Goal: Task Accomplishment & Management: Use online tool/utility

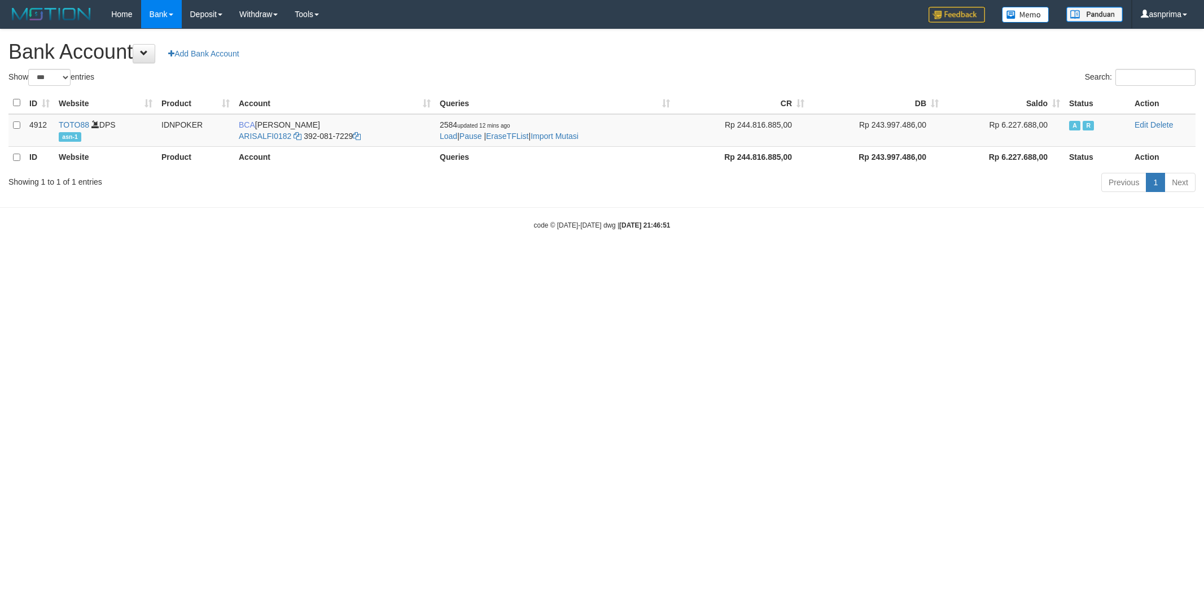
select select "***"
click at [579, 137] on link "Import Mutasi" at bounding box center [555, 136] width 48 height 9
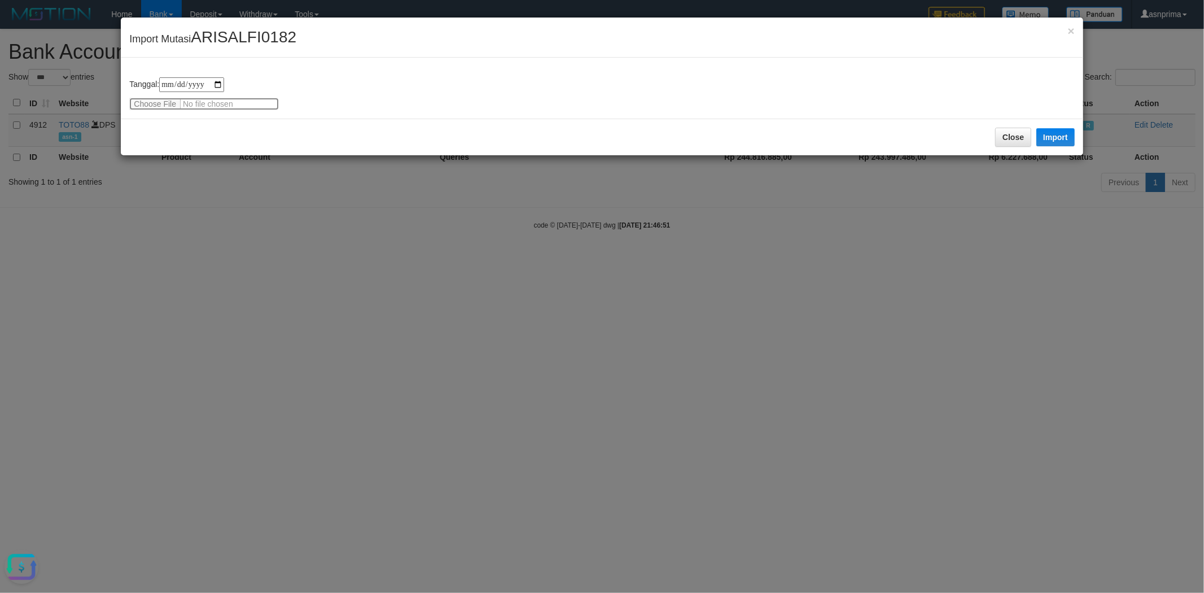
click at [218, 103] on input "file" at bounding box center [204, 104] width 150 height 12
type input "**********"
click at [272, 140] on div "Close Import" at bounding box center [602, 137] width 962 height 37
click at [1059, 128] on button "Import" at bounding box center [1055, 137] width 38 height 18
click at [500, 155] on div "Close Import" at bounding box center [602, 137] width 962 height 37
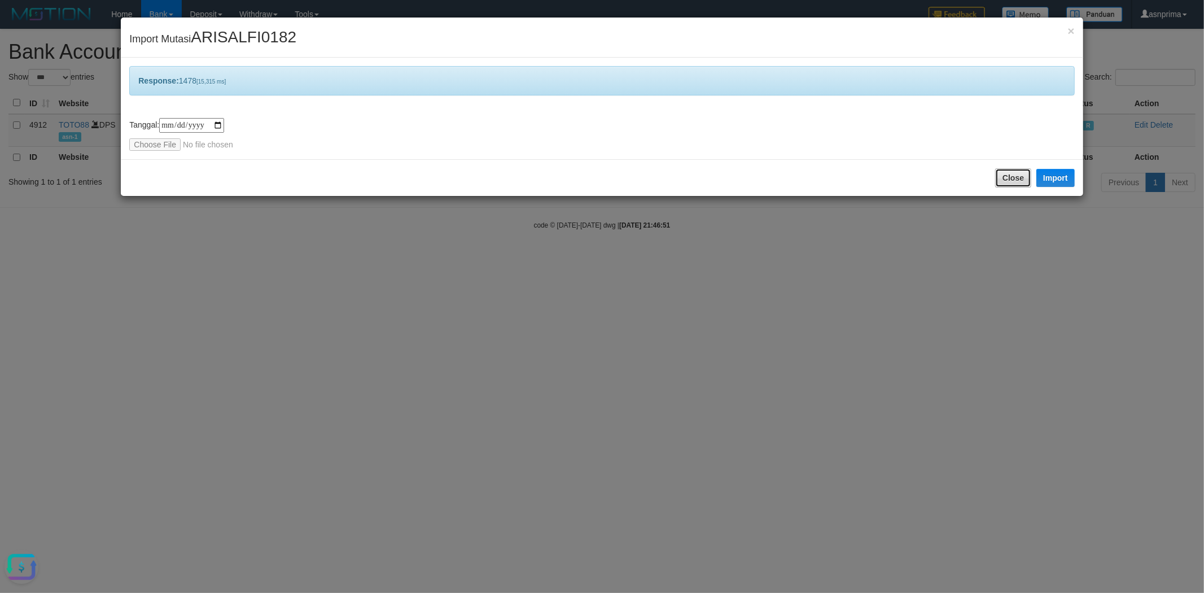
click at [1009, 170] on button "Close" at bounding box center [1013, 177] width 36 height 19
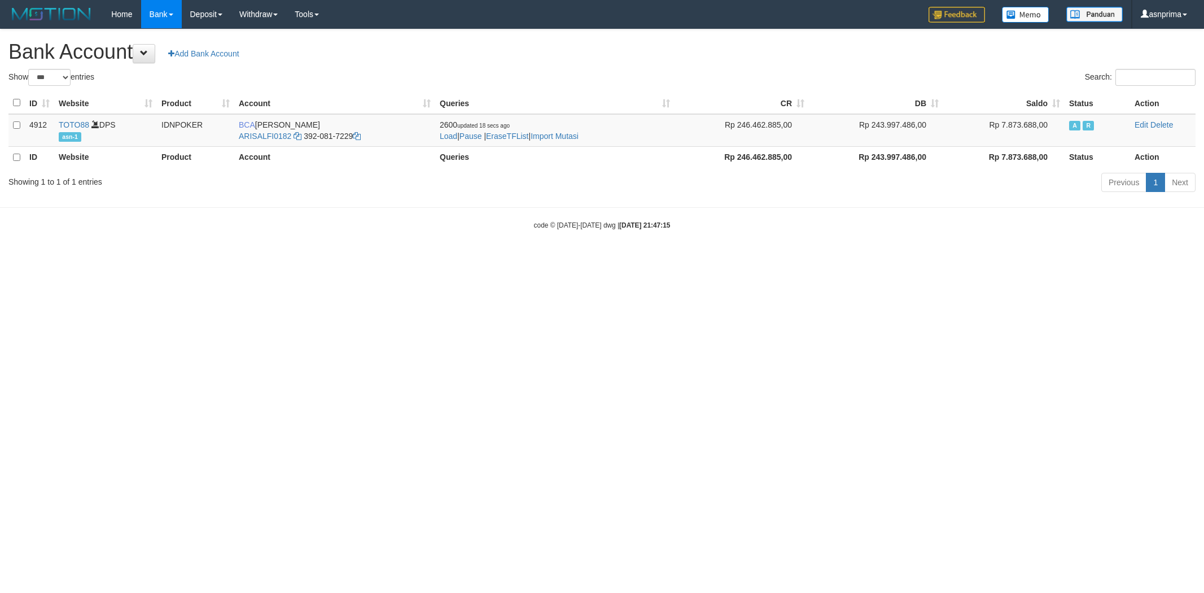
select select "***"
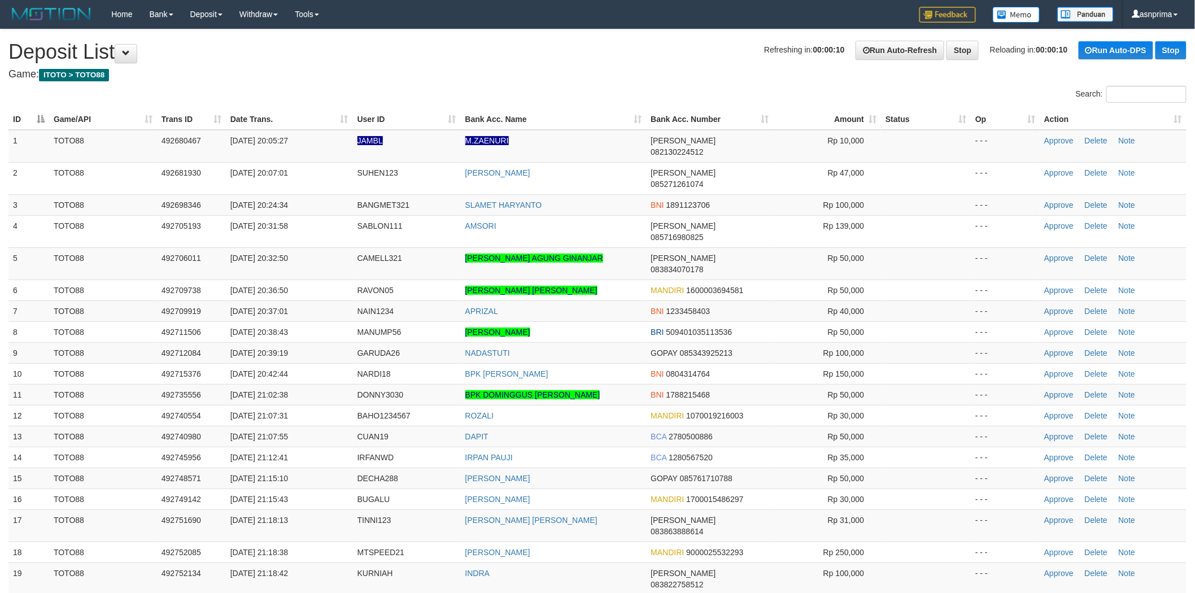
click at [1171, 112] on th "Action" at bounding box center [1112, 119] width 147 height 21
drag, startPoint x: 653, startPoint y: 38, endPoint x: 640, endPoint y: 51, distance: 18.0
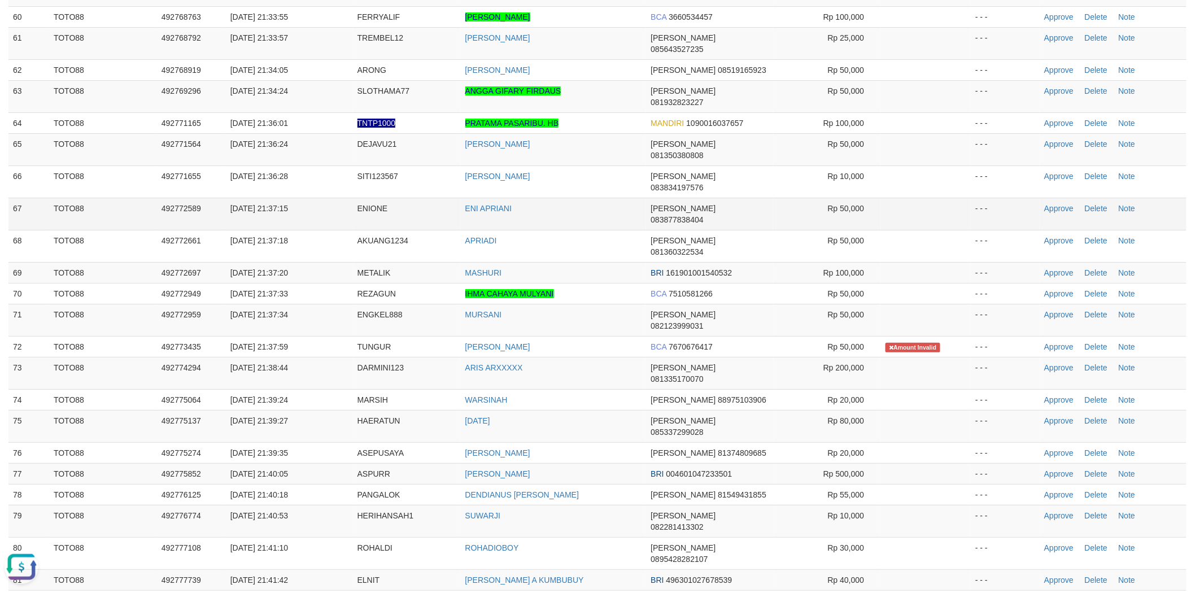
scroll to position [1494, 0]
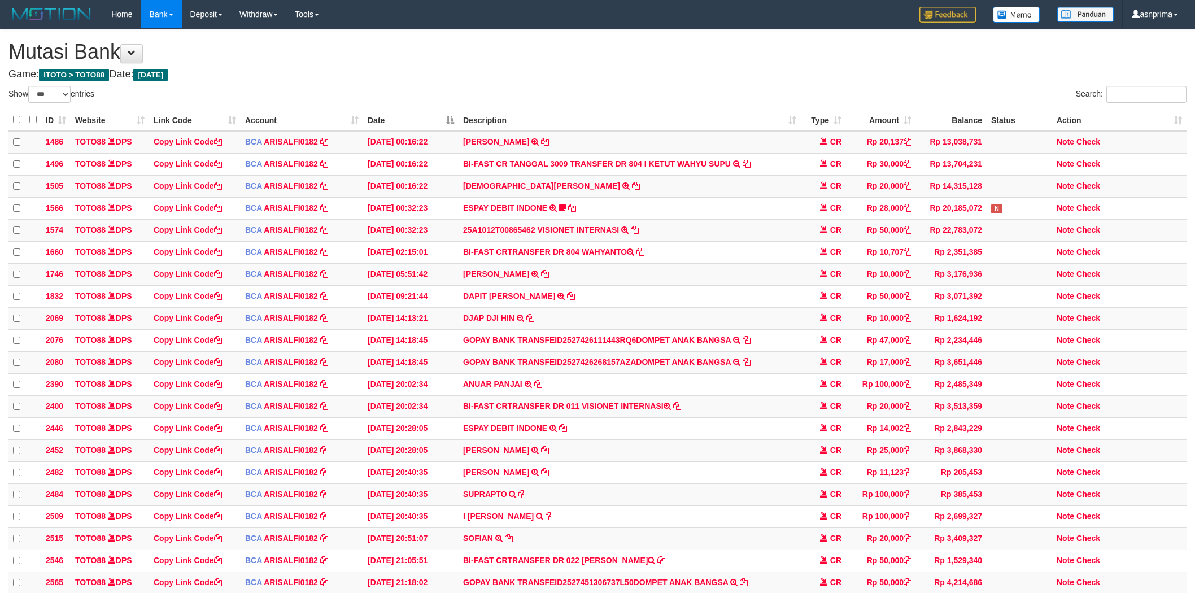
select select "***"
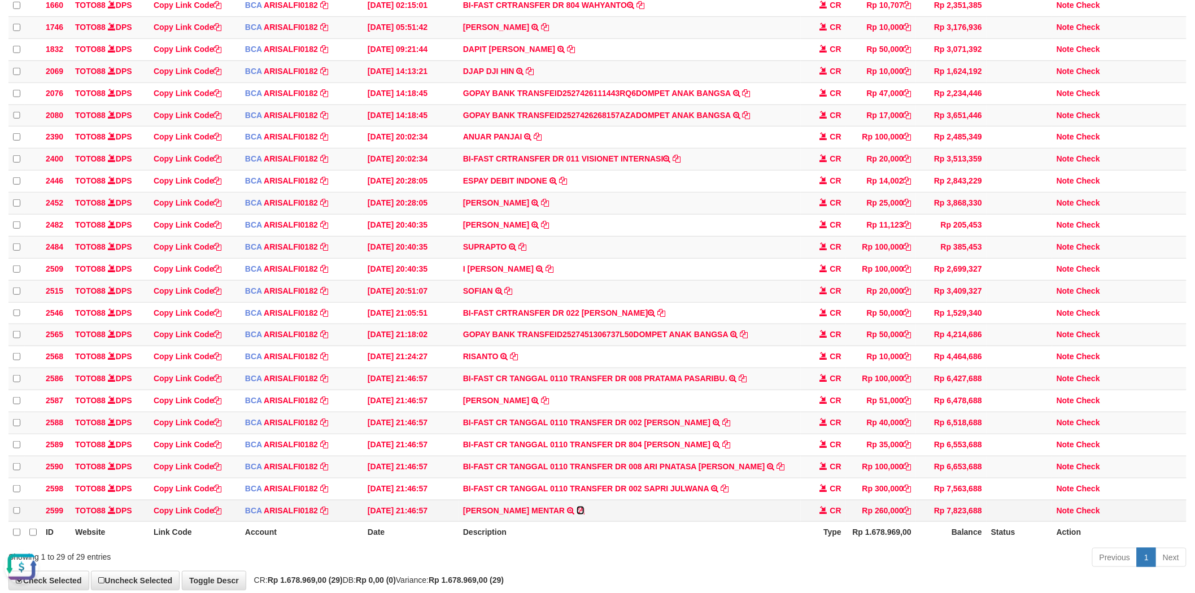
drag, startPoint x: 565, startPoint y: 537, endPoint x: 566, endPoint y: 530, distance: 7.9
click at [576, 514] on icon at bounding box center [580, 510] width 8 height 8
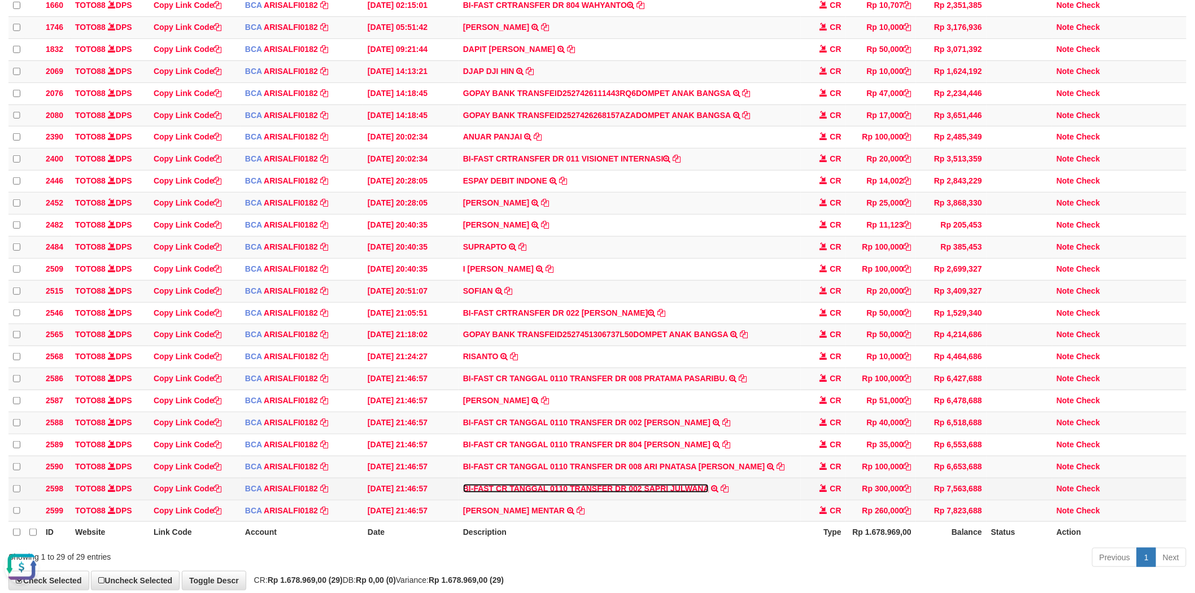
click at [668, 493] on link "BI-FAST CR TANGGAL 0110 TRANSFER DR 002 SAPRI JULWANA" at bounding box center [586, 488] width 246 height 9
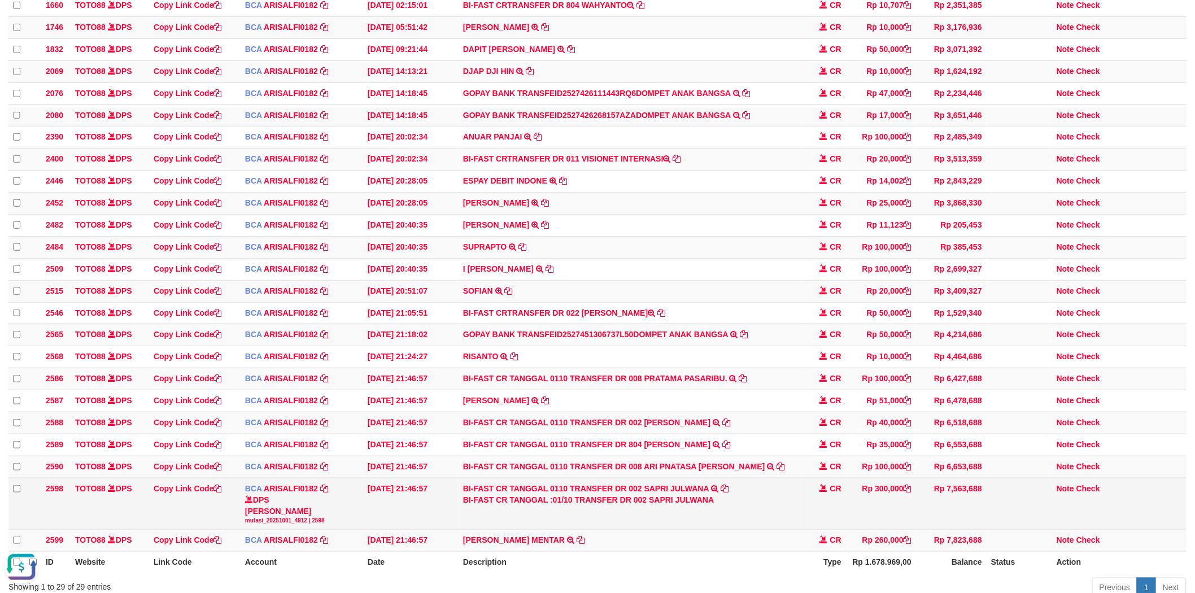
click at [668, 505] on div "BI-FAST CR TANGGAL :01/10 TRANSFER DR 002 SAPRI JULWANA" at bounding box center [629, 499] width 333 height 11
drag, startPoint x: 668, startPoint y: 527, endPoint x: 686, endPoint y: 527, distance: 18.1
click at [686, 505] on div "BI-FAST CR TANGGAL :01/10 TRANSFER DR 002 SAPRI JULWANA" at bounding box center [629, 499] width 333 height 11
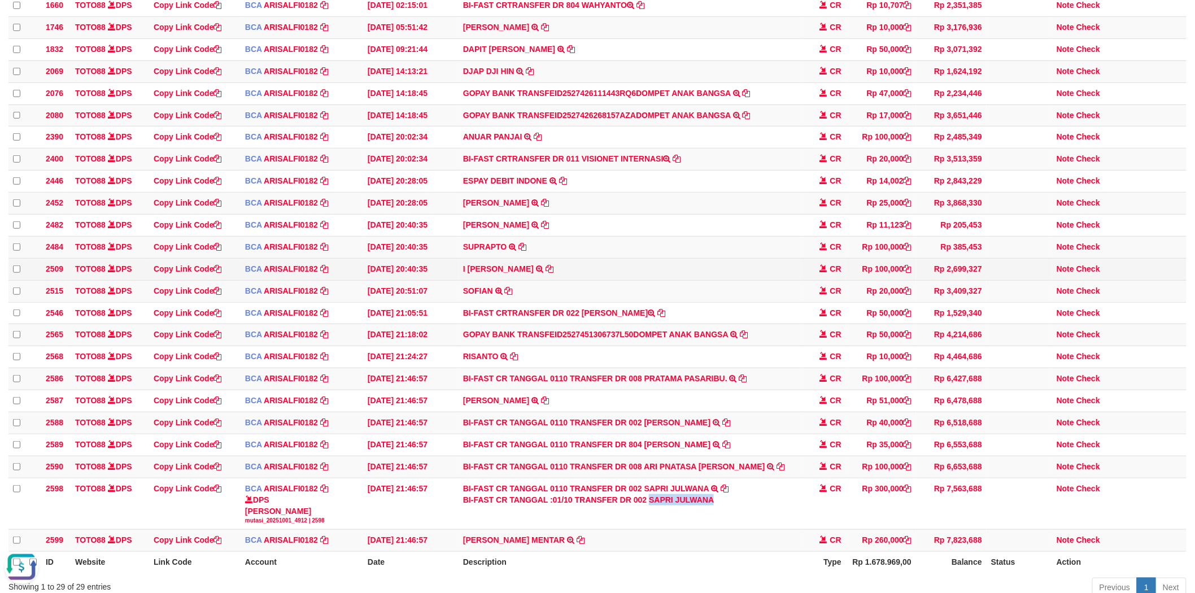
copy div "SAPRI JULWANA"
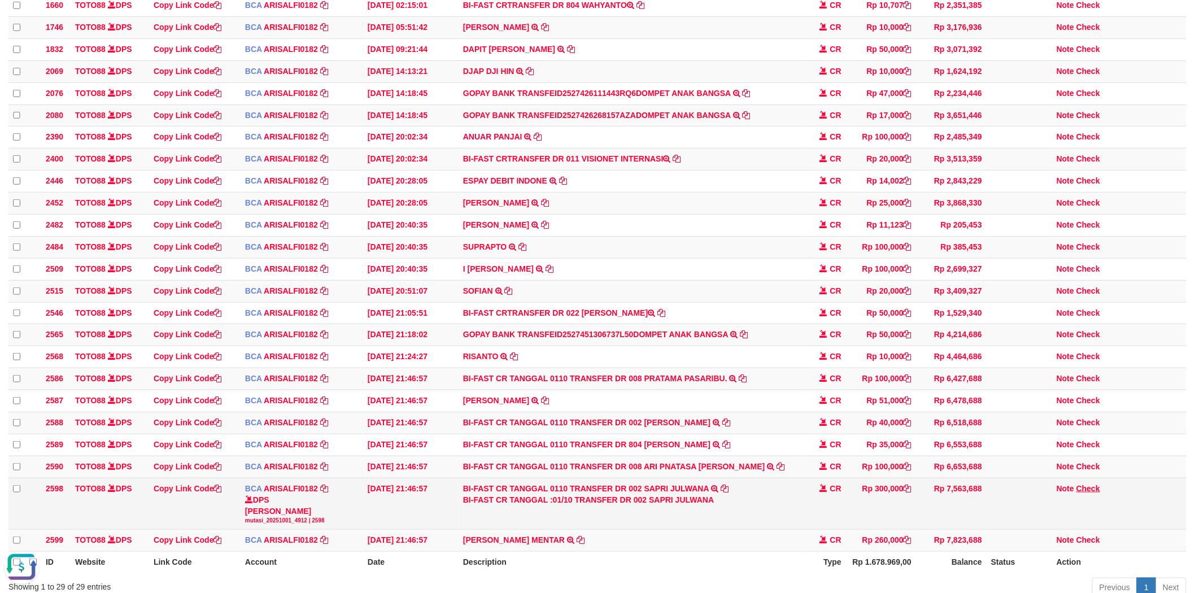
drag, startPoint x: 1088, startPoint y: 521, endPoint x: 1080, endPoint y: 514, distance: 10.8
click at [1088, 521] on td "Note Check" at bounding box center [1119, 503] width 134 height 51
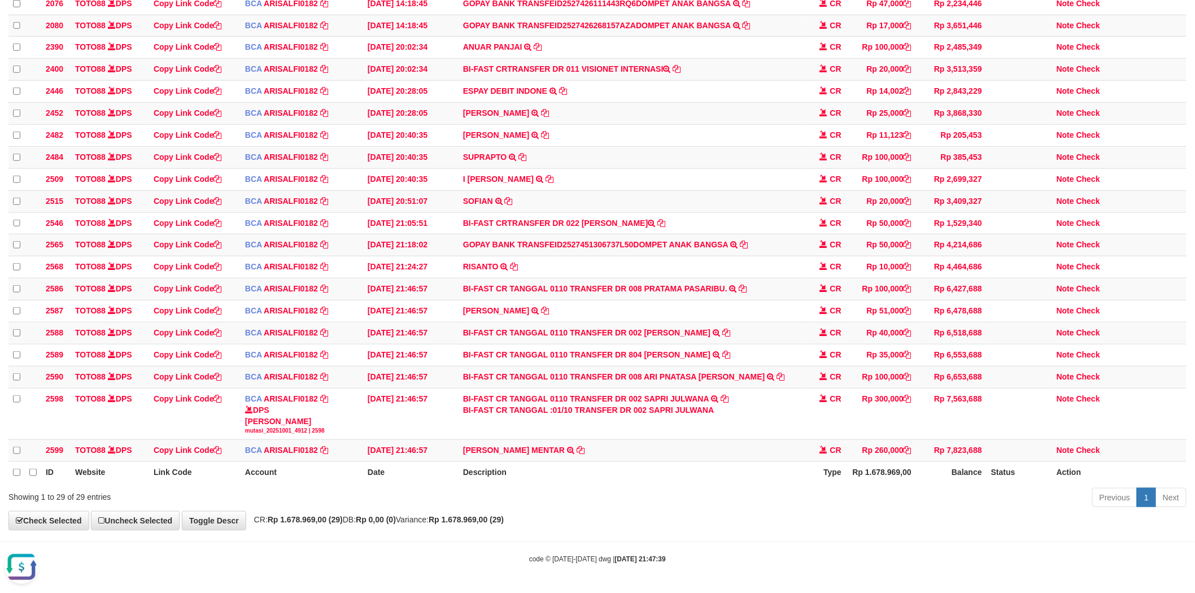
scroll to position [367, 0]
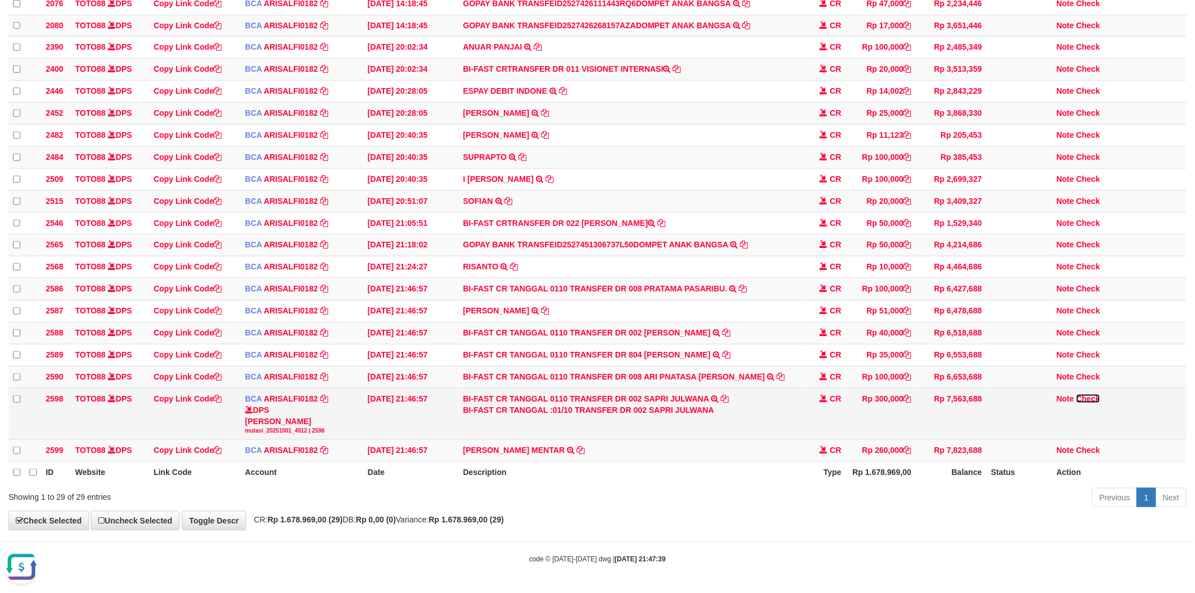
click at [1092, 394] on link "Check" at bounding box center [1088, 398] width 24 height 9
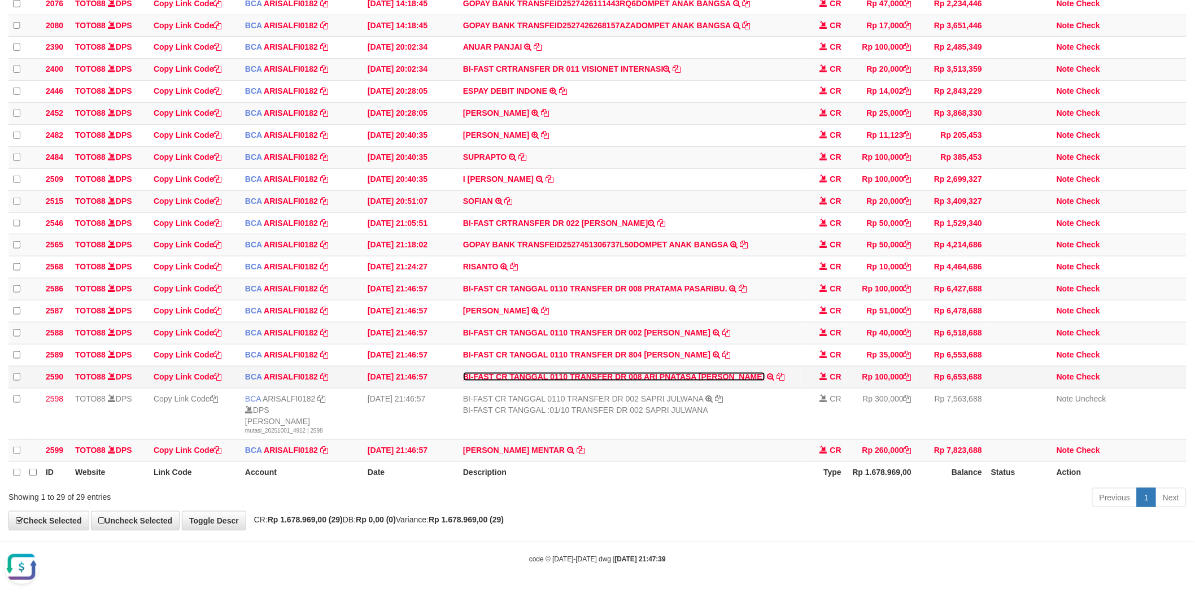
click at [651, 372] on link "BI-FAST CR TANGGAL 0110 TRANSFER DR 008 ARI PNATASA DEPARI" at bounding box center [614, 376] width 302 height 9
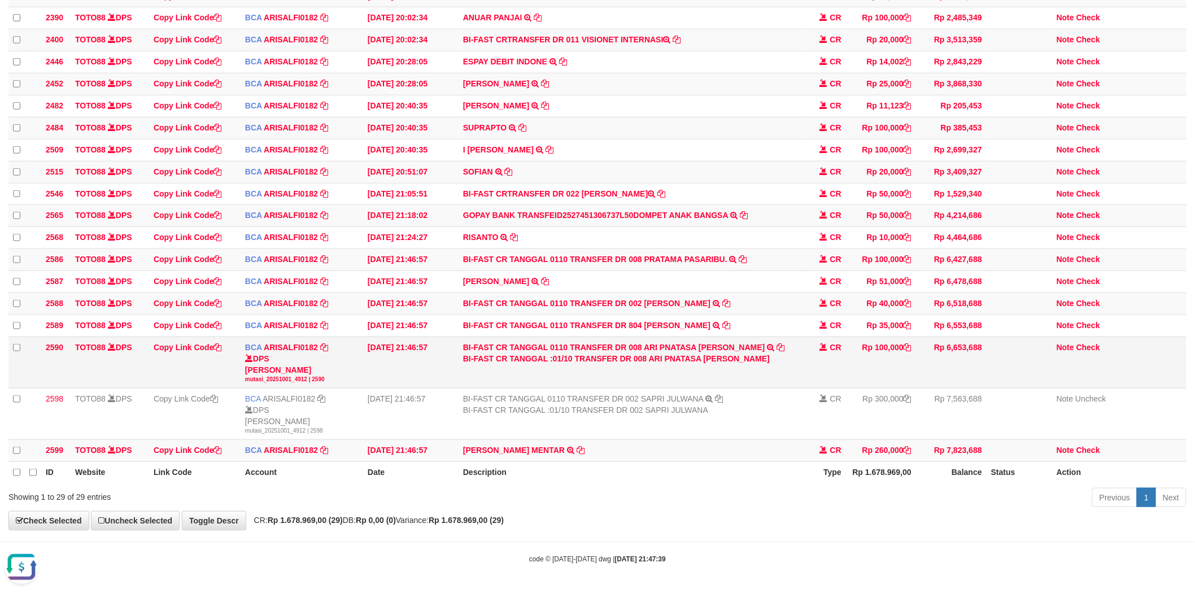
click at [655, 364] on div "BI-FAST CR TANGGAL :01/10 TRANSFER DR 008 ARI PNATASA DEPARI" at bounding box center [629, 358] width 333 height 11
drag, startPoint x: 655, startPoint y: 381, endPoint x: 691, endPoint y: 381, distance: 35.6
click at [691, 364] on div "BI-FAST CR TANGGAL :01/10 TRANSFER DR 008 ARI PNATASA DEPARI" at bounding box center [629, 358] width 333 height 11
copy div "ARI PNATASA"
click at [1088, 352] on link "Check" at bounding box center [1088, 347] width 24 height 9
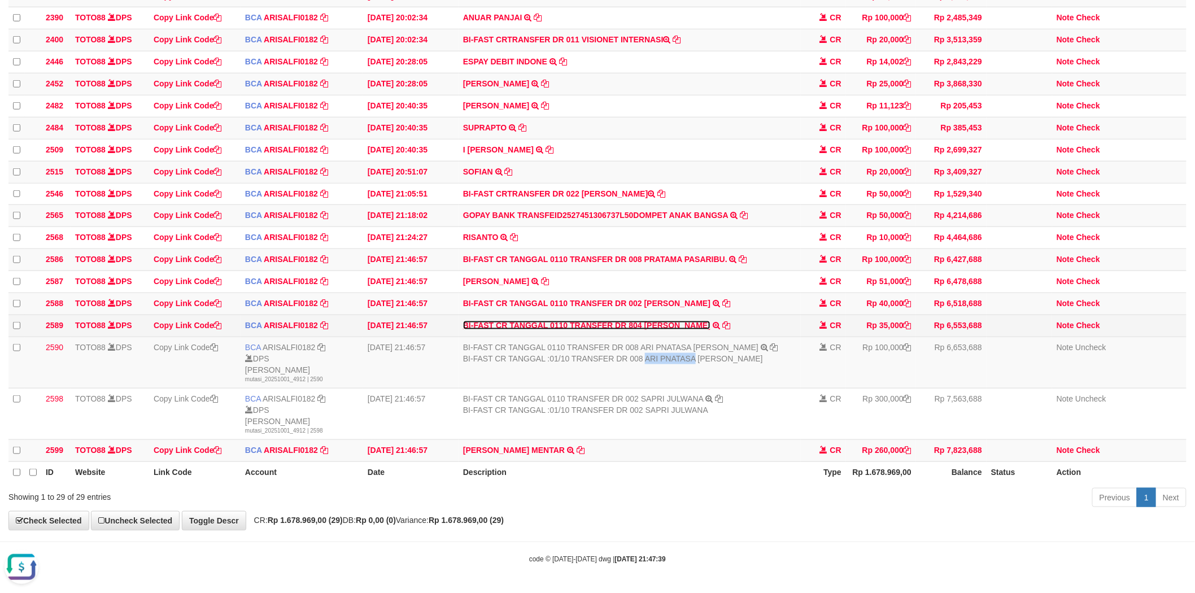
click at [667, 330] on link "BI-FAST CR TANGGAL 0110 TRANSFER DR 804 ARIF RAHMAN" at bounding box center [586, 325] width 247 height 9
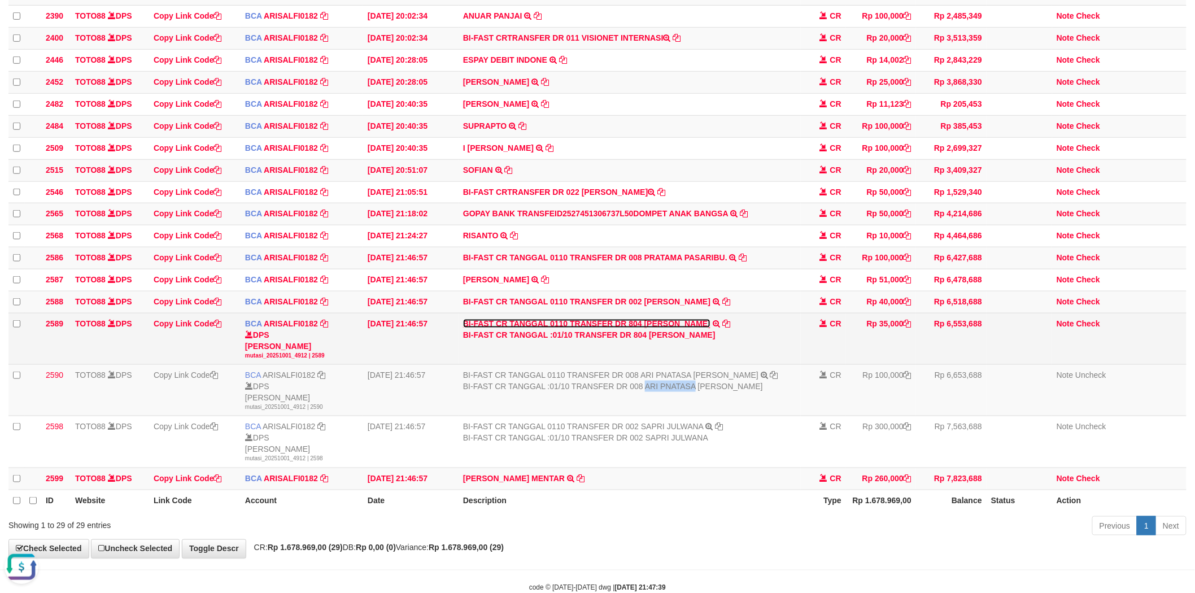
click at [657, 328] on link "BI-FAST CR TANGGAL 0110 TRANSFER DR 804 ARIF RAHMAN" at bounding box center [586, 323] width 247 height 9
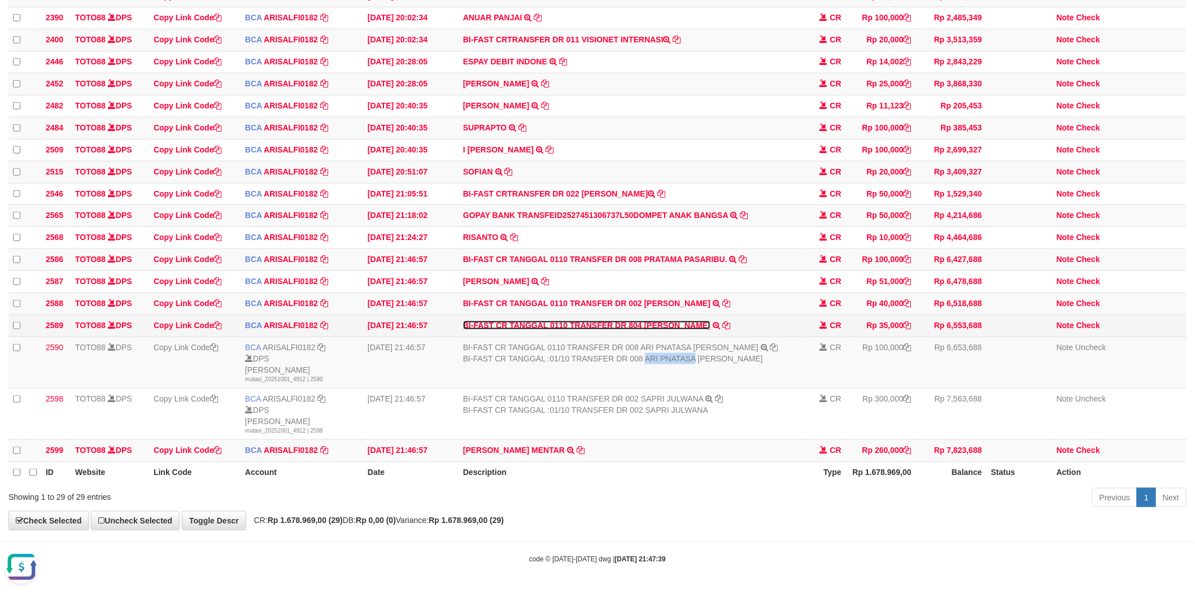
drag, startPoint x: 662, startPoint y: 347, endPoint x: 663, endPoint y: 360, distance: 13.6
click at [663, 330] on link "BI-FAST CR TANGGAL 0110 TRANSFER DR 804 ARIF RAHMAN" at bounding box center [586, 325] width 247 height 9
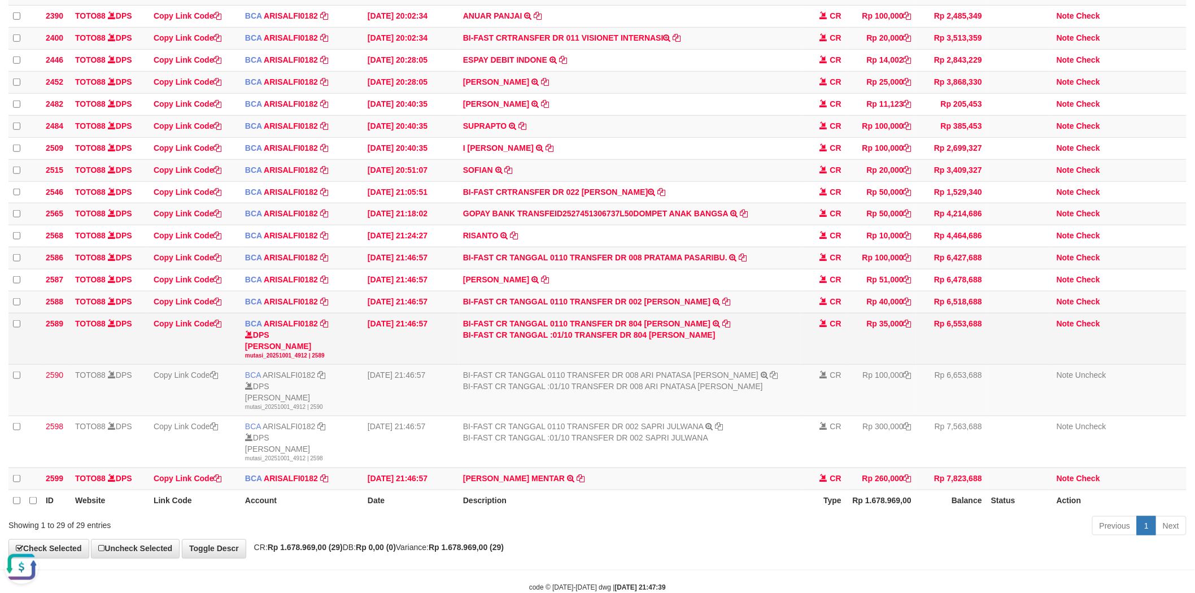
click at [658, 340] on div "BI-FAST CR TANGGAL :01/10 TRANSFER DR 804 ARIF RAHMAN" at bounding box center [629, 334] width 333 height 11
drag, startPoint x: 658, startPoint y: 364, endPoint x: 680, endPoint y: 362, distance: 21.5
click at [680, 340] on div "BI-FAST CR TANGGAL :01/10 TRANSFER DR 804 ARIF RAHMAN" at bounding box center [629, 334] width 333 height 11
copy div "ARIF RAHMAN"
click at [1084, 341] on td "Note Check" at bounding box center [1119, 338] width 134 height 51
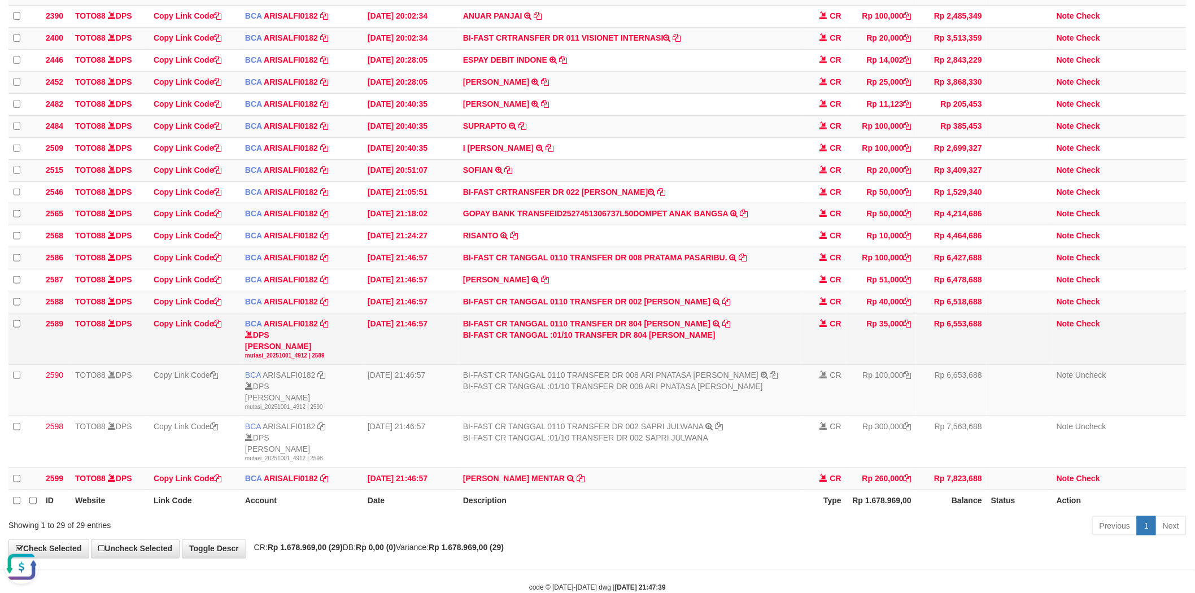
click at [1086, 343] on td "Note Check" at bounding box center [1119, 338] width 134 height 51
click at [1086, 328] on link "Check" at bounding box center [1088, 323] width 24 height 9
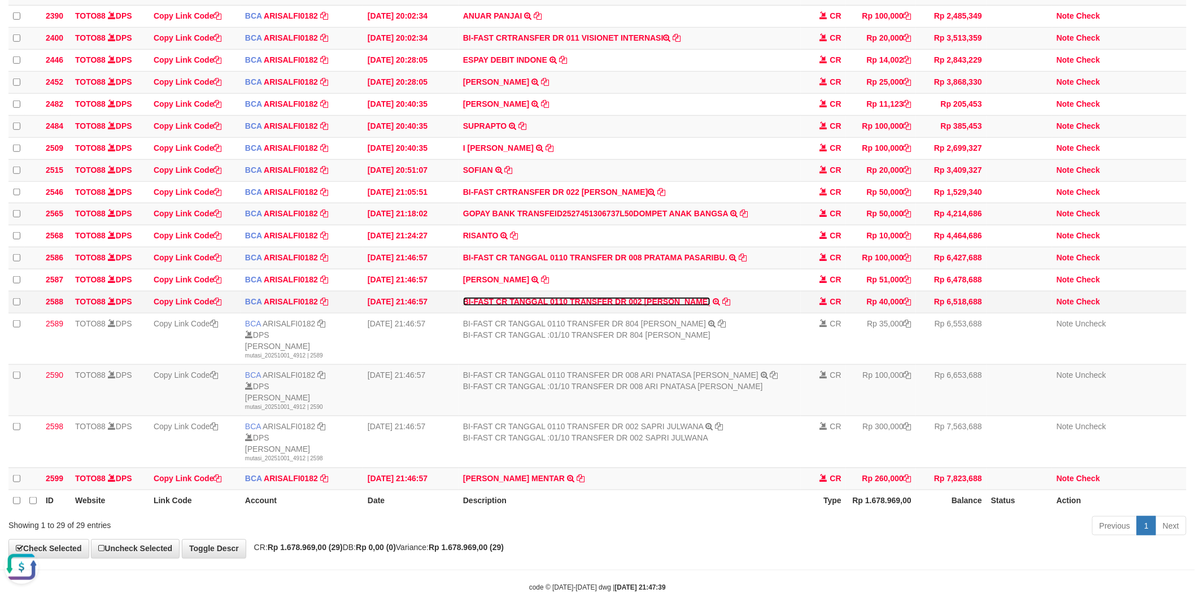
click at [673, 306] on link "BI-FAST CR TANGGAL 0110 TRANSFER DR 002 NAOMI A KUMBUBUY" at bounding box center [586, 301] width 247 height 9
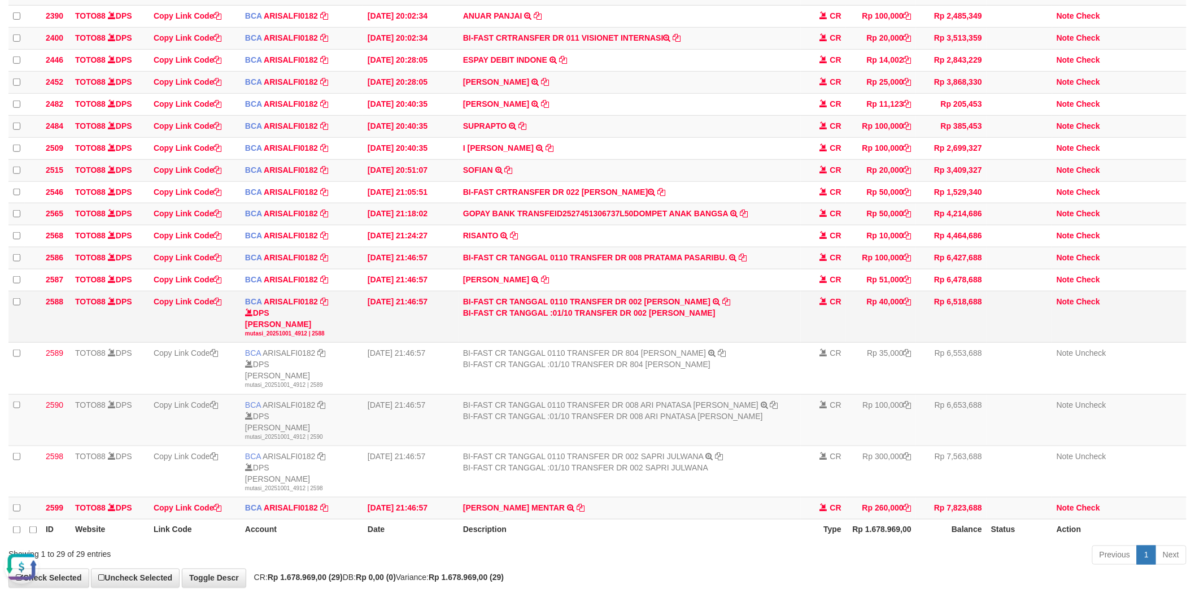
click at [666, 318] on div "BI-FAST CR TANGGAL :01/10 TRANSFER DR 002 NAOMI A KUMBUBUY" at bounding box center [629, 312] width 333 height 11
drag, startPoint x: 666, startPoint y: 337, endPoint x: 693, endPoint y: 337, distance: 27.1
click at [693, 318] on div "BI-FAST CR TANGGAL :01/10 TRANSFER DR 002 NAOMI A KUMBUBUY" at bounding box center [629, 312] width 333 height 11
copy div "NAOMI A KUMBUBUY"
click at [1095, 306] on link "Check" at bounding box center [1088, 301] width 24 height 9
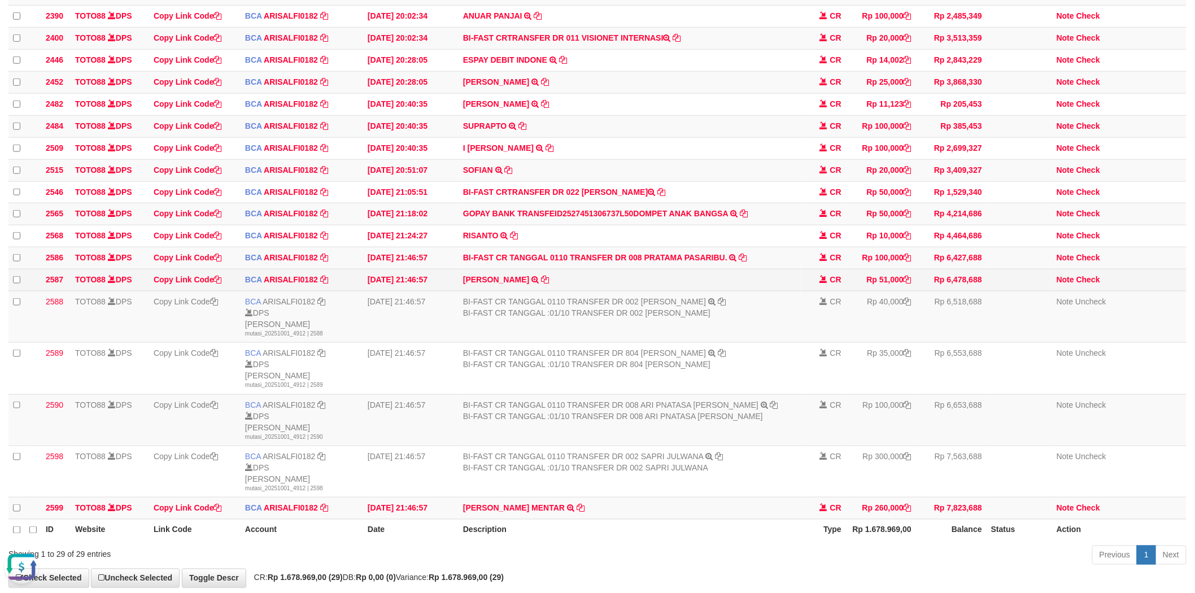
click at [544, 291] on td "RAFAEL NGADU TRSF E-BANKING CR 0110/FTSCY/WS95031 51000.00RAFAEL NGADU" at bounding box center [629, 280] width 342 height 22
click at [543, 283] on icon at bounding box center [545, 279] width 8 height 8
click at [1059, 284] on link "Note" at bounding box center [1065, 279] width 18 height 9
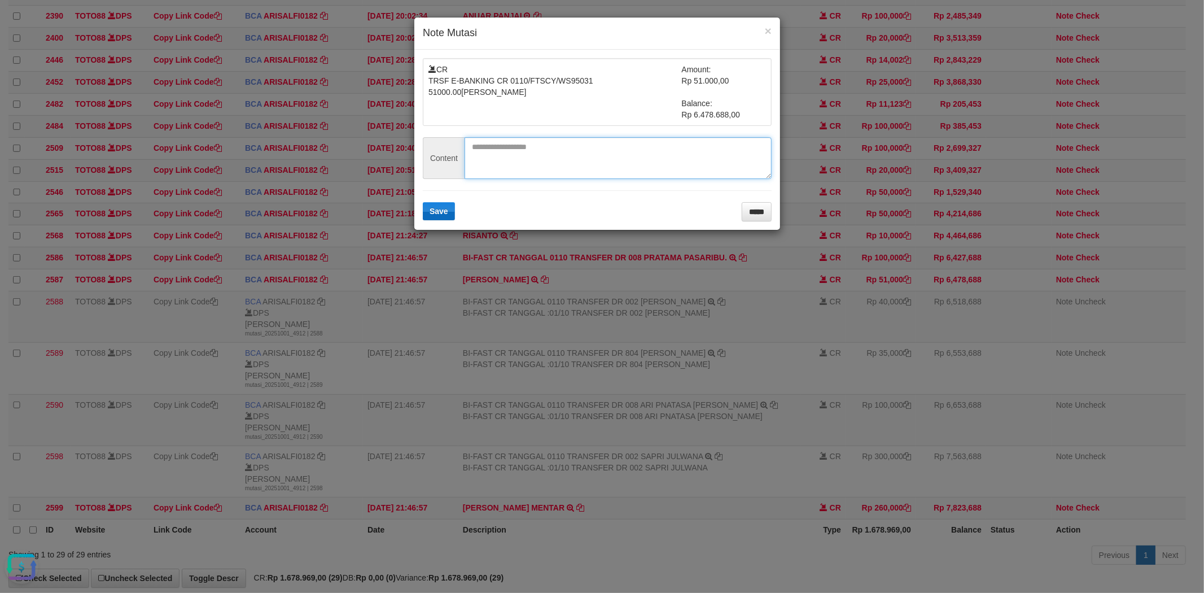
drag, startPoint x: 523, startPoint y: 170, endPoint x: 454, endPoint y: 216, distance: 82.2
click at [522, 169] on textarea at bounding box center [618, 158] width 307 height 42
paste textarea "******"
type textarea "******"
click at [447, 207] on span "Save" at bounding box center [439, 211] width 19 height 9
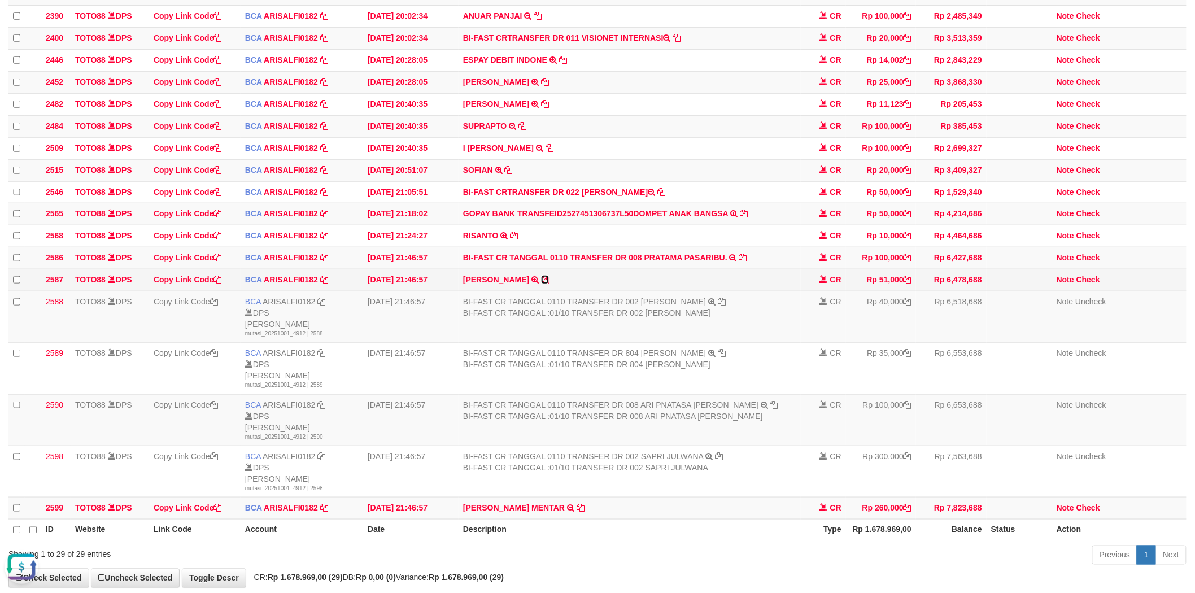
click at [543, 283] on icon at bounding box center [545, 279] width 8 height 8
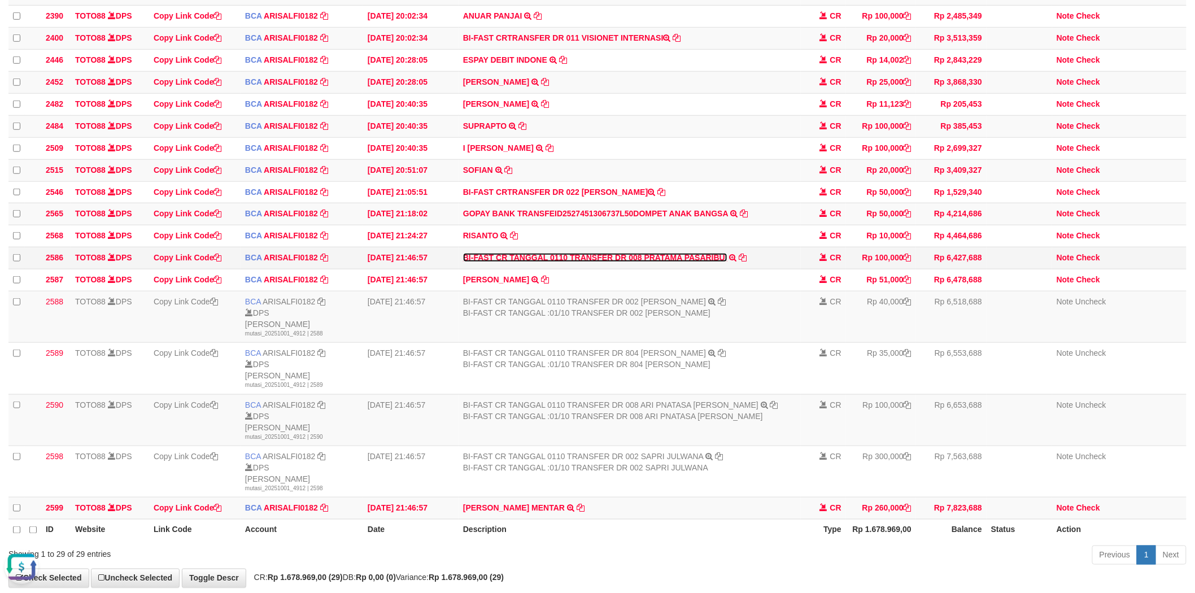
click at [677, 262] on link "BI-FAST CR TANGGAL 0110 TRANSFER DR 008 PRATAMA PASARIBU." at bounding box center [595, 257] width 264 height 9
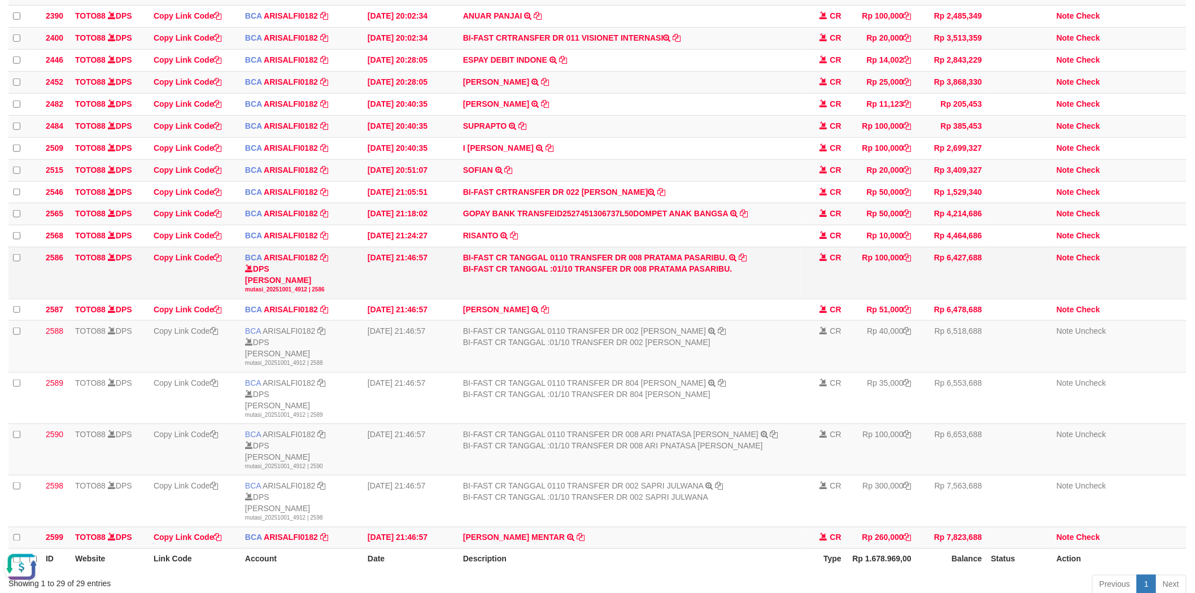
click at [680, 274] on div "BI-FAST CR TANGGAL :01/10 TRANSFER DR 008 PRATAMA PASARIBU." at bounding box center [629, 268] width 333 height 11
click at [698, 274] on div "BI-FAST CR TANGGAL :01/10 TRANSFER DR 008 PRATAMA PASARIBU." at bounding box center [629, 268] width 333 height 11
copy div "PRATAMA PASARIBU"
click at [1083, 262] on link "Check" at bounding box center [1088, 257] width 24 height 9
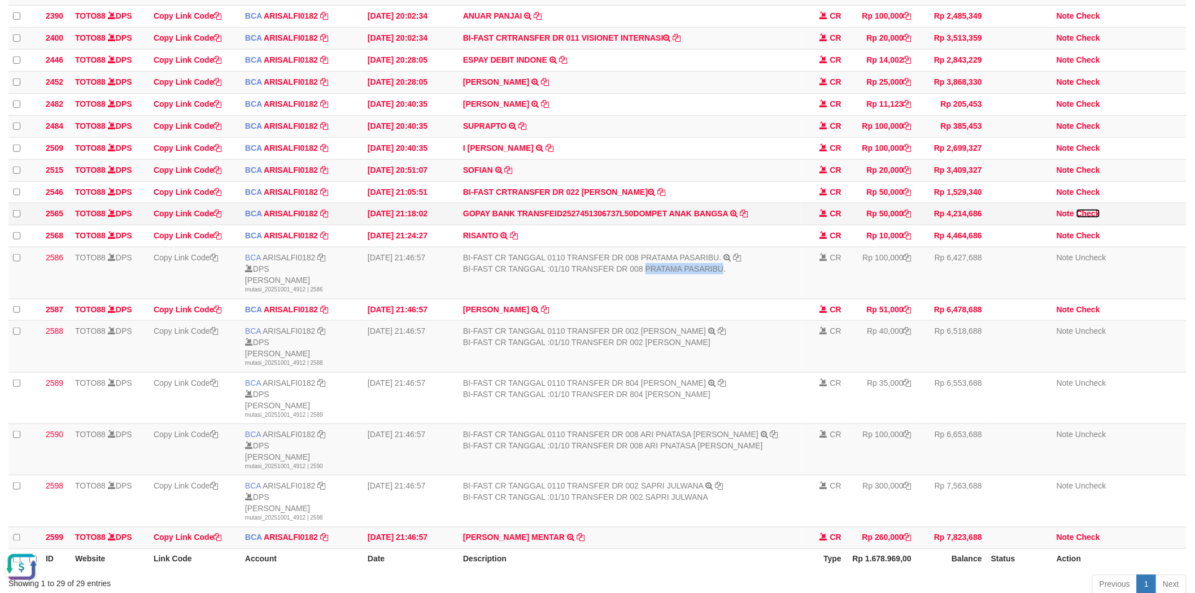
click at [1088, 218] on link "Check" at bounding box center [1088, 213] width 24 height 9
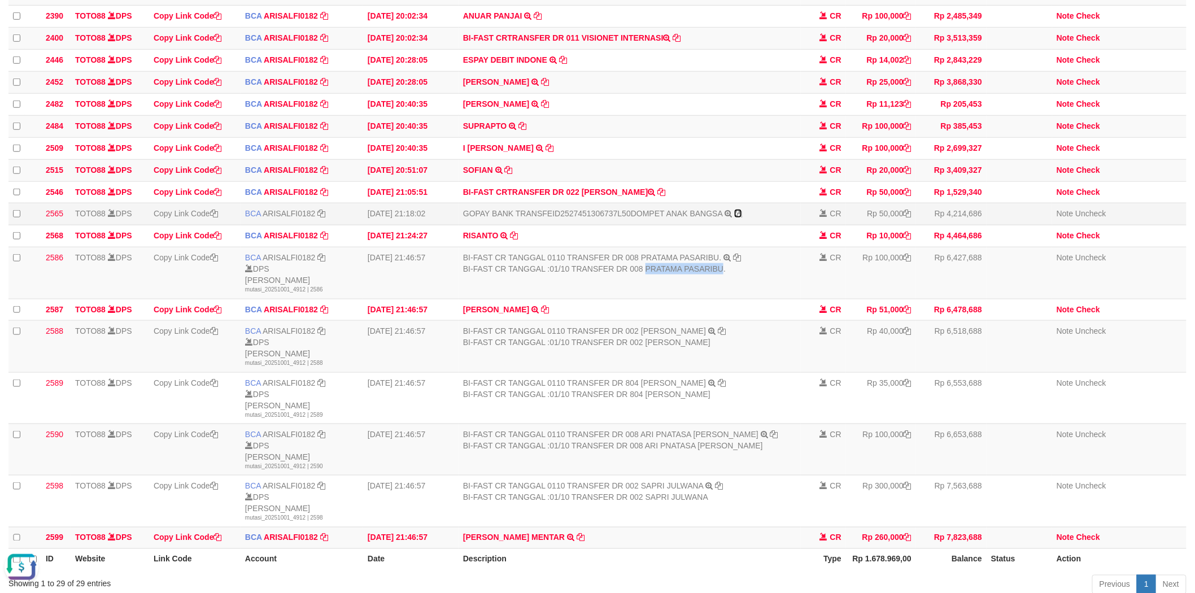
click at [737, 217] on icon at bounding box center [738, 213] width 8 height 8
copy div "PRATAMA PASARIBU"
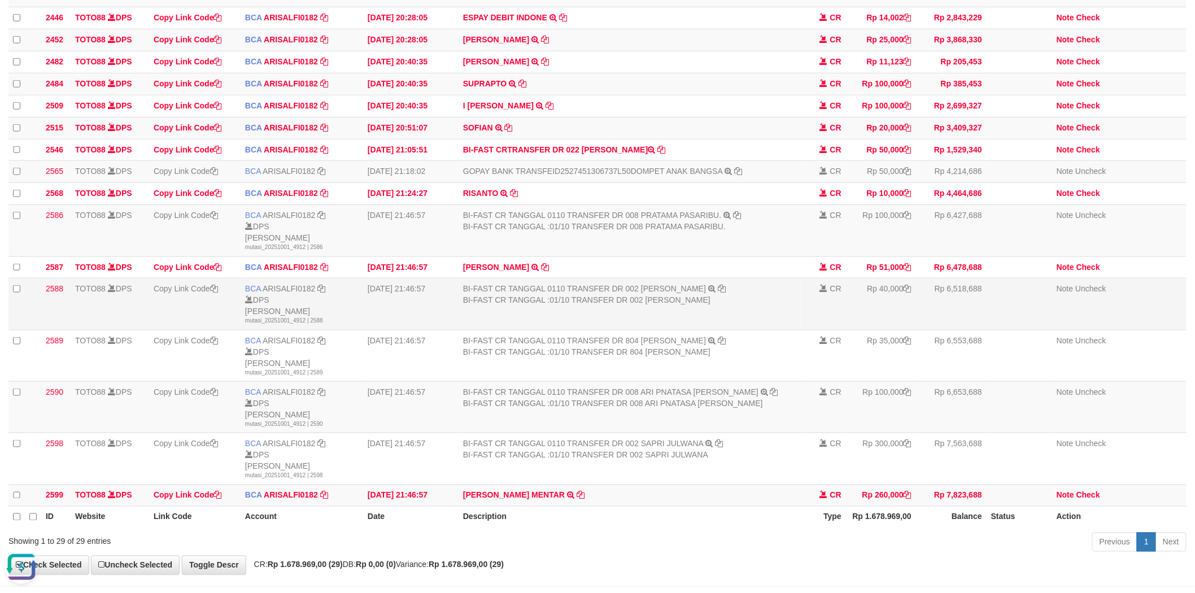
scroll to position [482, 0]
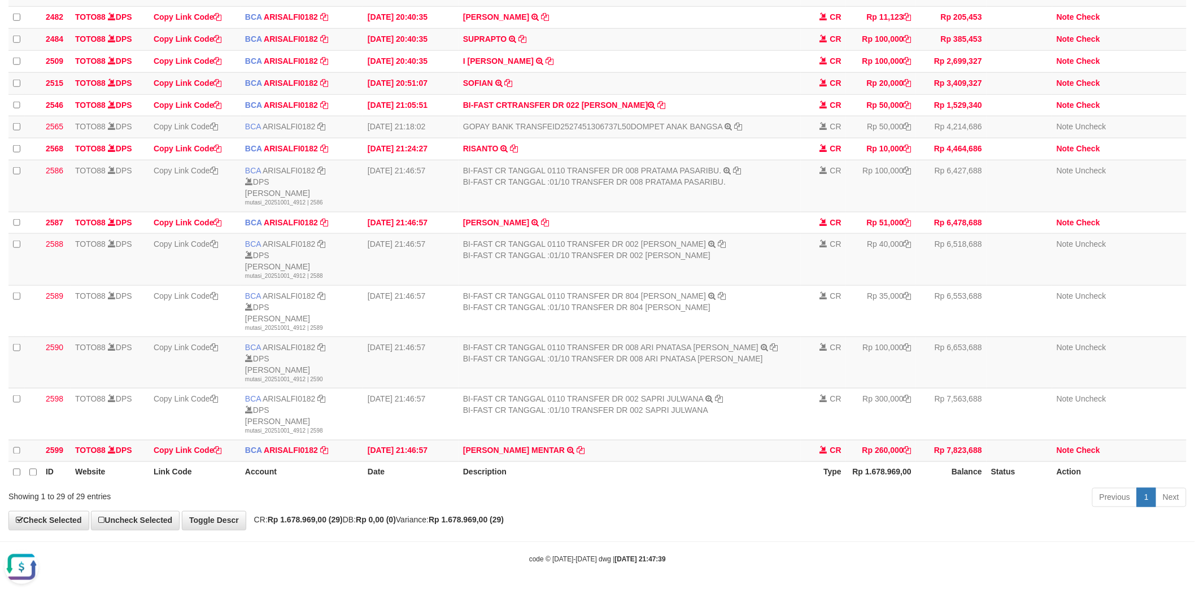
click at [602, 490] on div "Previous 1 Next" at bounding box center [846, 499] width 680 height 24
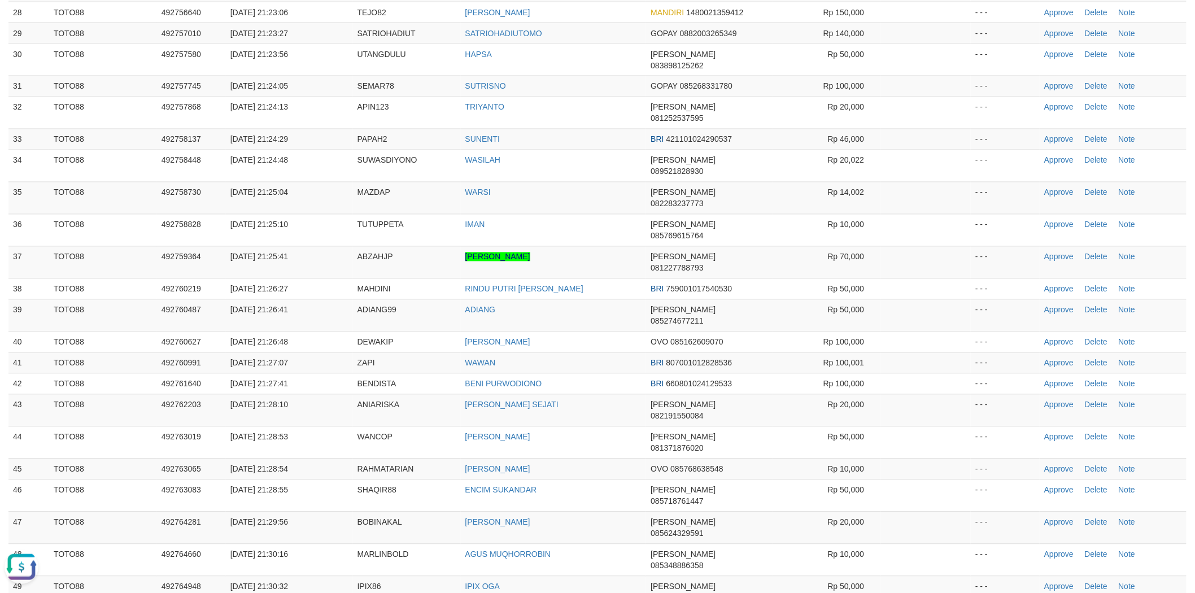
scroll to position [1381, 0]
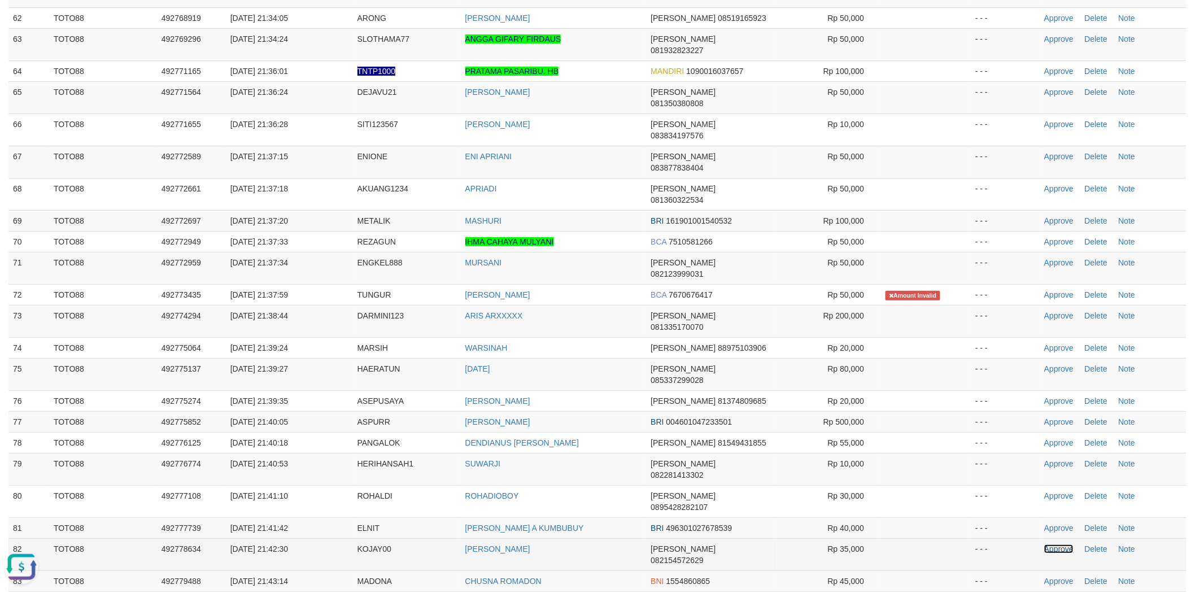
click at [1059, 544] on link "Approve" at bounding box center [1058, 548] width 29 height 9
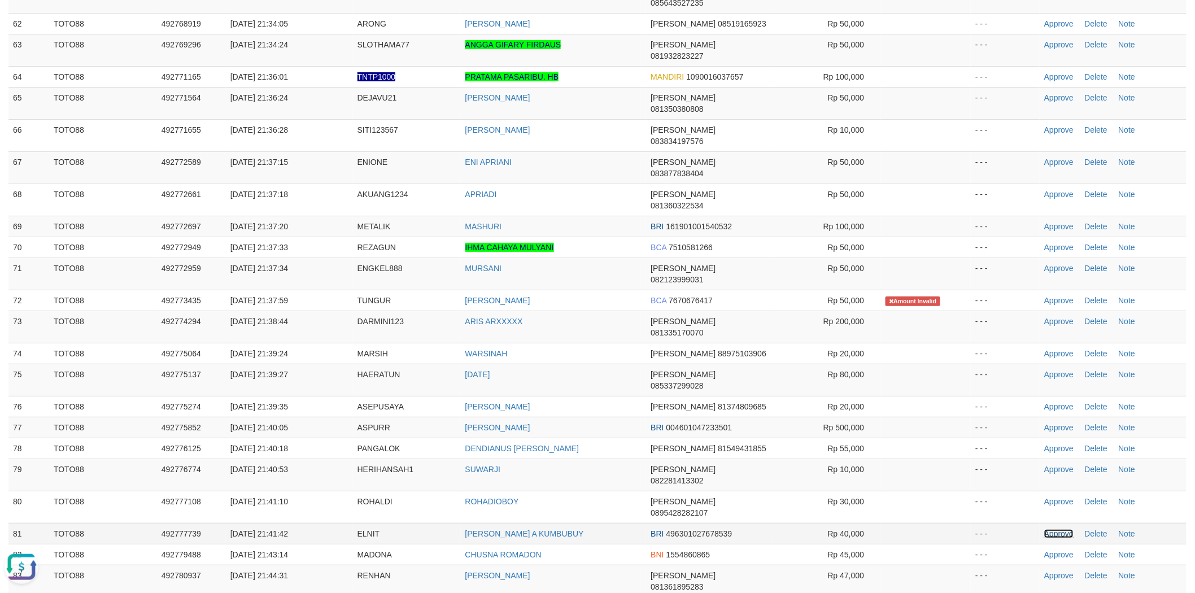
click at [1048, 529] on link "Approve" at bounding box center [1058, 533] width 29 height 9
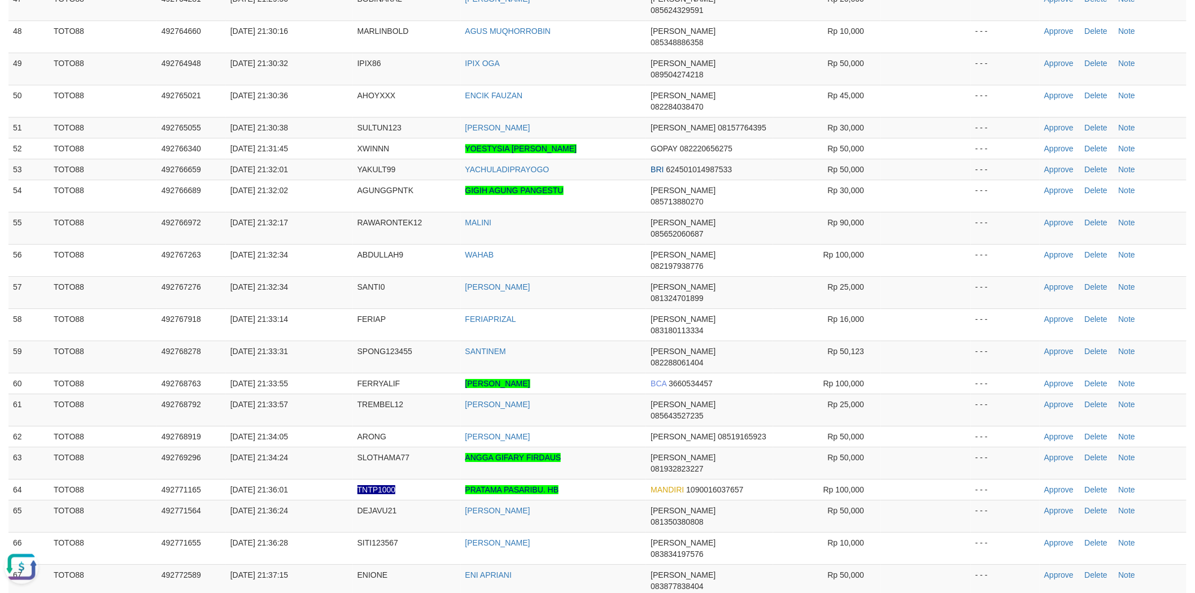
copy span "TUNGUR"
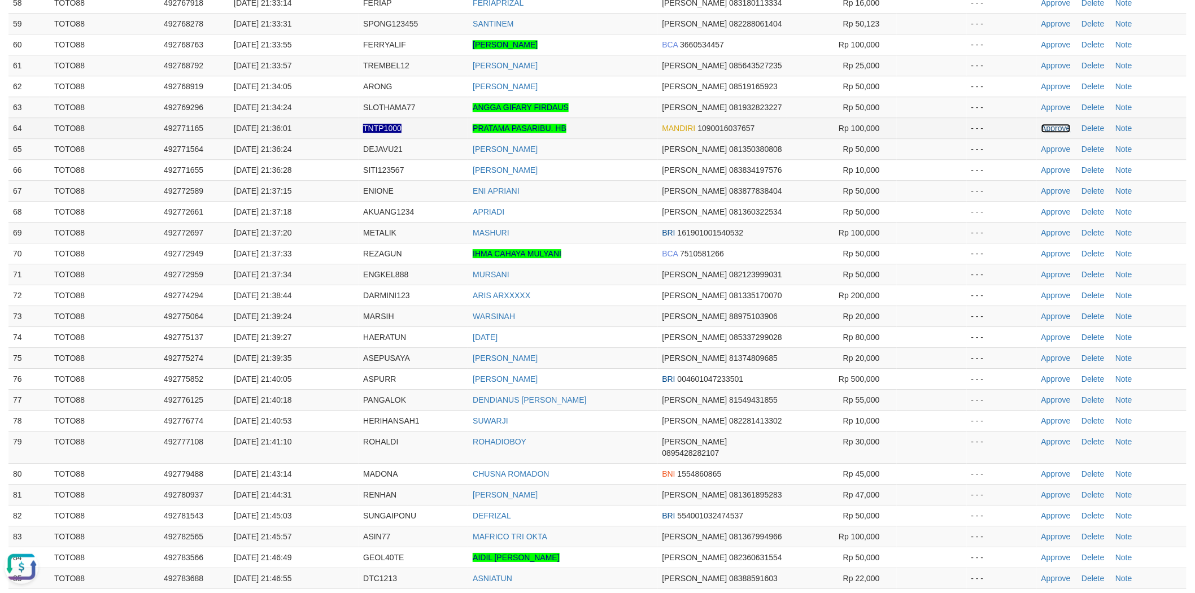
click at [1048, 128] on link "Approve" at bounding box center [1055, 128] width 29 height 9
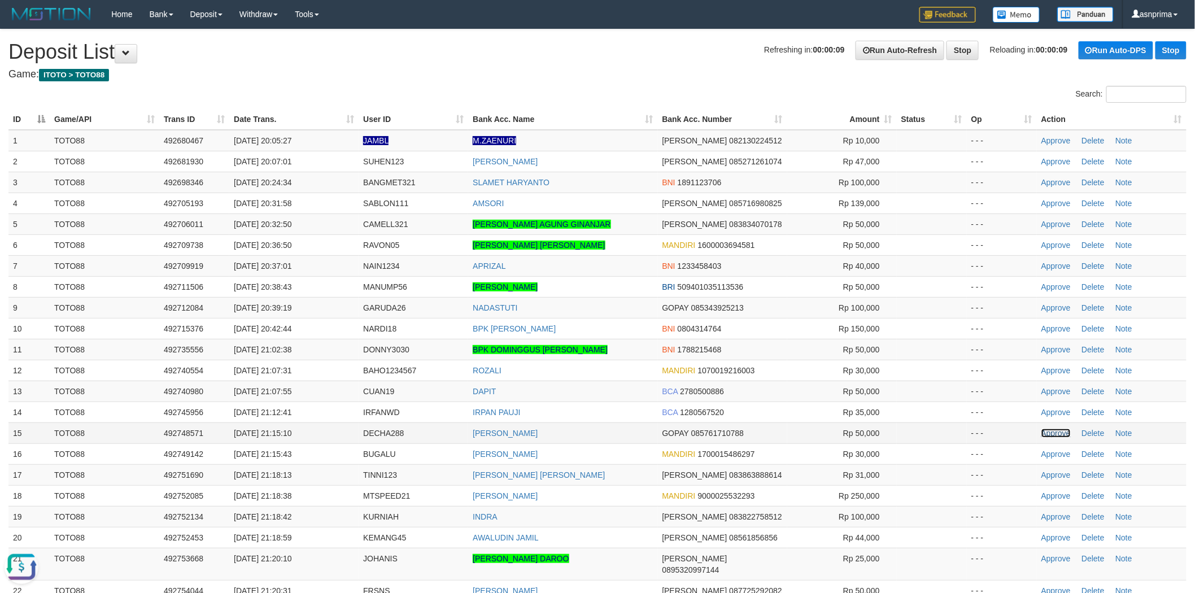
click at [1048, 438] on link "Approve" at bounding box center [1055, 432] width 29 height 9
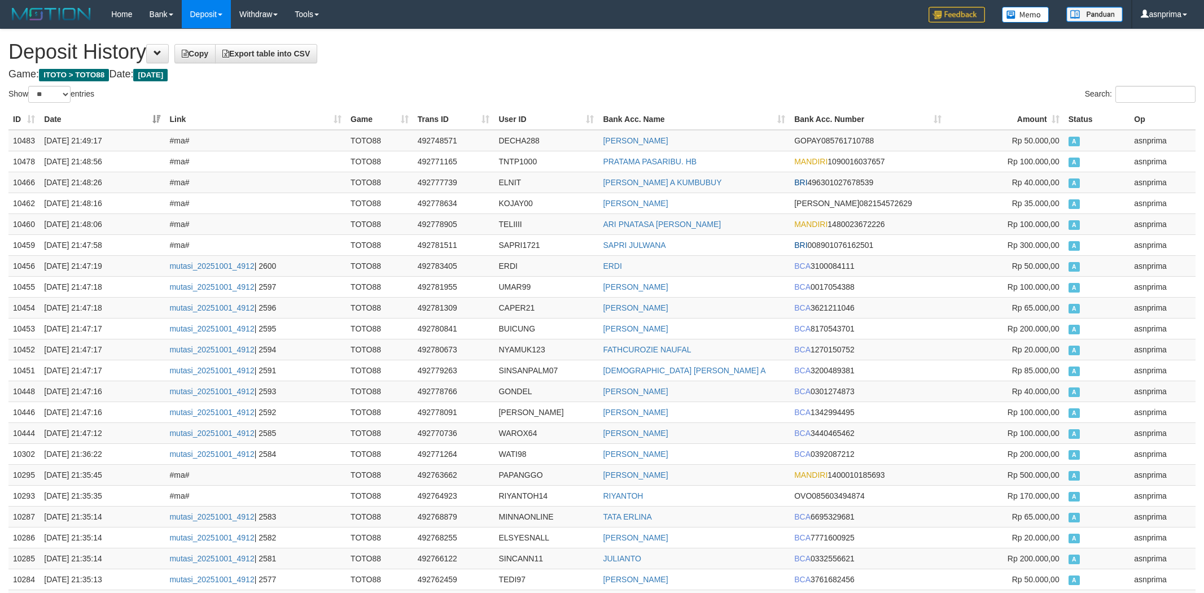
select select "**"
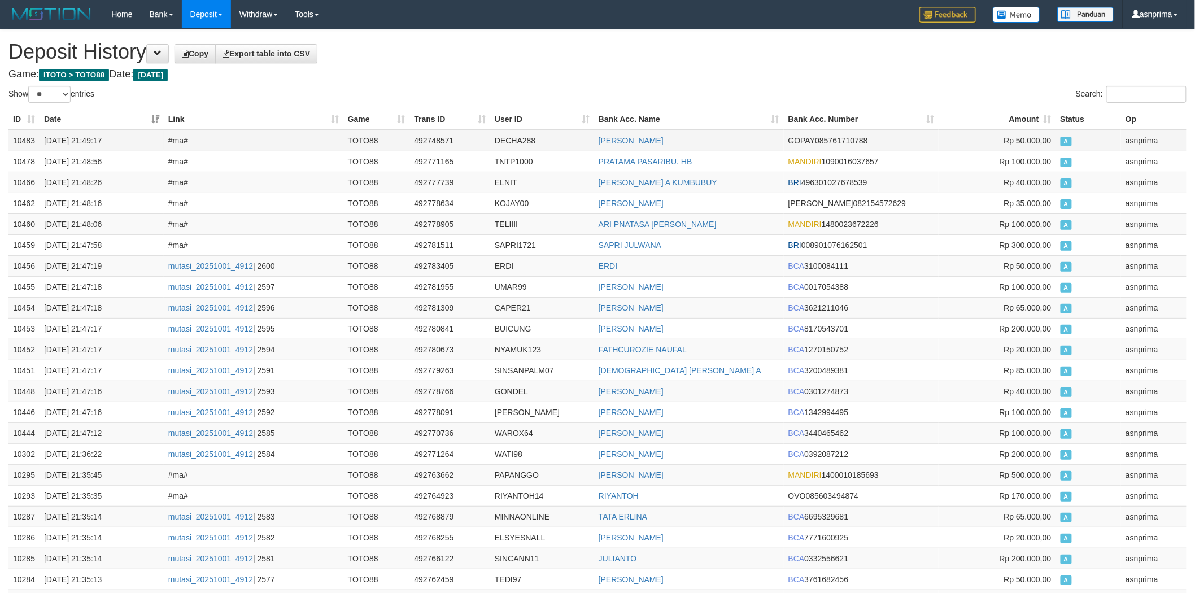
click at [31, 143] on td "10483" at bounding box center [23, 140] width 31 height 21
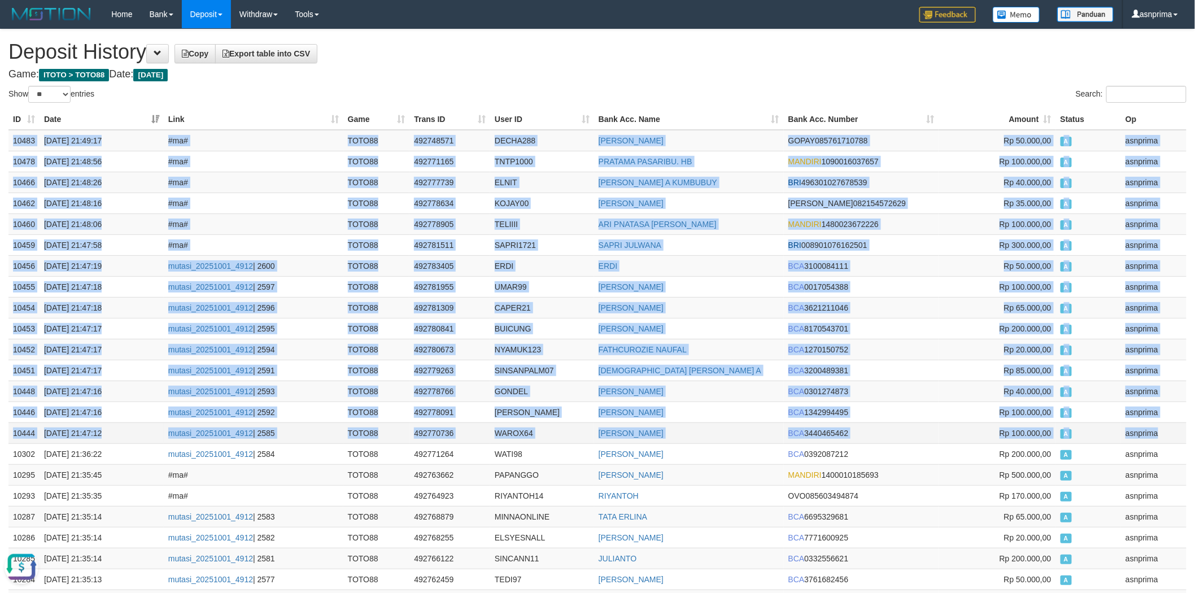
click at [1136, 437] on td "asnprima" at bounding box center [1153, 432] width 65 height 21
copy tbody "10483 01/10/2025 21:49:17 #ma# TOTO88 492748571 DECHA288 EDI GUNAWAN GOPAY 0857…"
click at [501, 136] on td "DECHA288" at bounding box center [542, 140] width 104 height 21
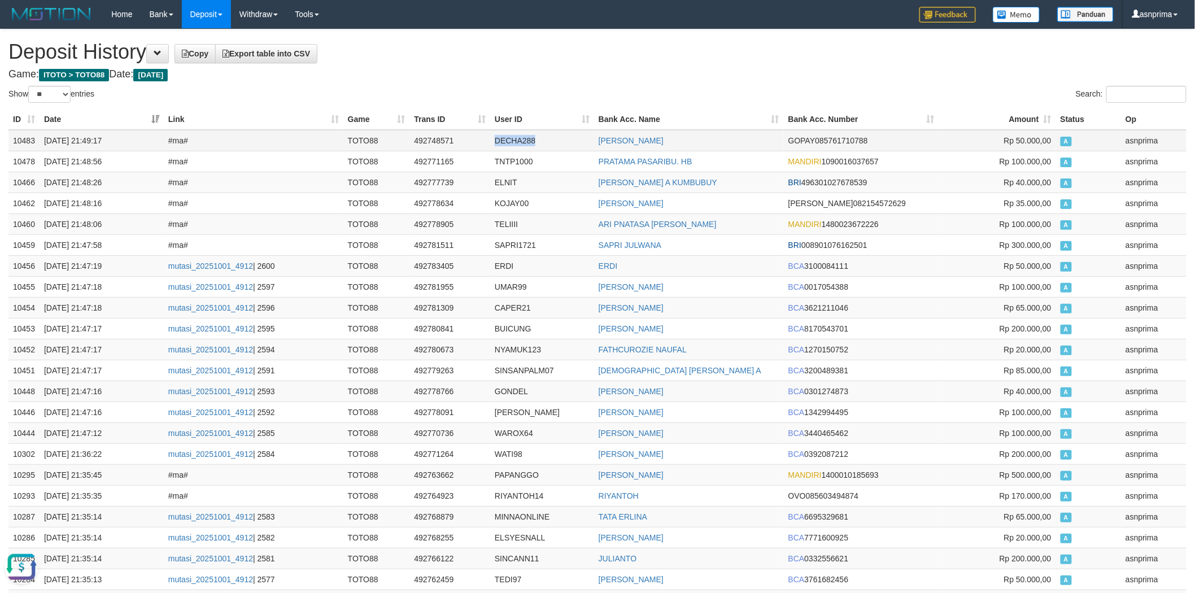
click at [501, 136] on td "DECHA288" at bounding box center [542, 140] width 104 height 21
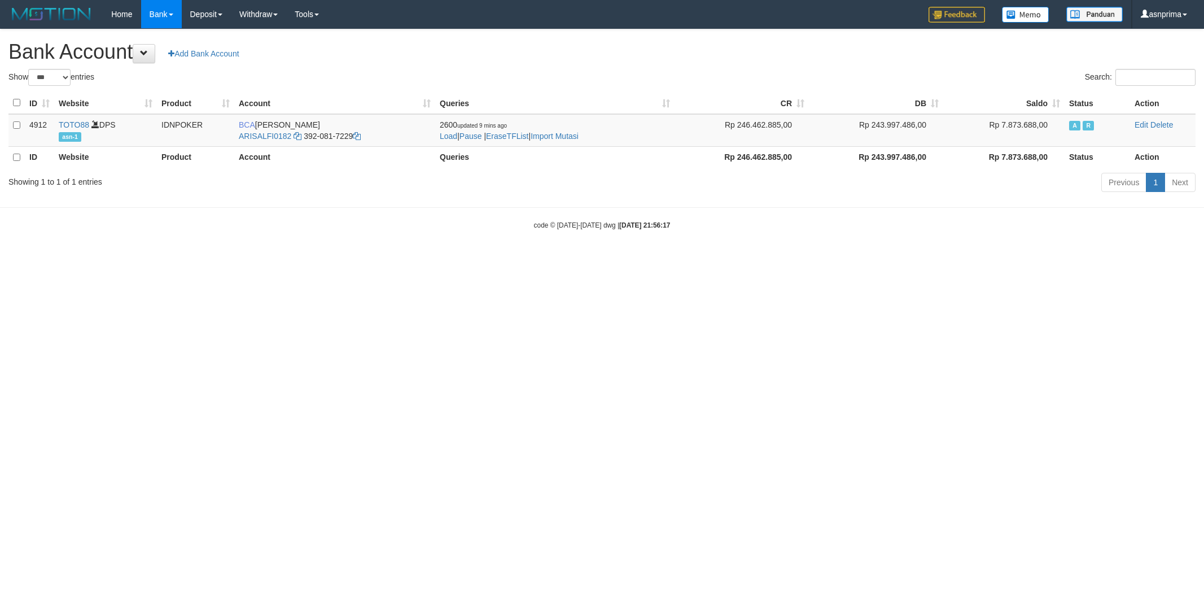
select select "***"
click at [554, 135] on link "Import Mutasi" at bounding box center [555, 136] width 48 height 9
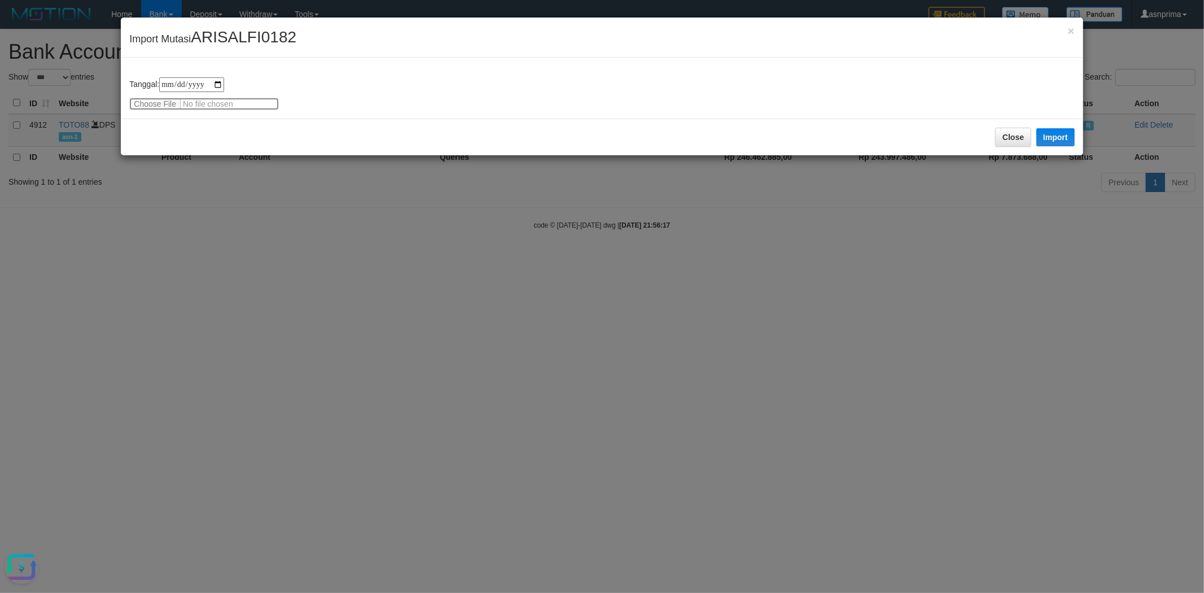
click at [196, 100] on input "file" at bounding box center [204, 104] width 150 height 12
type input "**********"
click at [290, 130] on div "Close Import" at bounding box center [602, 137] width 962 height 37
click at [1066, 136] on button "Import" at bounding box center [1055, 137] width 38 height 18
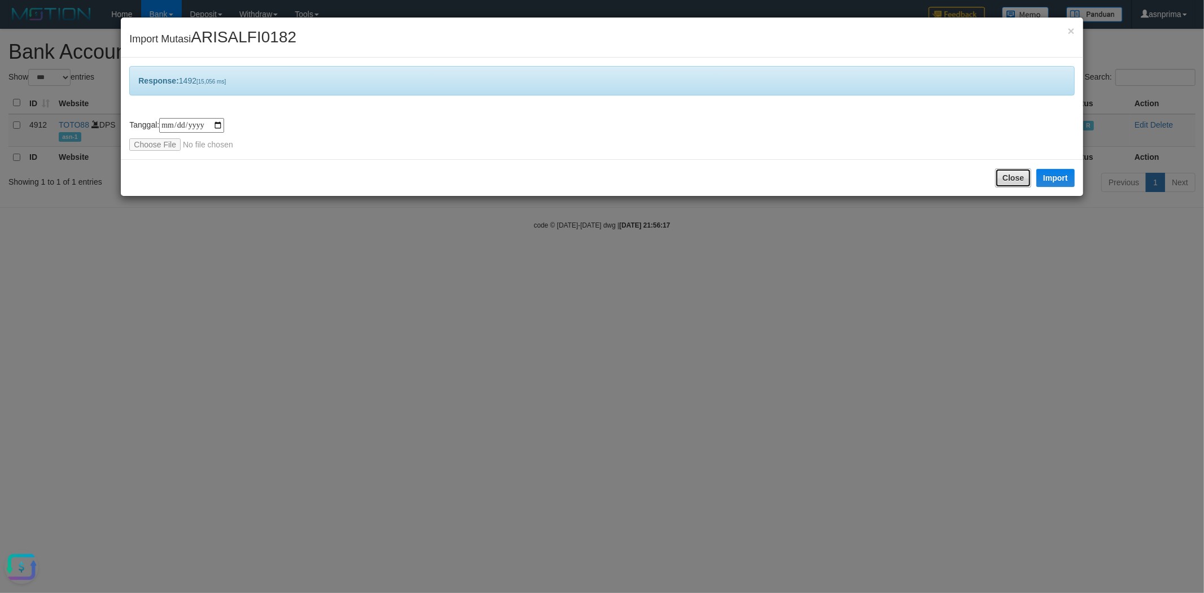
click at [1011, 182] on button "Close" at bounding box center [1013, 177] width 36 height 19
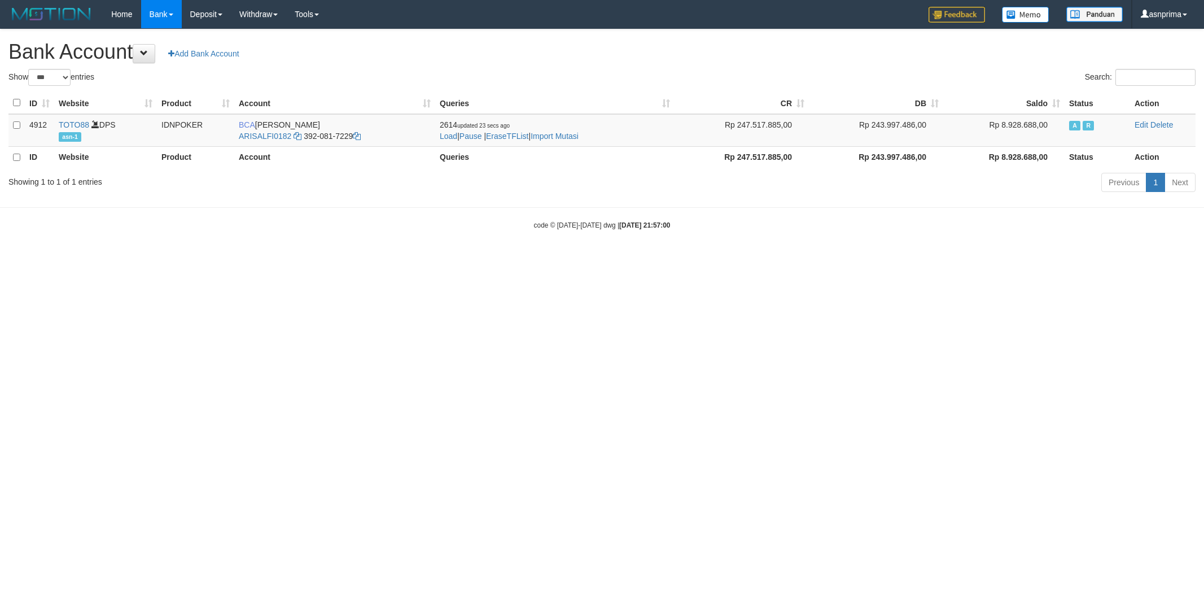
select select "***"
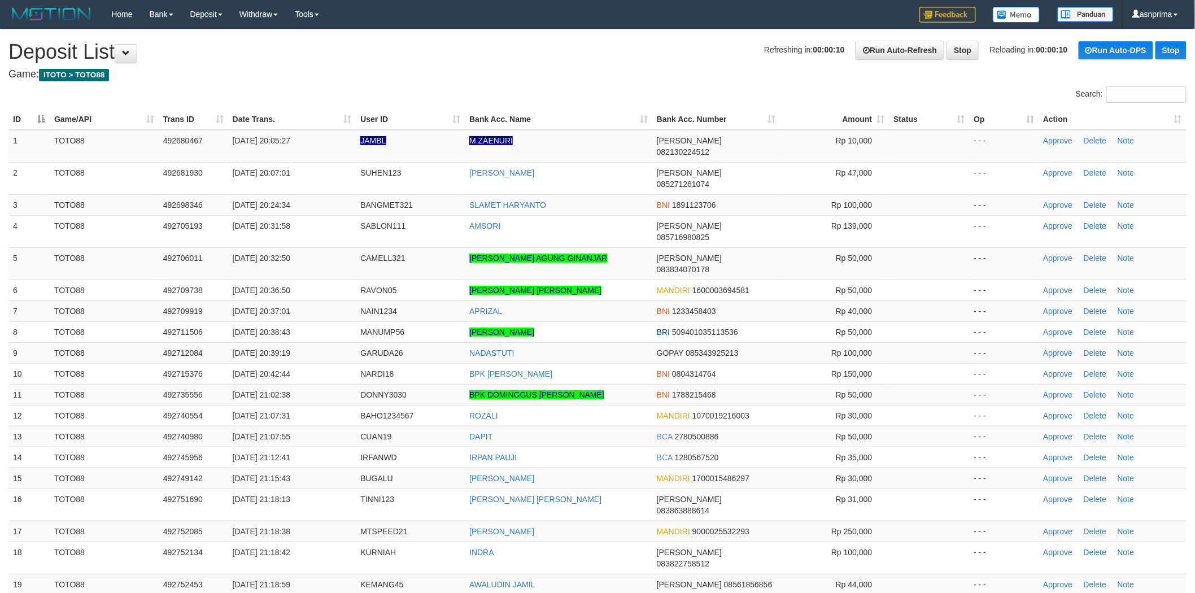
click at [1157, 117] on th "Action" at bounding box center [1112, 119] width 148 height 21
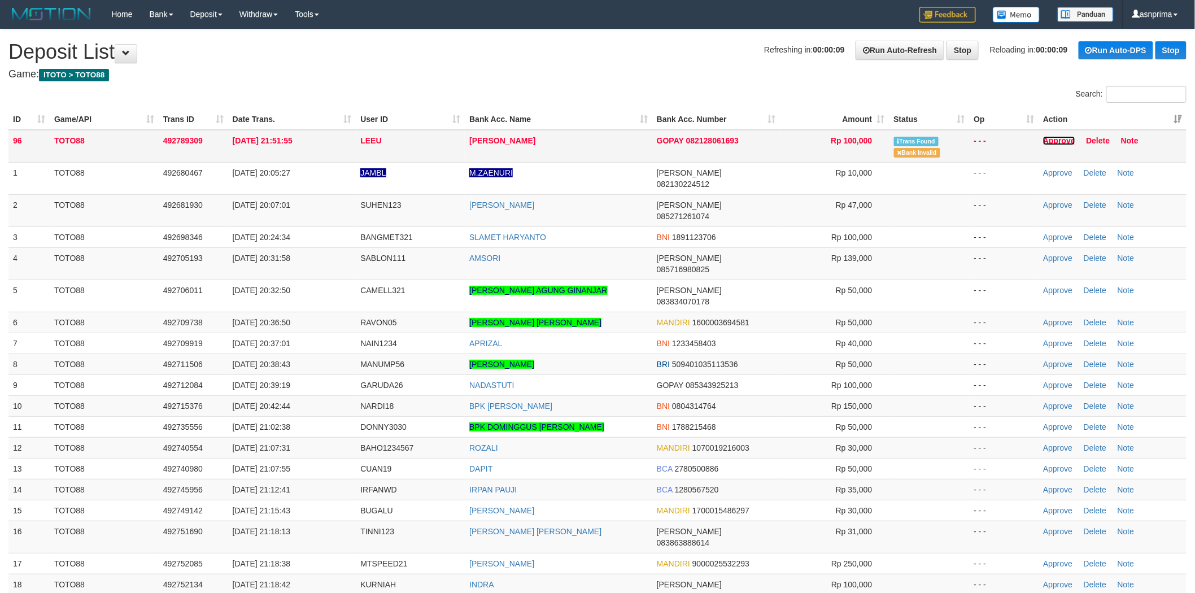
click at [1063, 138] on link "Approve" at bounding box center [1059, 140] width 32 height 9
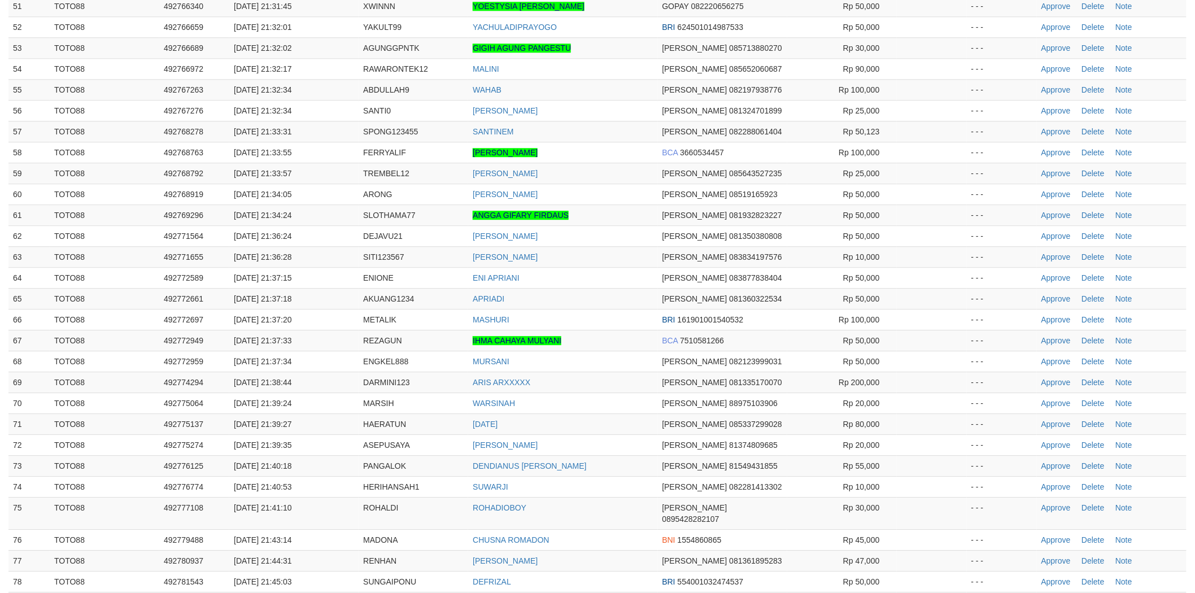
scroll to position [1317, 0]
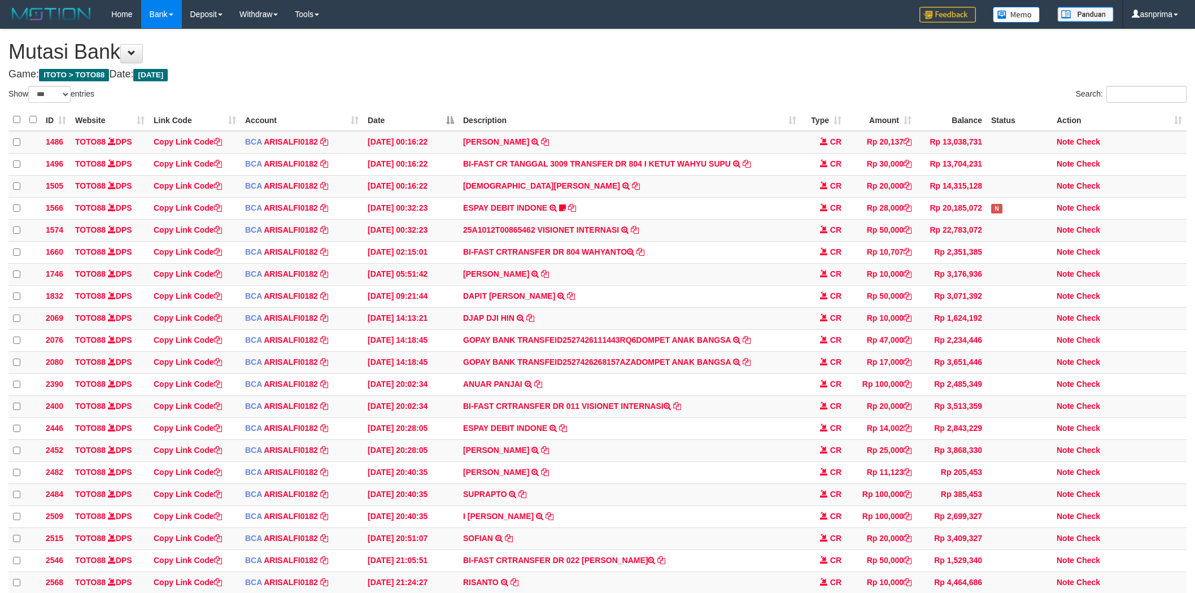
select select "***"
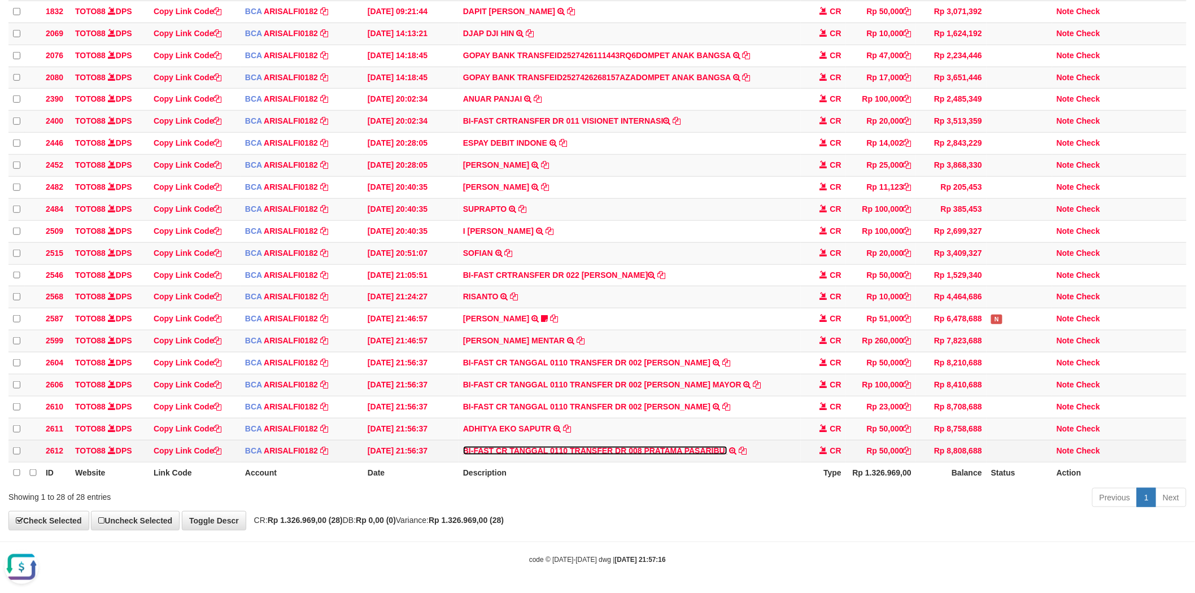
click at [672, 447] on link "BI-FAST CR TANGGAL 0110 TRANSFER DR 008 PRATAMA PASARIBU." at bounding box center [595, 450] width 264 height 9
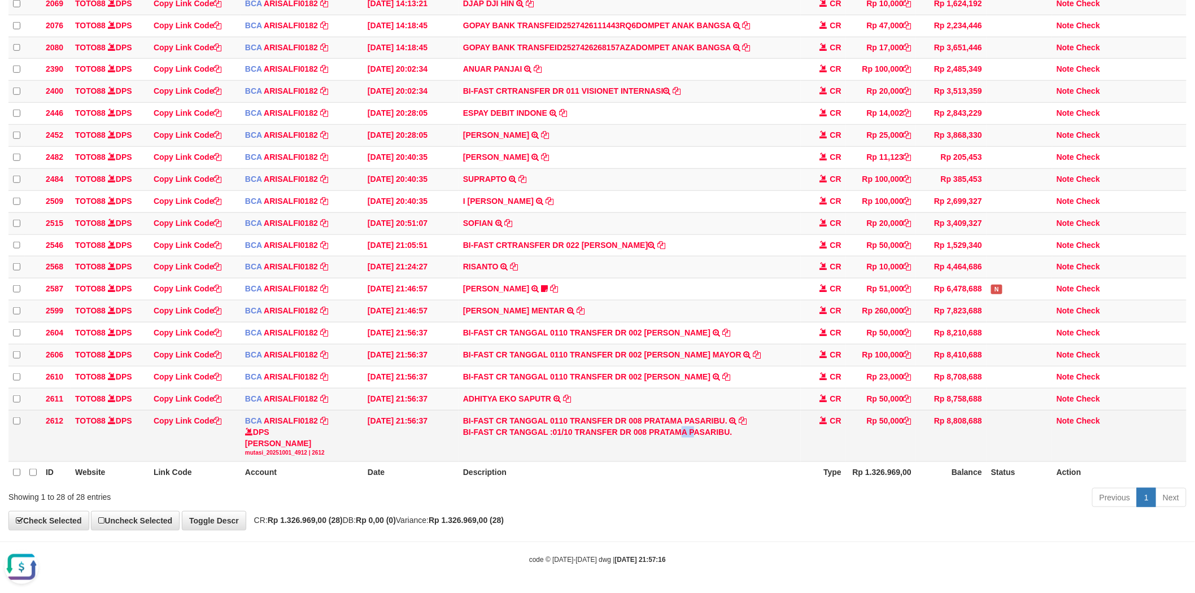
drag, startPoint x: 680, startPoint y: 456, endPoint x: 694, endPoint y: 458, distance: 14.9
click at [694, 438] on div "BI-FAST CR TANGGAL :01/10 TRANSFER DR 008 PRATAMA PASARIBU." at bounding box center [629, 431] width 333 height 11
click at [692, 438] on div "BI-FAST CR TANGGAL :01/10 TRANSFER DR 008 PRATAMA PASARIBU." at bounding box center [629, 431] width 333 height 11
click at [678, 438] on div "BI-FAST CR TANGGAL :01/10 TRANSFER DR 008 PRATAMA PASARIBU." at bounding box center [629, 431] width 333 height 11
drag, startPoint x: 678, startPoint y: 457, endPoint x: 704, endPoint y: 457, distance: 26.0
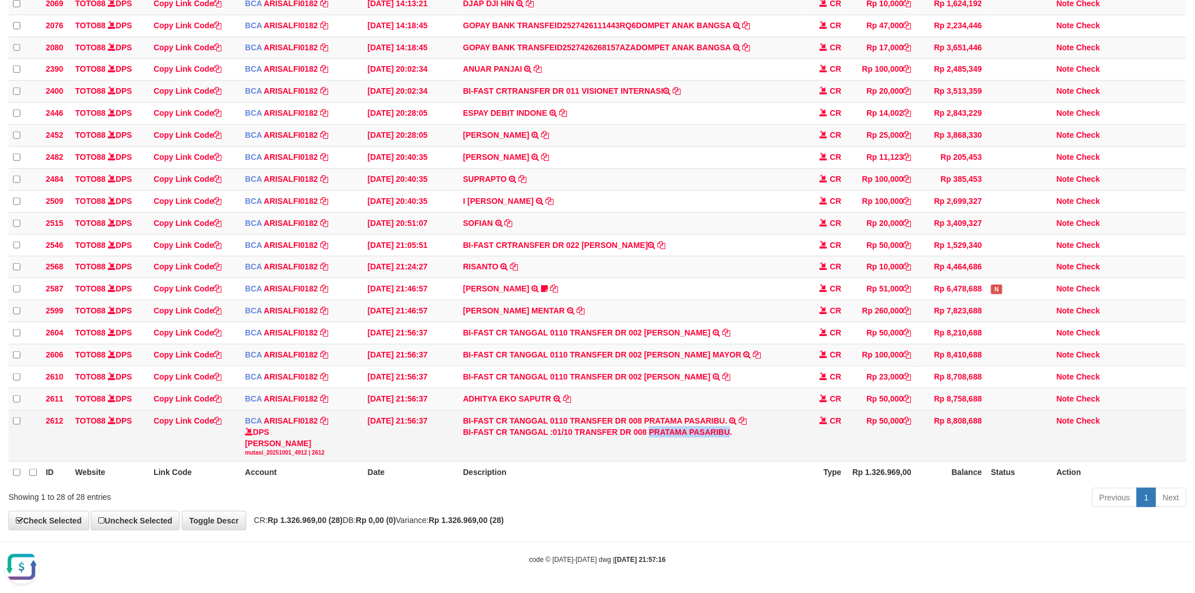
click at [704, 438] on div "BI-FAST CR TANGGAL :01/10 TRANSFER DR 008 PRATAMA PASARIBU." at bounding box center [629, 431] width 333 height 11
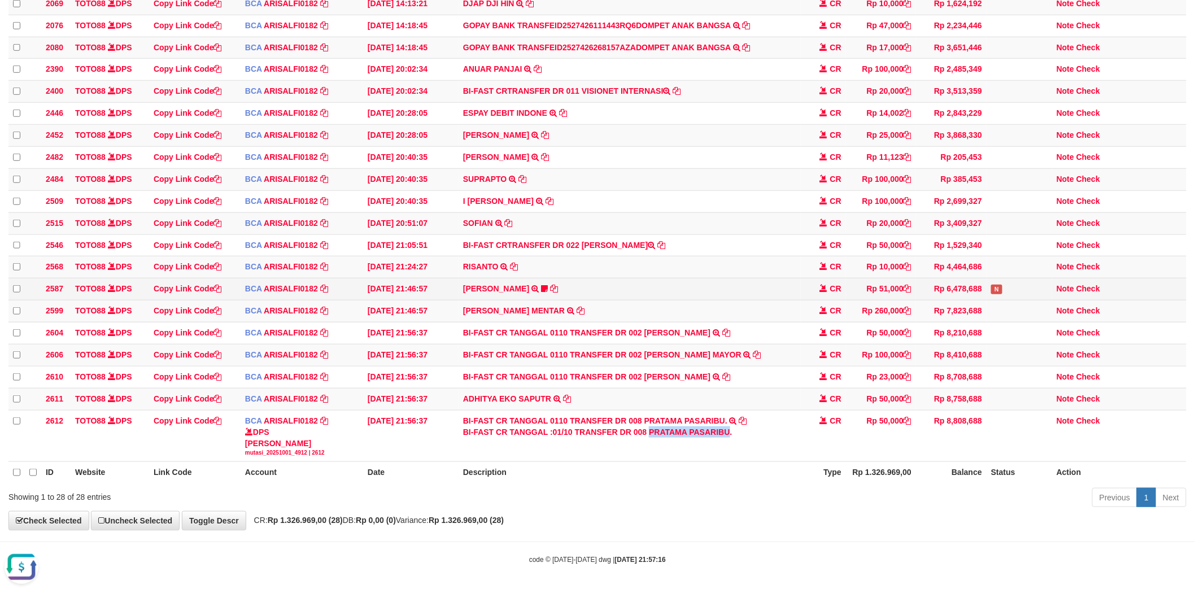
copy div "PRATAMA PASARIBU"
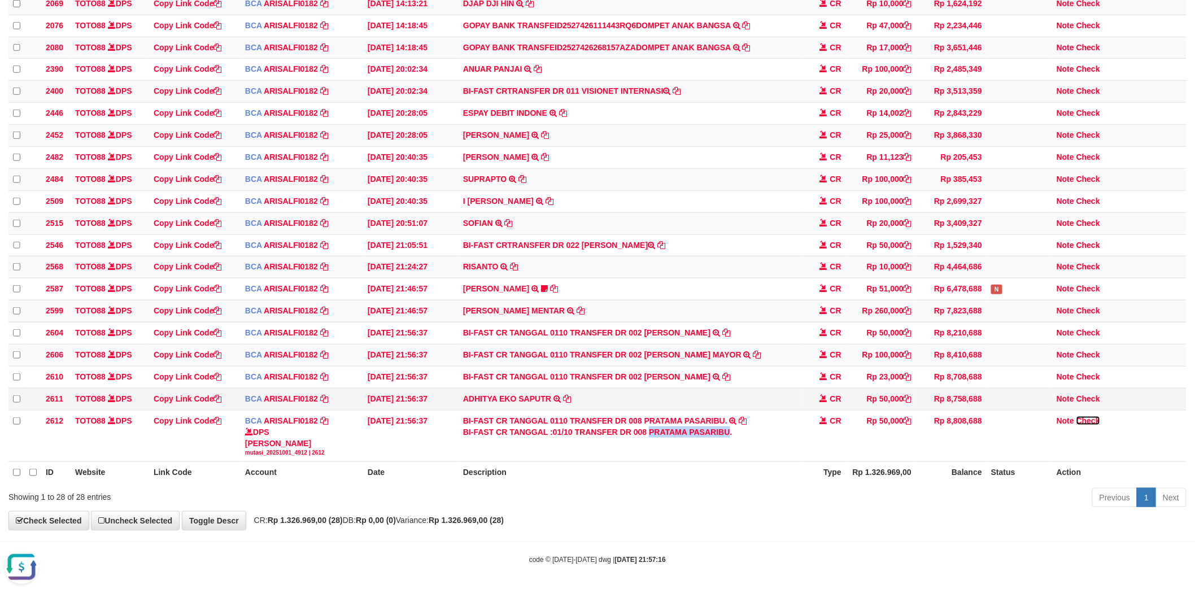
drag, startPoint x: 1080, startPoint y: 449, endPoint x: 880, endPoint y: 422, distance: 202.2
click at [1080, 425] on link "Check" at bounding box center [1088, 420] width 24 height 9
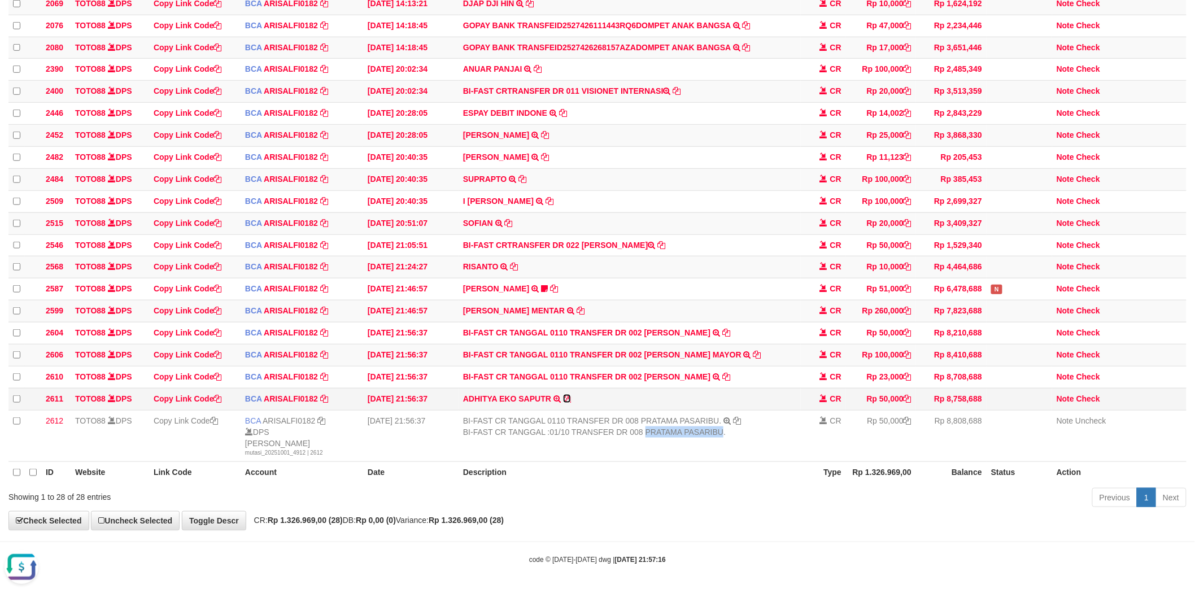
click at [565, 403] on icon at bounding box center [567, 399] width 8 height 8
copy div "PRATAMA PASARIBU"
drag, startPoint x: 1091, startPoint y: 423, endPoint x: 928, endPoint y: 384, distance: 167.9
click at [1091, 403] on link "Check" at bounding box center [1088, 398] width 24 height 9
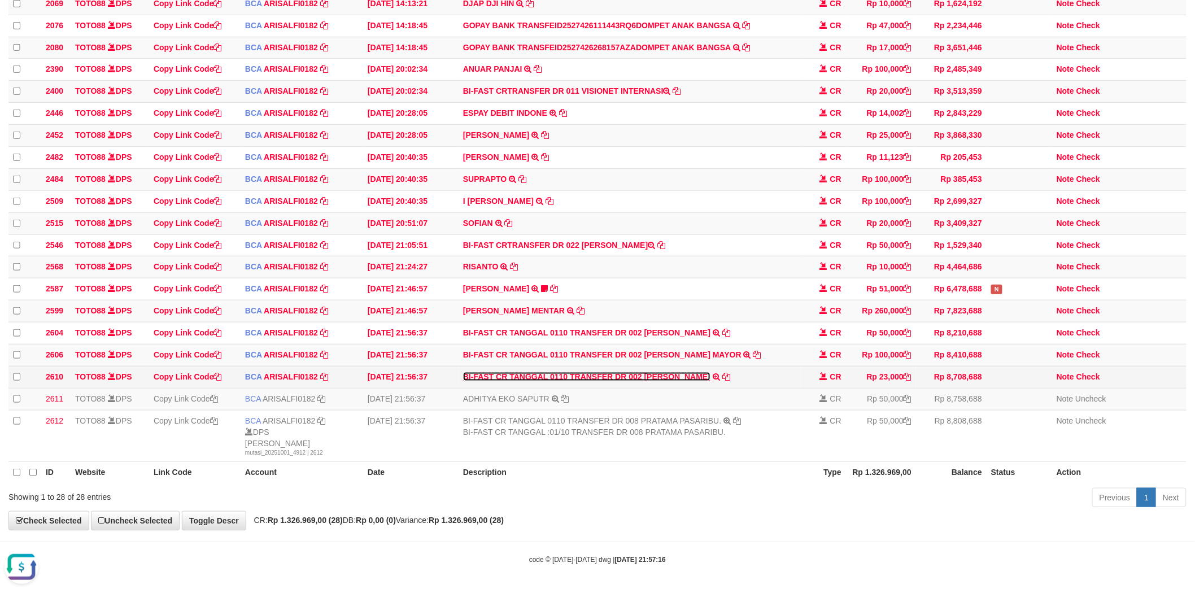
click at [663, 381] on link "BI-FAST CR TANGGAL 0110 TRANSFER DR 002 RISDAL" at bounding box center [586, 376] width 247 height 9
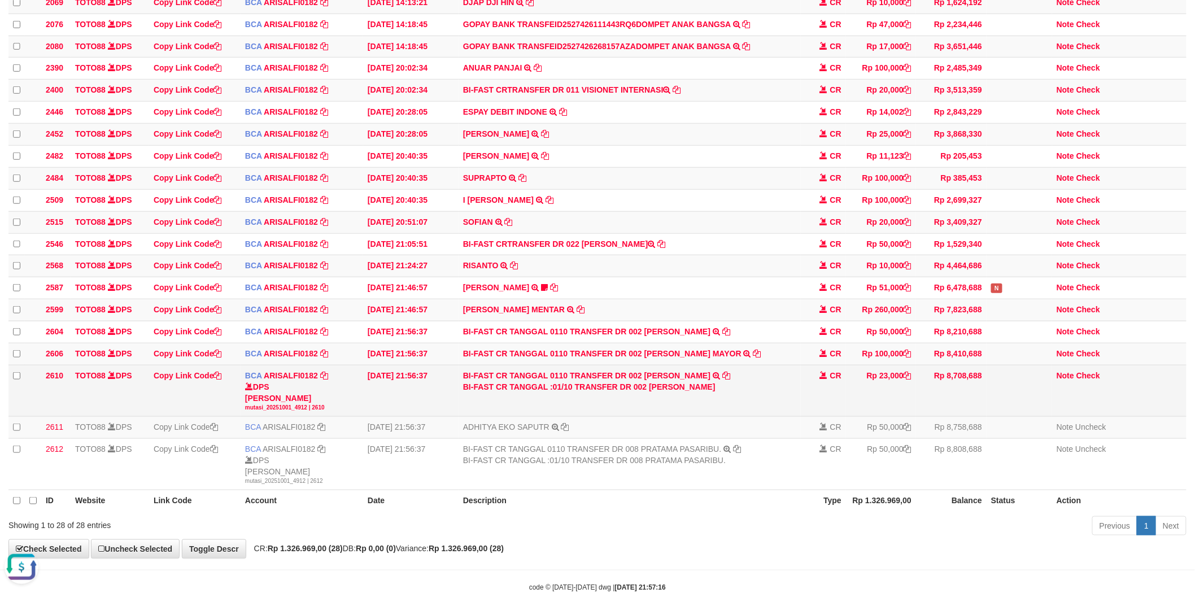
click at [664, 392] on div "BI-FAST CR TANGGAL :01/10 TRANSFER DR 002 RISDAL" at bounding box center [629, 386] width 333 height 11
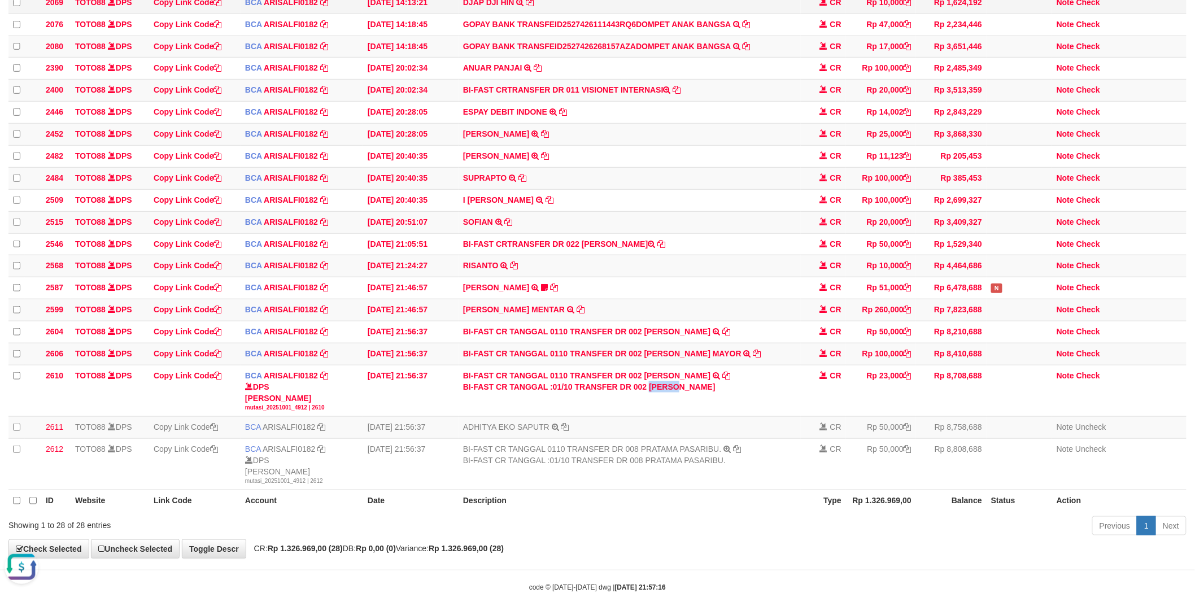
copy div "RISDAL"
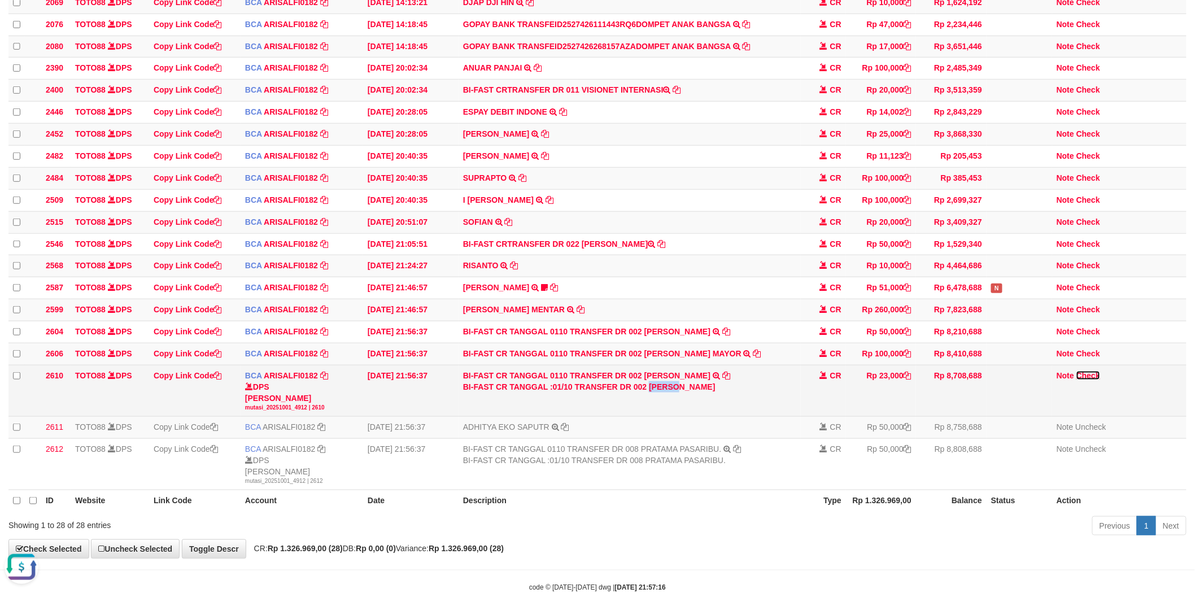
click at [1096, 380] on link "Check" at bounding box center [1088, 375] width 24 height 9
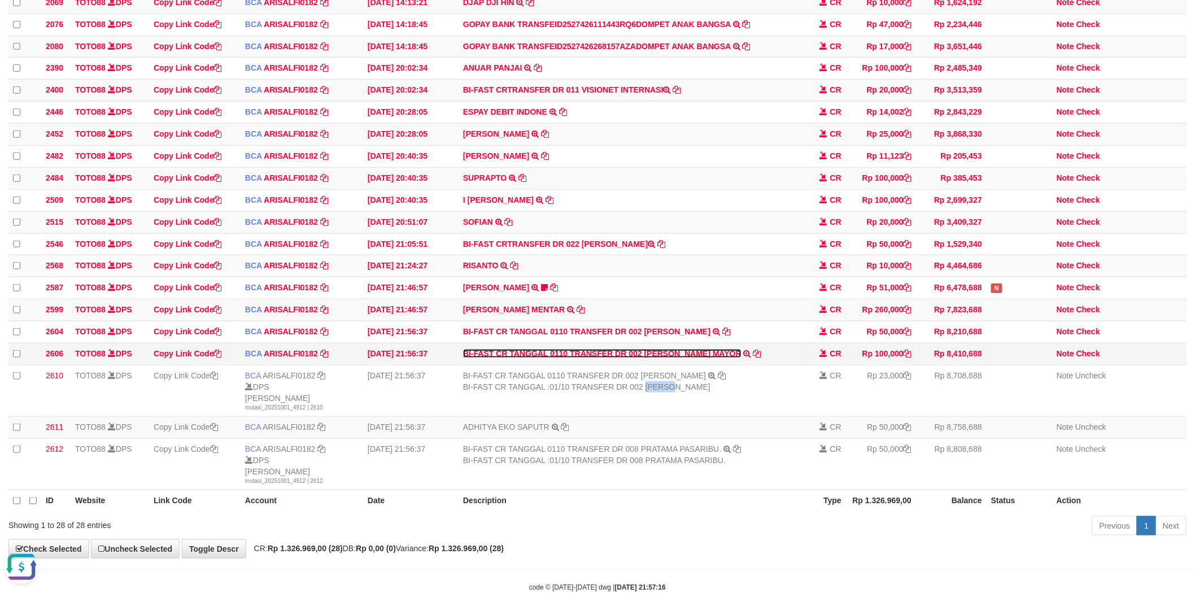
click at [659, 358] on link "BI-FAST CR TANGGAL 0110 TRANSFER DR 002 JIMMY RISKI MAYOR" at bounding box center [602, 353] width 278 height 9
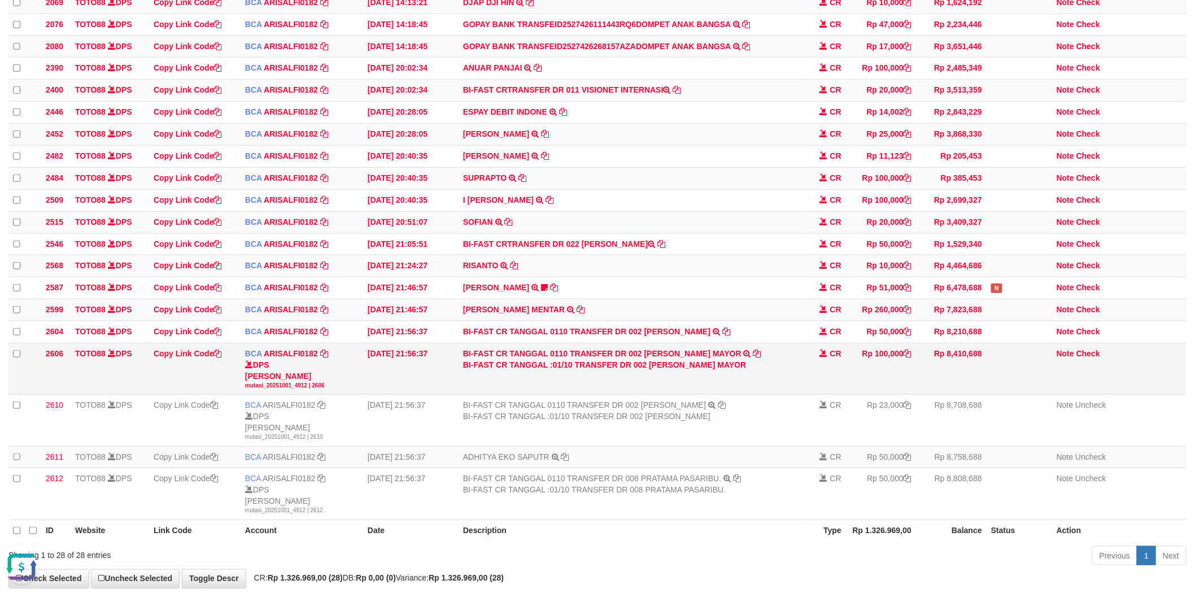
click at [664, 370] on div "BI-FAST CR TANGGAL :01/10 TRANSFER DR 002 JIMMY RISKI MAYOR" at bounding box center [629, 364] width 333 height 11
drag, startPoint x: 664, startPoint y: 387, endPoint x: 702, endPoint y: 388, distance: 38.4
click at [702, 370] on div "BI-FAST CR TANGGAL :01/10 TRANSFER DR 002 JIMMY RISKI MAYOR" at bounding box center [629, 364] width 333 height 11
copy div "JIMMY RISKI MAYOR"
click at [1087, 358] on link "Check" at bounding box center [1088, 353] width 24 height 9
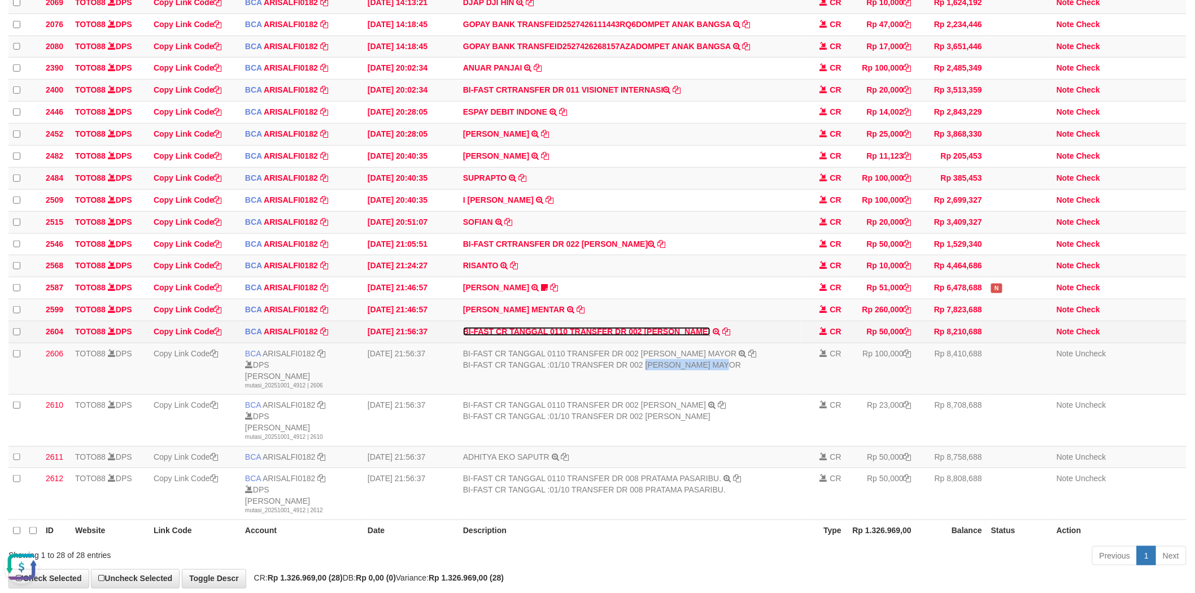
click at [672, 336] on link "BI-FAST CR TANGGAL 0110 TRANSFER DR 002 BURHAN PRATAMA" at bounding box center [586, 331] width 247 height 9
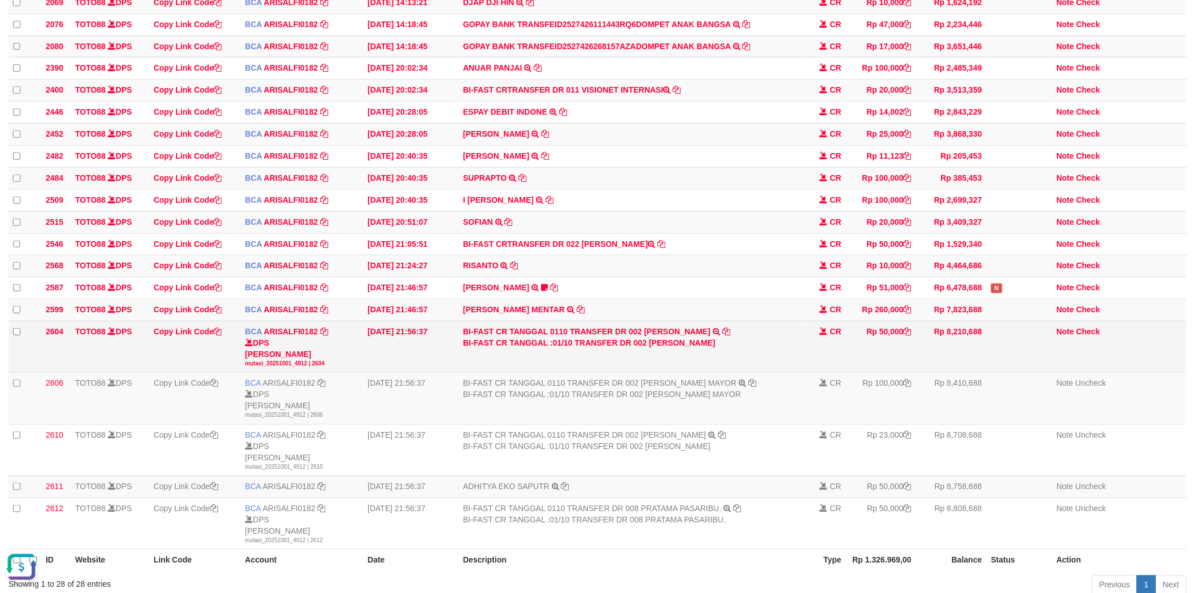
click at [671, 348] on div "BI-FAST CR TANGGAL :01/10 TRANSFER DR 002 BURHAN PRATAMA" at bounding box center [629, 342] width 333 height 11
drag, startPoint x: 671, startPoint y: 366, endPoint x: 700, endPoint y: 364, distance: 29.4
click at [700, 348] on div "BI-FAST CR TANGGAL :01/10 TRANSFER DR 002 BURHAN PRATAMA" at bounding box center [629, 342] width 333 height 11
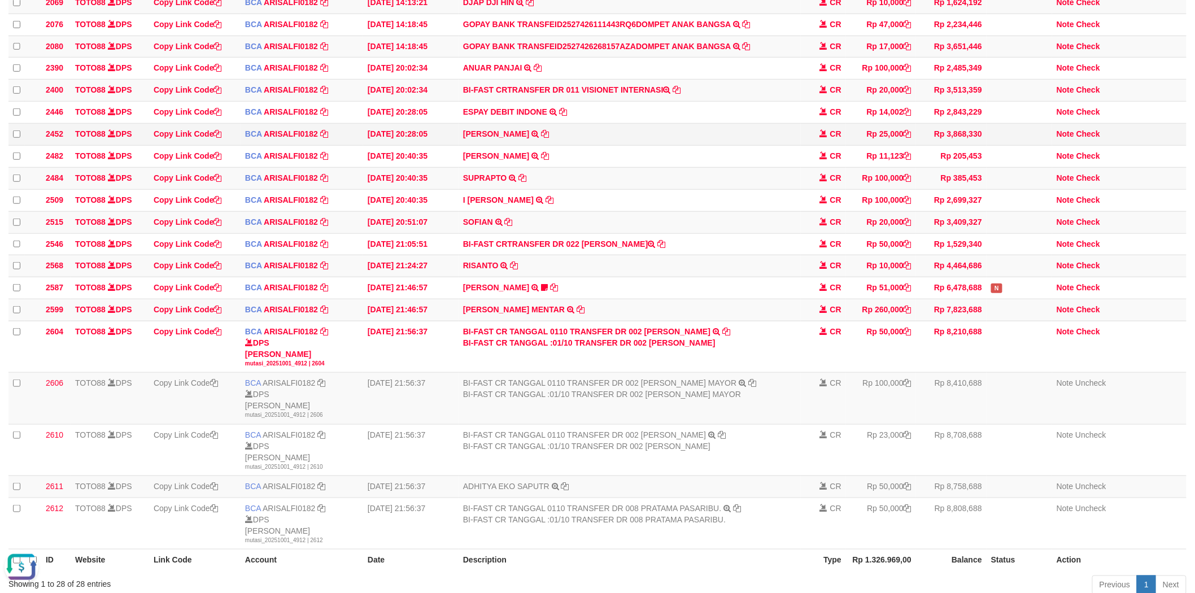
copy div "BURHAN PRATAMA"
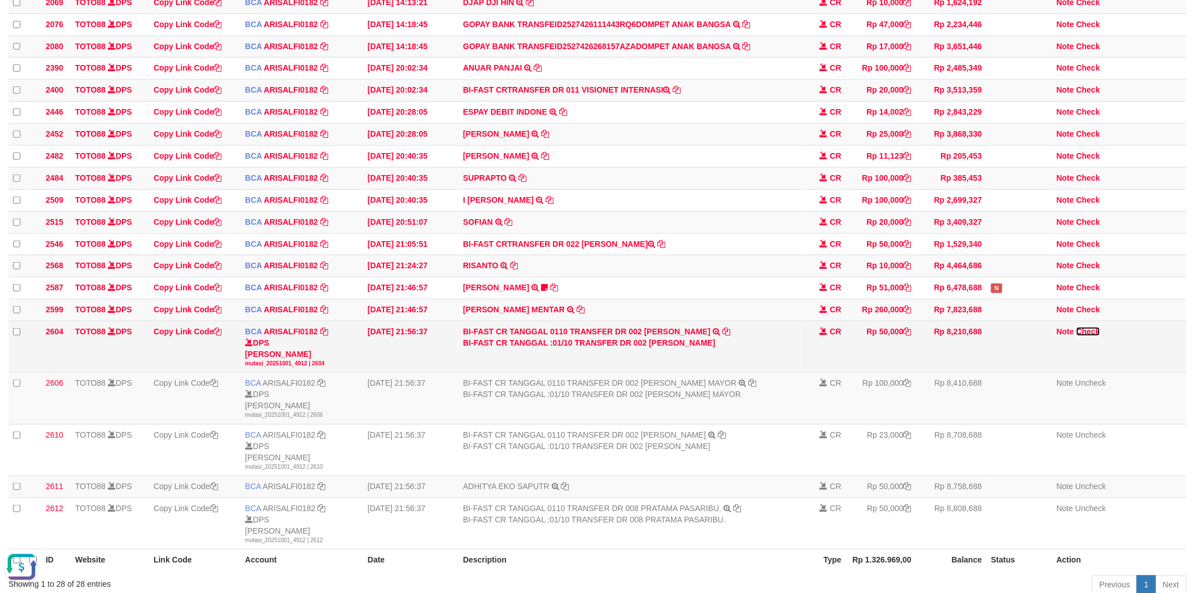
click at [1086, 336] on link "Check" at bounding box center [1088, 331] width 24 height 9
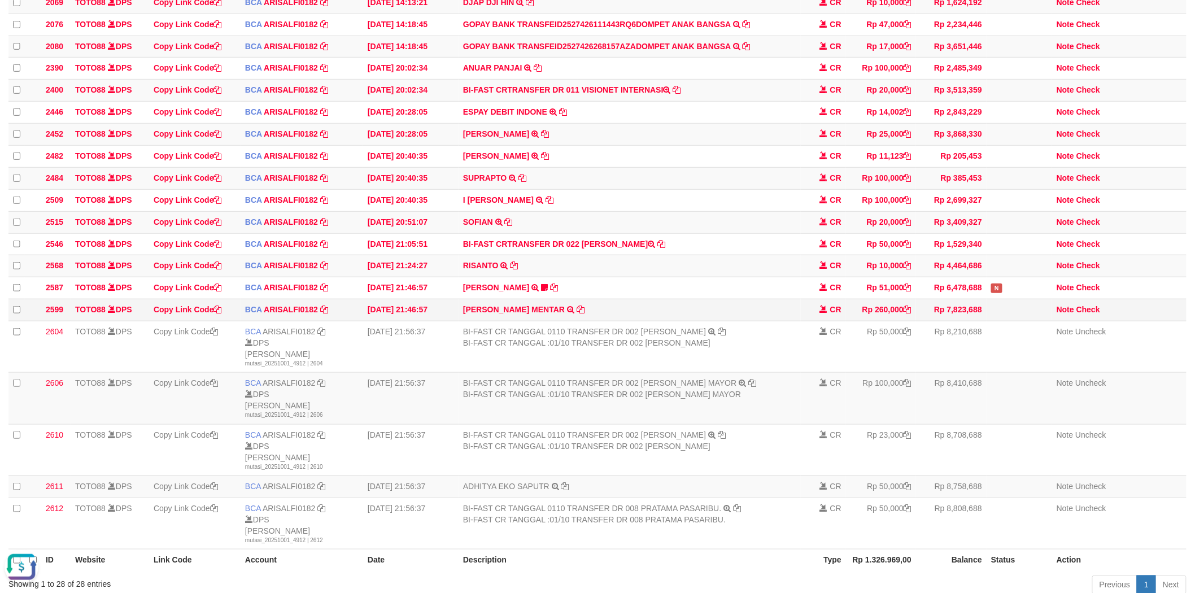
click at [571, 321] on td "INA NURVITA MENTAR TRSF E-BANKING CR 0110/FTSCY/WS95031 260000.00INA NURVITA ME…" at bounding box center [629, 310] width 342 height 22
click at [576, 313] on icon at bounding box center [580, 309] width 8 height 8
click at [1088, 314] on link "Check" at bounding box center [1088, 309] width 24 height 9
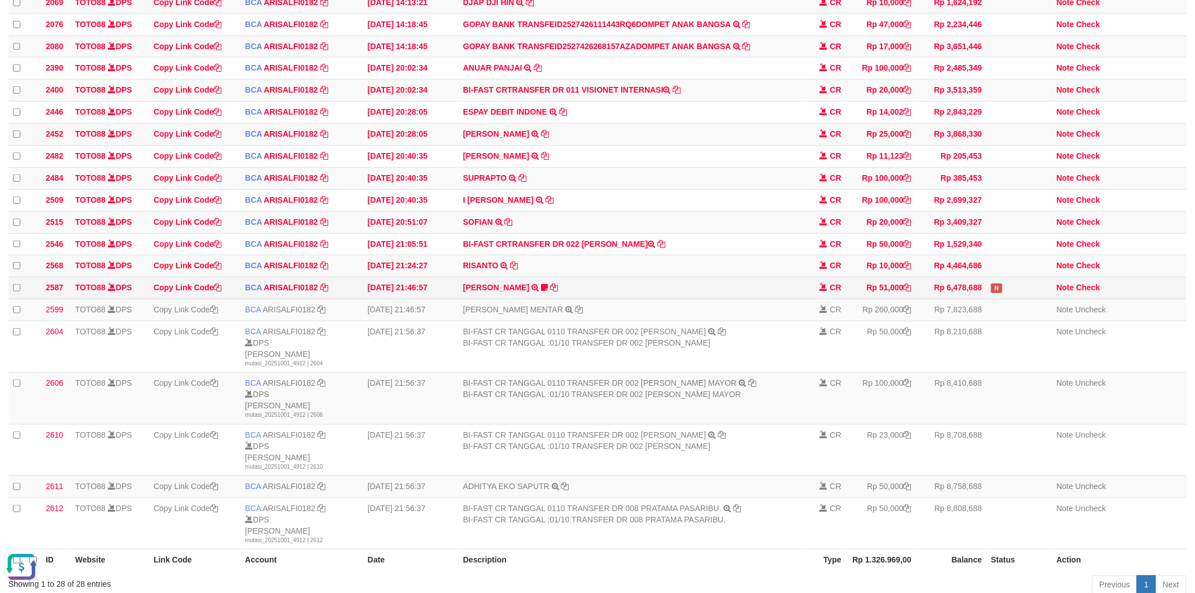
click at [554, 299] on td "RAFAEL NGADU TRSF E-BANKING CR 0110/FTSCY/WS95031 51000.00RAFAEL NGADU TUNGUR" at bounding box center [629, 288] width 342 height 22
click at [553, 291] on icon at bounding box center [554, 287] width 8 height 8
click at [514, 269] on icon at bounding box center [514, 265] width 8 height 8
click at [545, 299] on td "RAFAEL NGADU TRSF E-BANKING CR 0110/FTSCY/WS95031 51000.00RAFAEL NGADU TUNGUR" at bounding box center [629, 288] width 342 height 22
click at [550, 291] on icon at bounding box center [554, 287] width 8 height 8
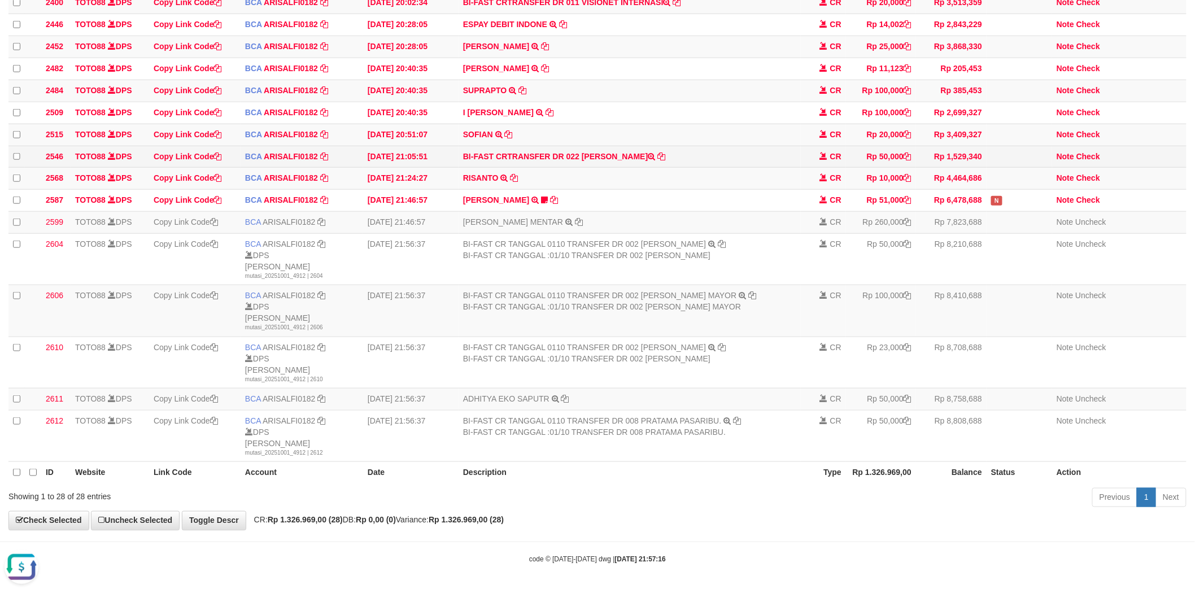
scroll to position [430, 0]
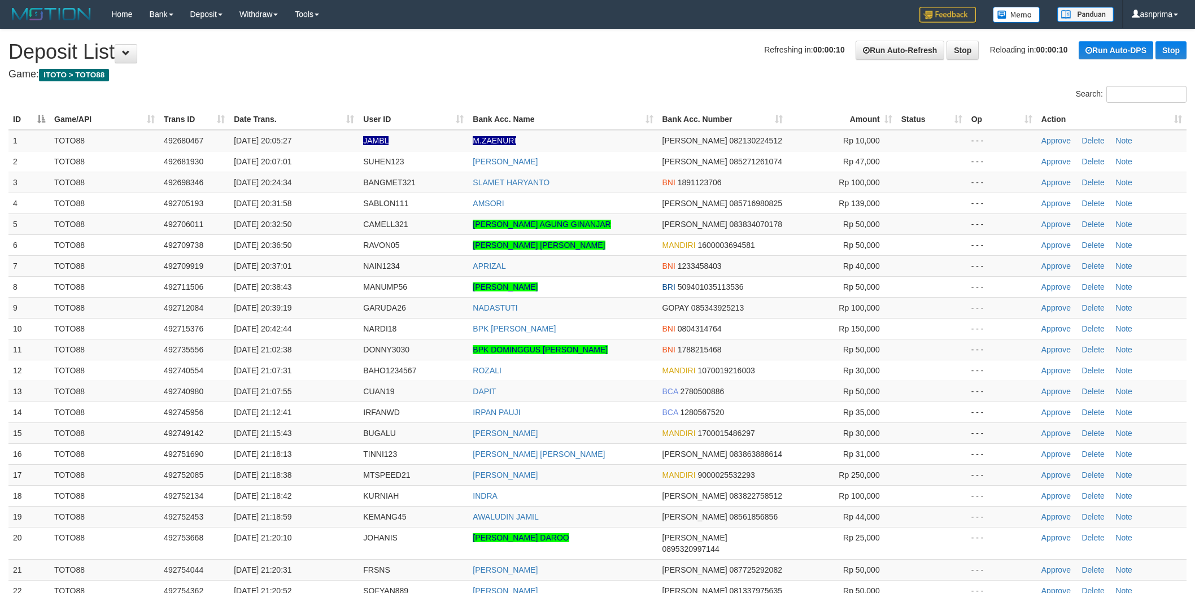
scroll to position [2135, 0]
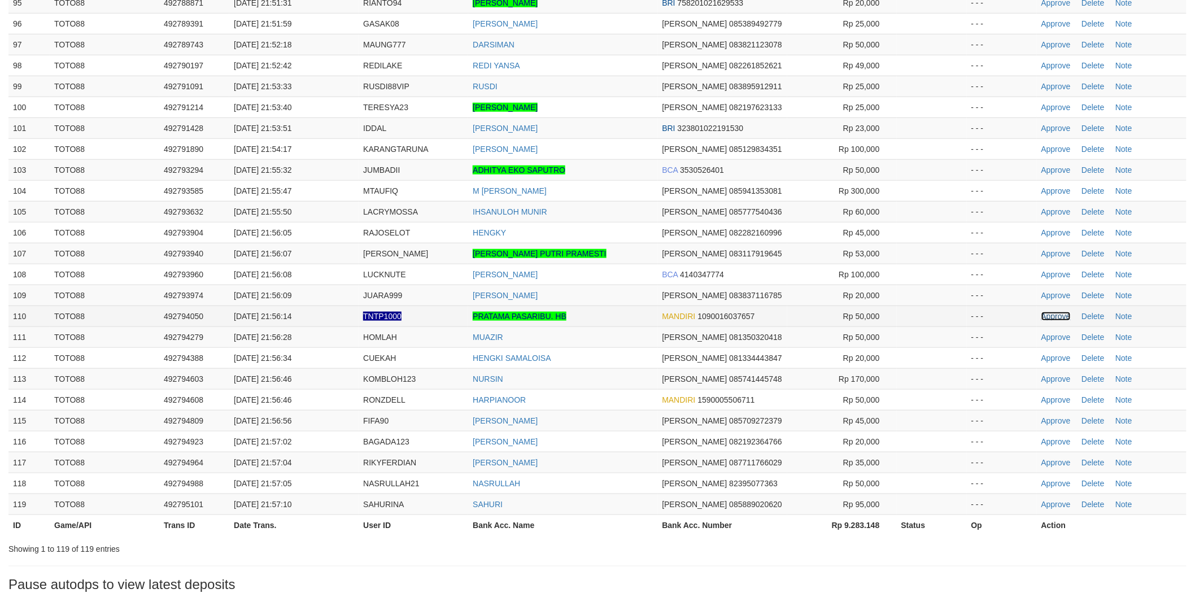
click at [1048, 312] on link "Approve" at bounding box center [1055, 316] width 29 height 9
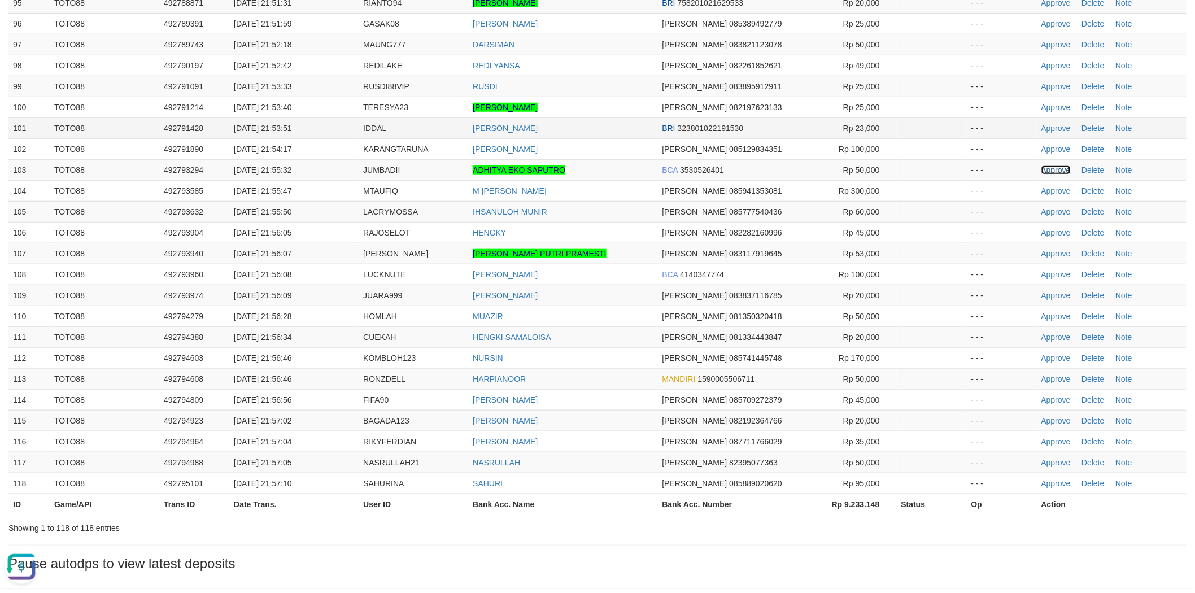
drag, startPoint x: 1047, startPoint y: 151, endPoint x: 797, endPoint y: 100, distance: 255.8
click at [1047, 165] on link "Approve" at bounding box center [1055, 169] width 29 height 9
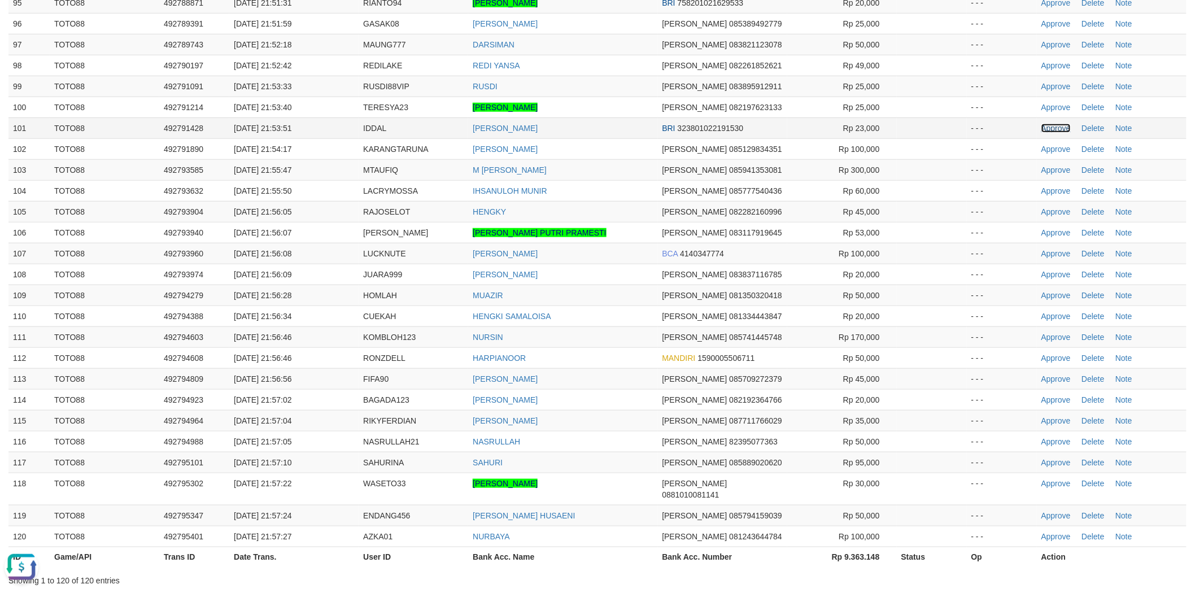
click at [1047, 124] on link "Approve" at bounding box center [1055, 128] width 29 height 9
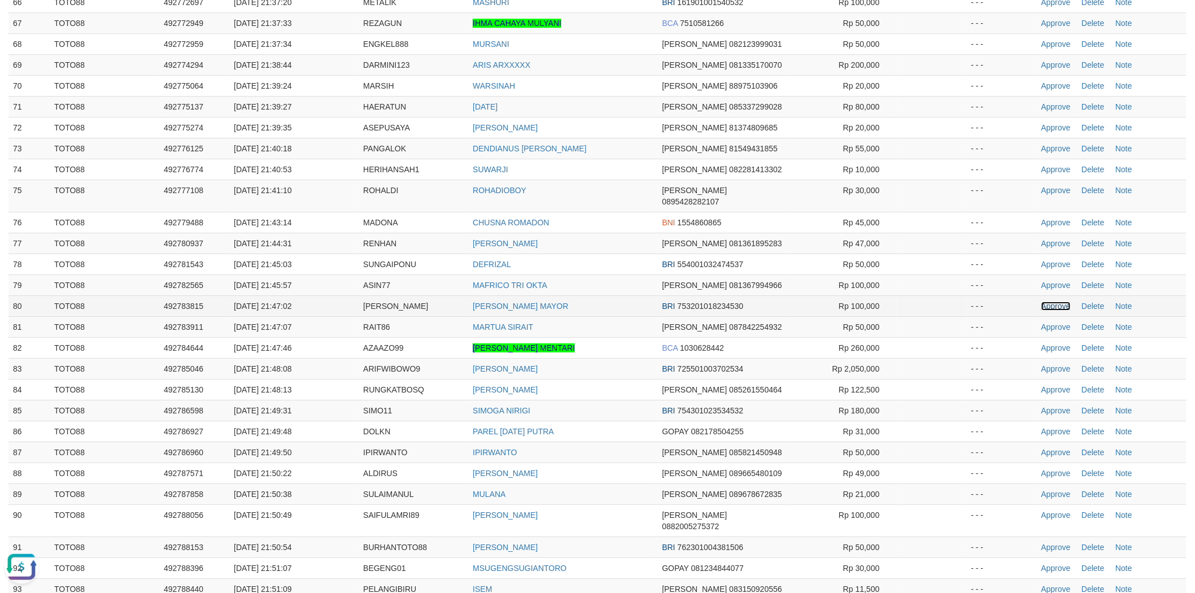
click at [1050, 301] on link "Approve" at bounding box center [1055, 305] width 29 height 9
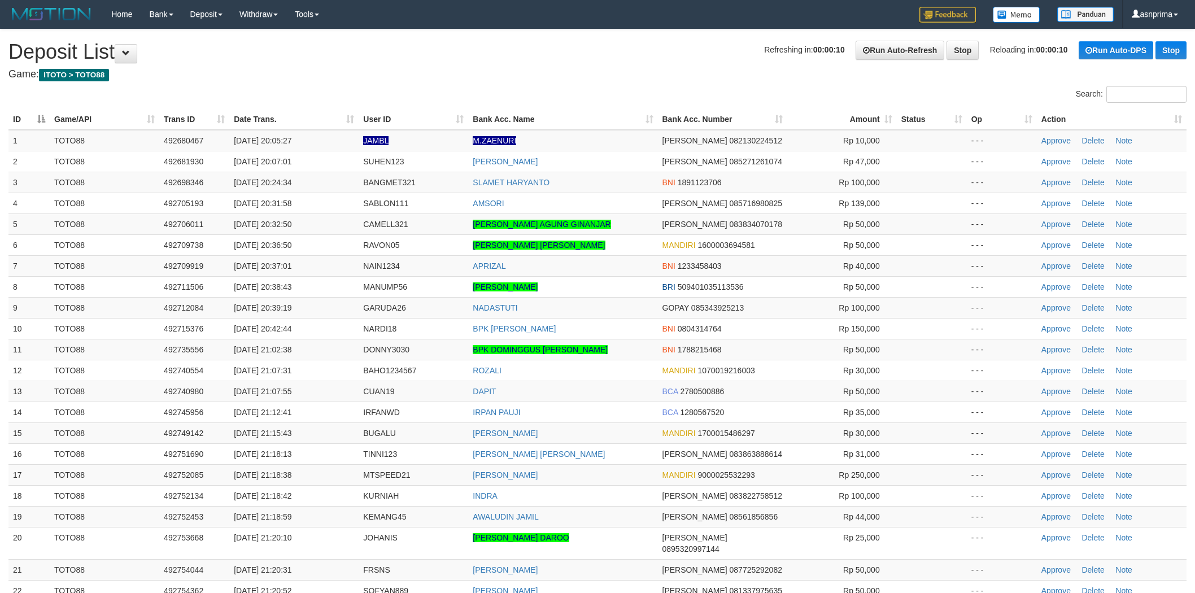
scroll to position [1507, 0]
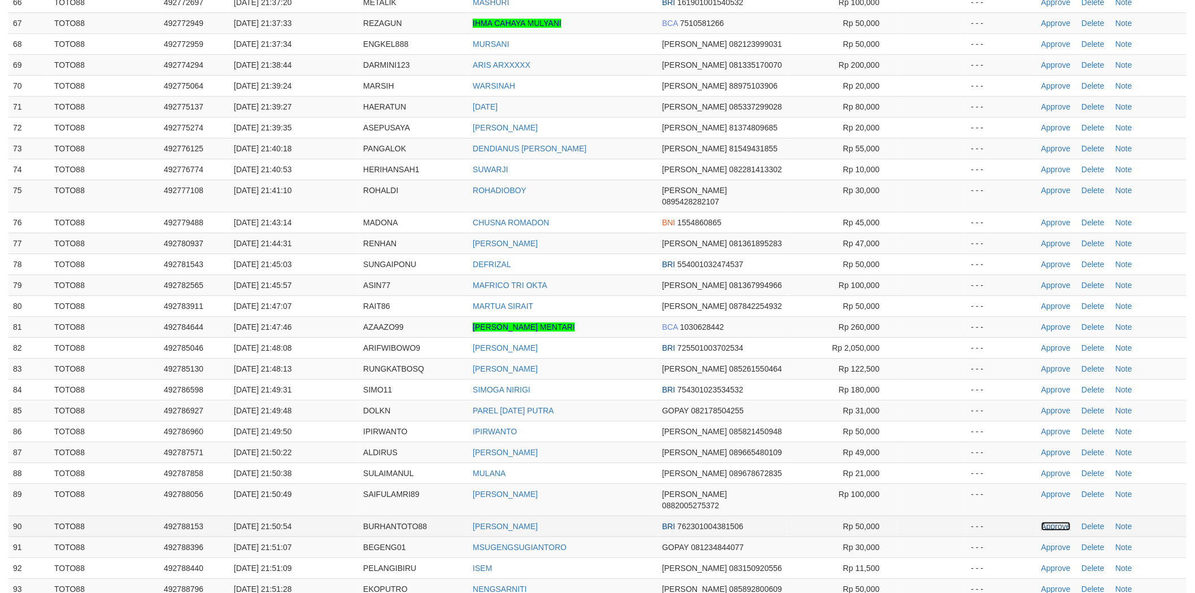
click at [1046, 522] on link "Approve" at bounding box center [1055, 526] width 29 height 9
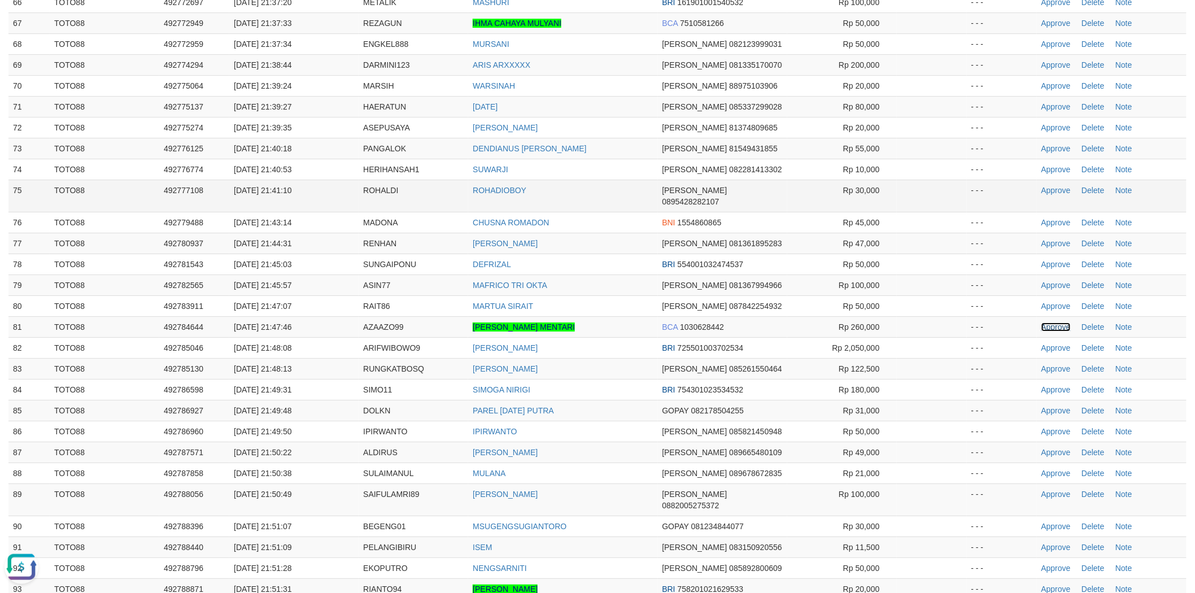
drag, startPoint x: 1041, startPoint y: 314, endPoint x: 801, endPoint y: 186, distance: 272.2
click at [1041, 322] on link "Approve" at bounding box center [1055, 326] width 29 height 9
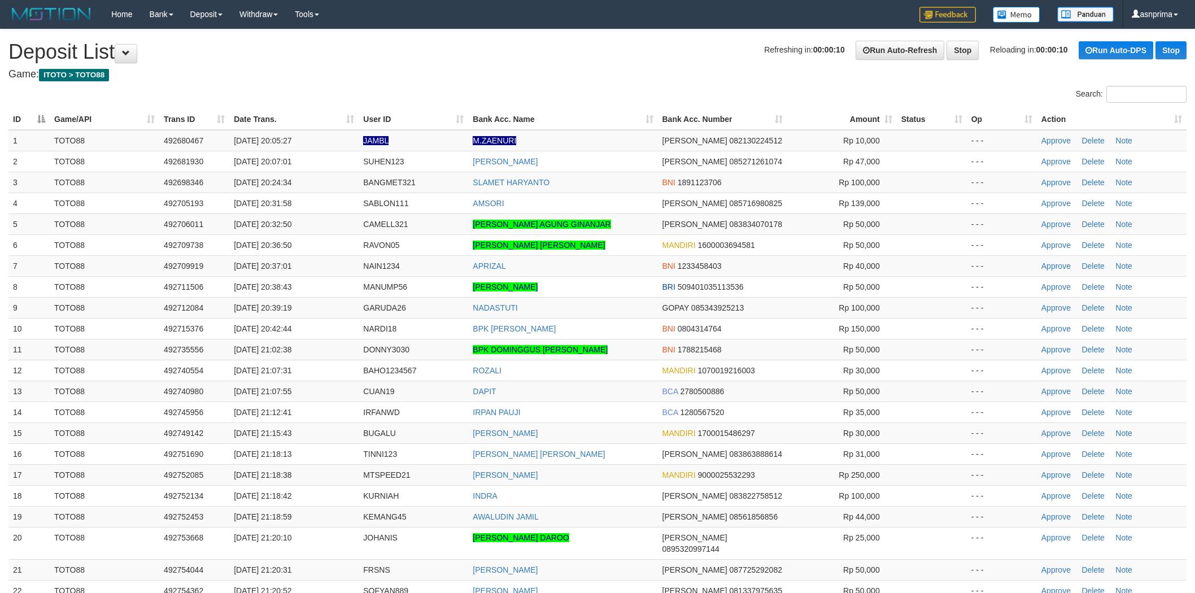
scroll to position [1507, 0]
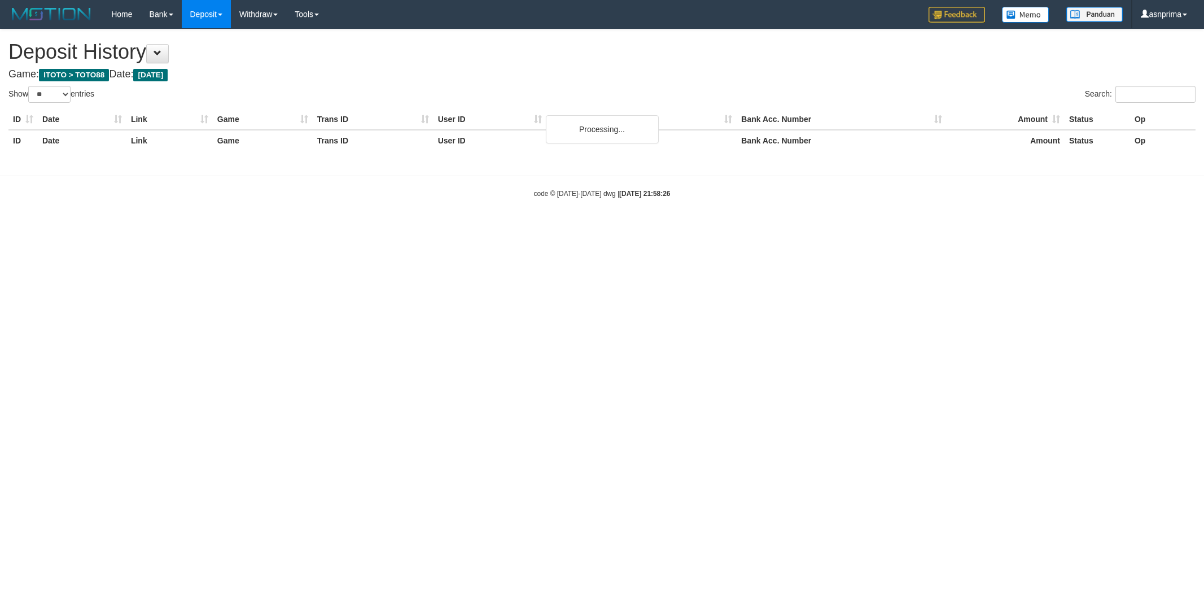
select select "**"
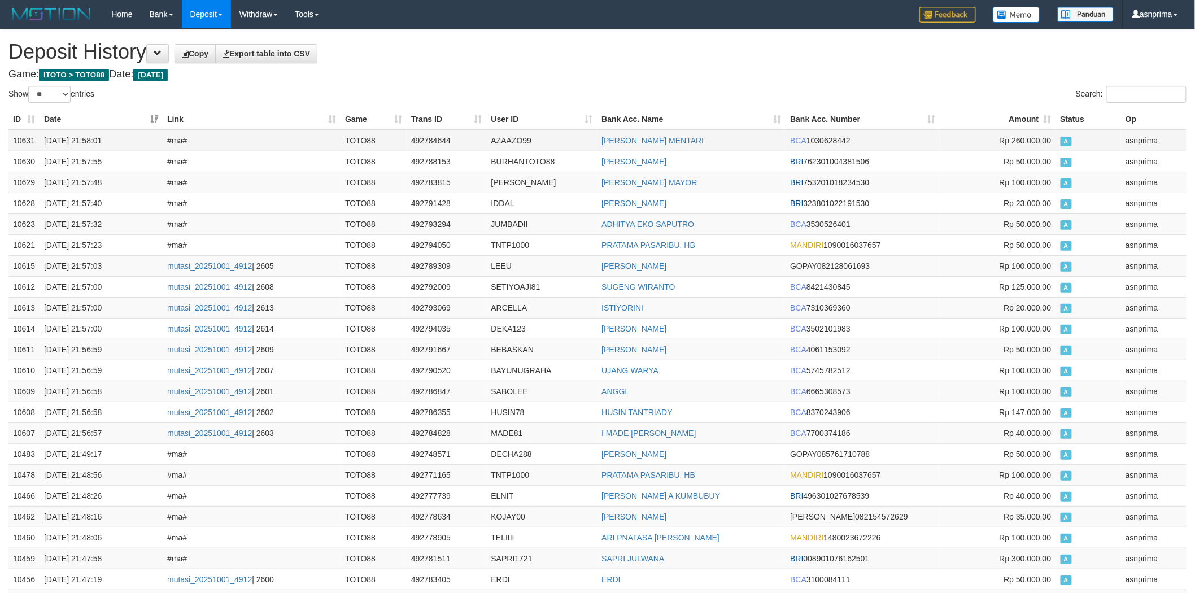
click at [29, 139] on td "10631" at bounding box center [23, 140] width 31 height 21
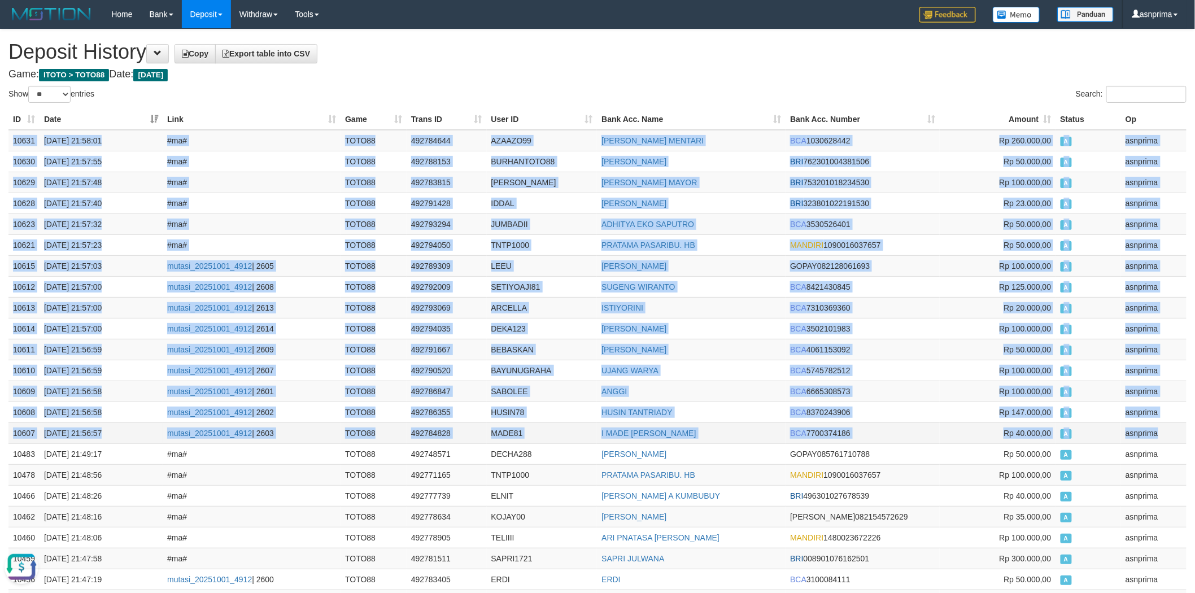
click at [1148, 438] on td "asnprima" at bounding box center [1153, 432] width 65 height 21
copy tbody "10631 01/10/2025 21:58:01 #ma# TOTO88 492784644 AZAAZO99 INA NURVITA MENTARI BC…"
click at [504, 143] on td "AZAAZO99" at bounding box center [542, 140] width 111 height 21
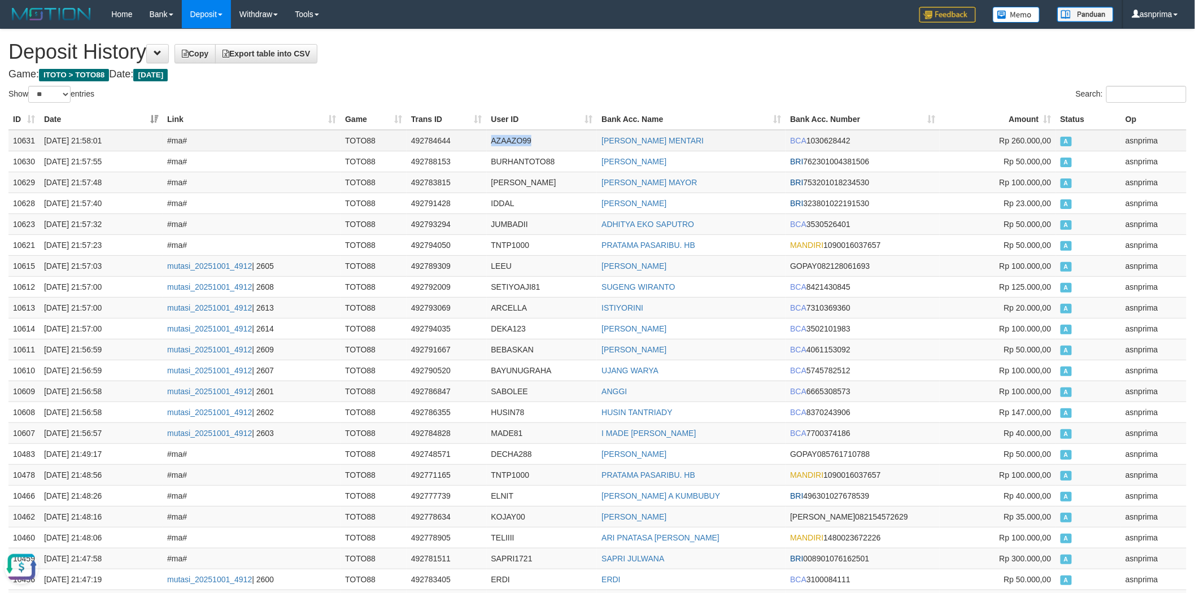
click at [504, 143] on td "AZAAZO99" at bounding box center [542, 140] width 111 height 21
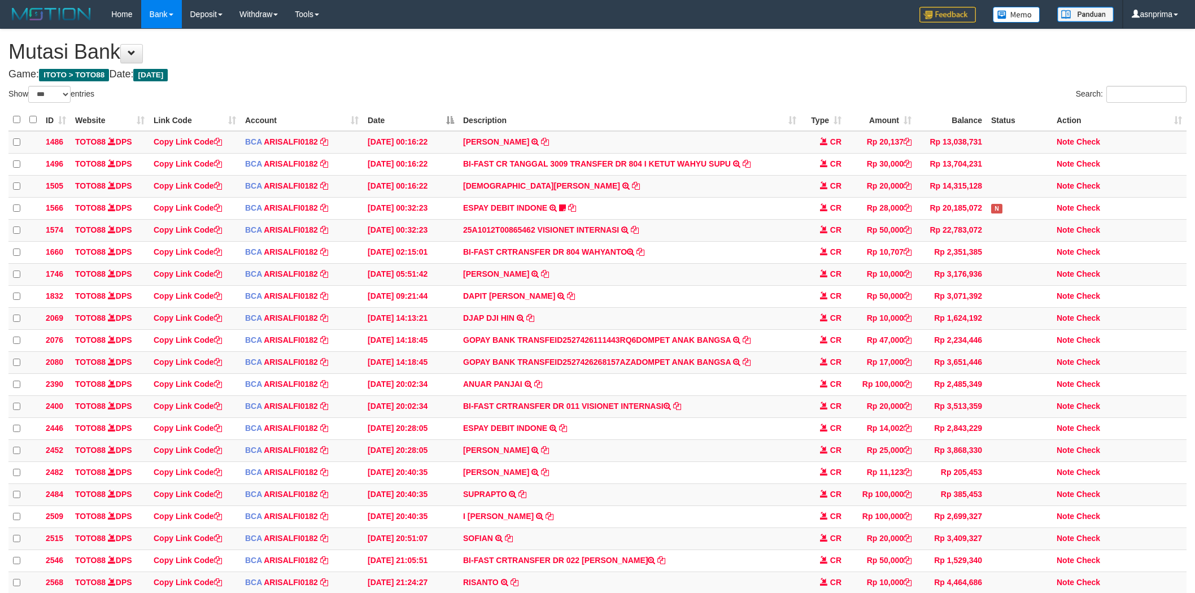
select select "***"
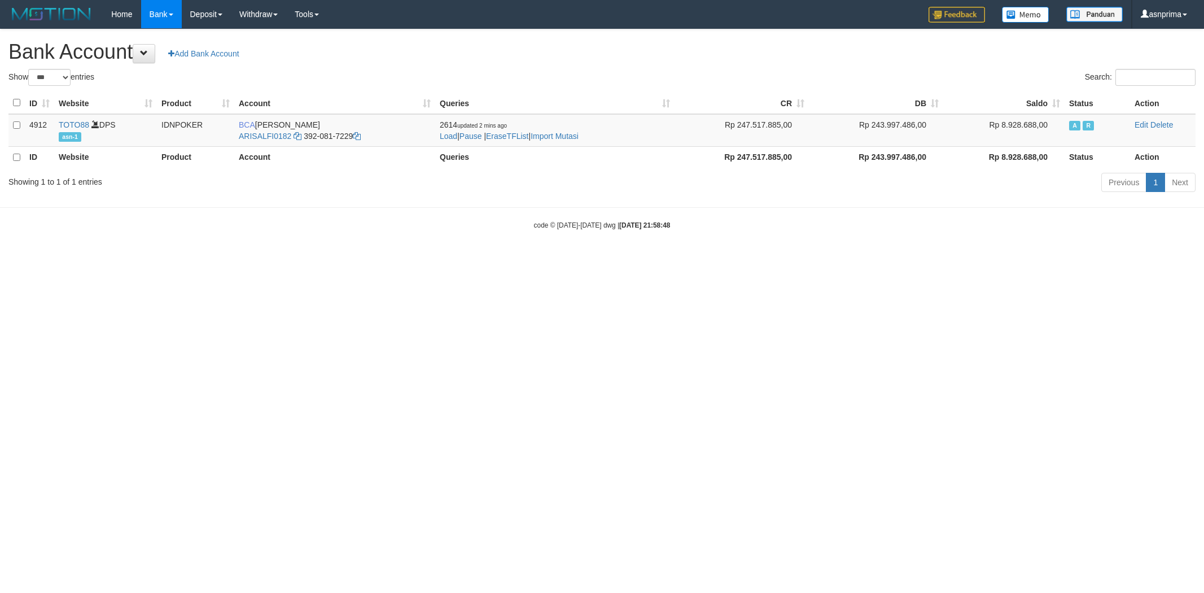
select select "***"
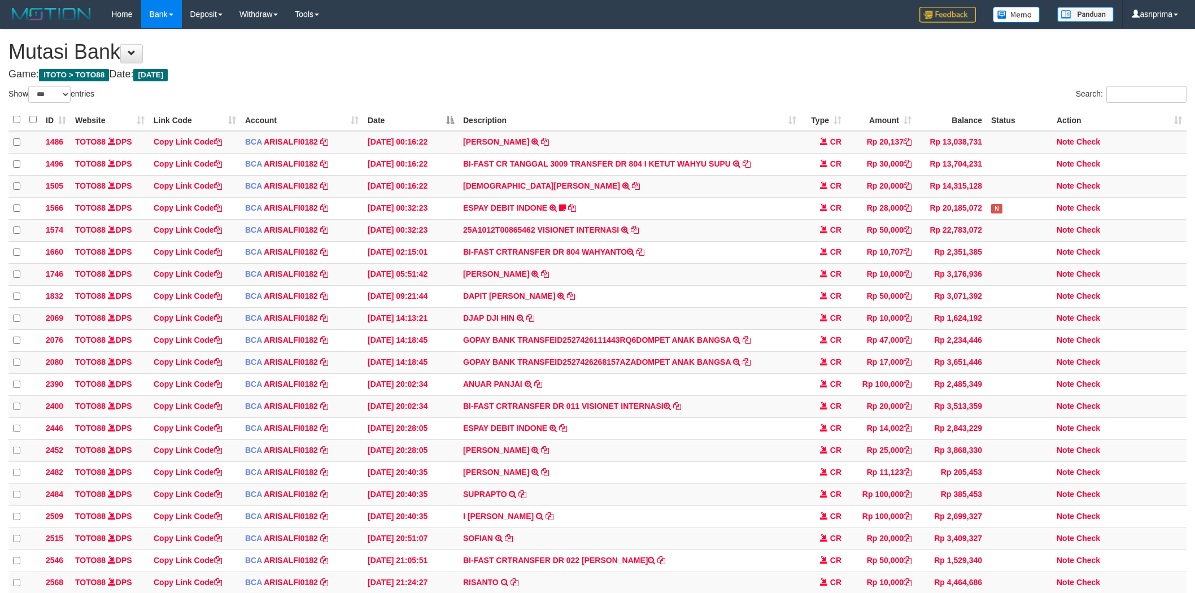
select select "***"
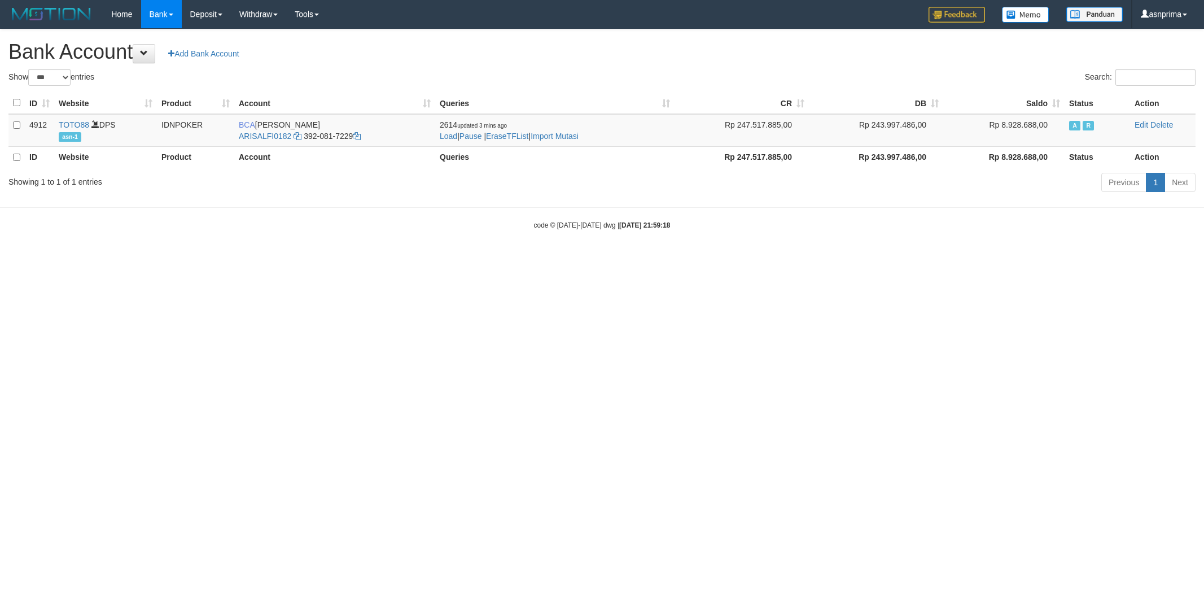
select select "***"
drag, startPoint x: 0, startPoint y: 0, endPoint x: 563, endPoint y: 135, distance: 578.9
click at [563, 135] on link "Import Mutasi" at bounding box center [555, 136] width 48 height 9
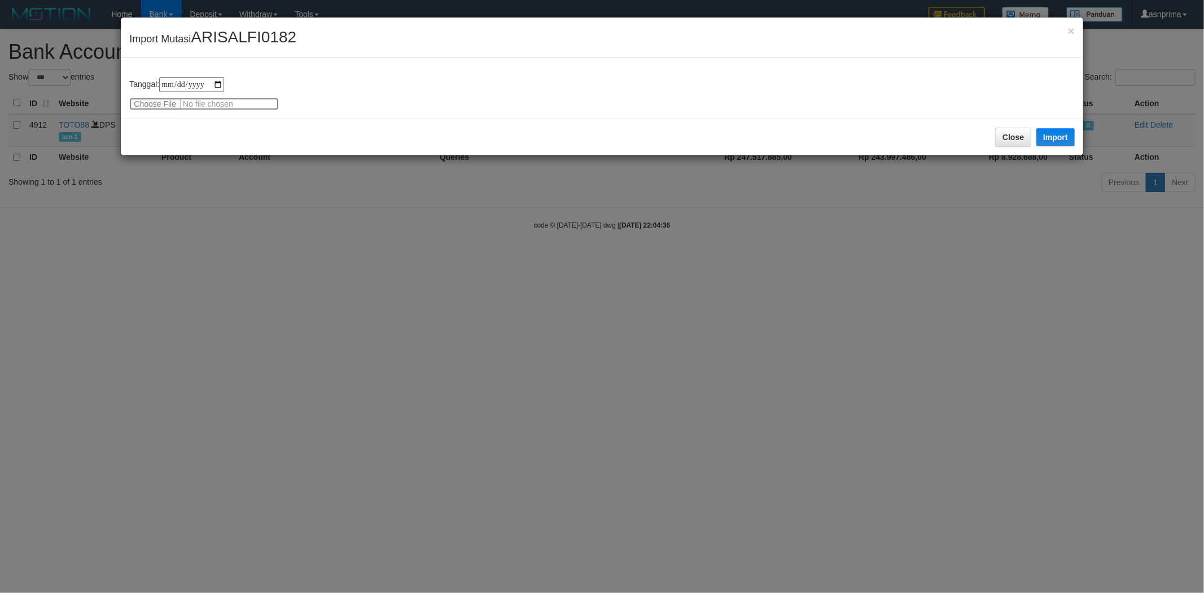
click at [217, 98] on input "file" at bounding box center [204, 104] width 150 height 12
type input "**********"
drag, startPoint x: 241, startPoint y: 131, endPoint x: 371, endPoint y: 131, distance: 129.8
click at [244, 131] on div "Close Import" at bounding box center [602, 137] width 962 height 37
click at [1051, 131] on button "Import" at bounding box center [1055, 137] width 38 height 18
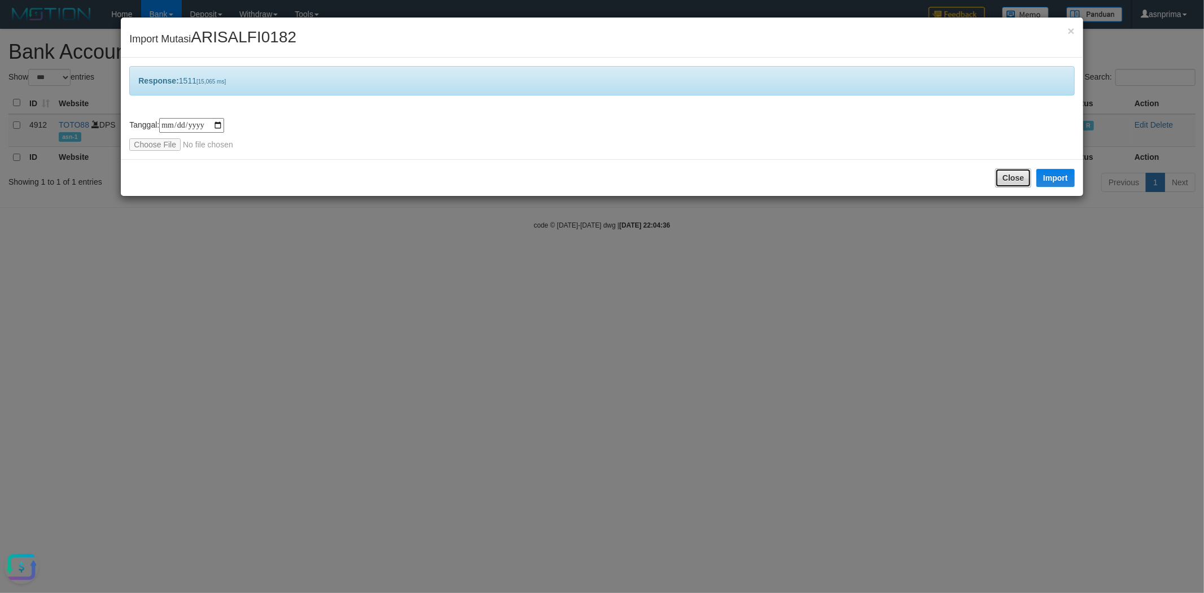
click at [1014, 172] on button "Close" at bounding box center [1013, 177] width 36 height 19
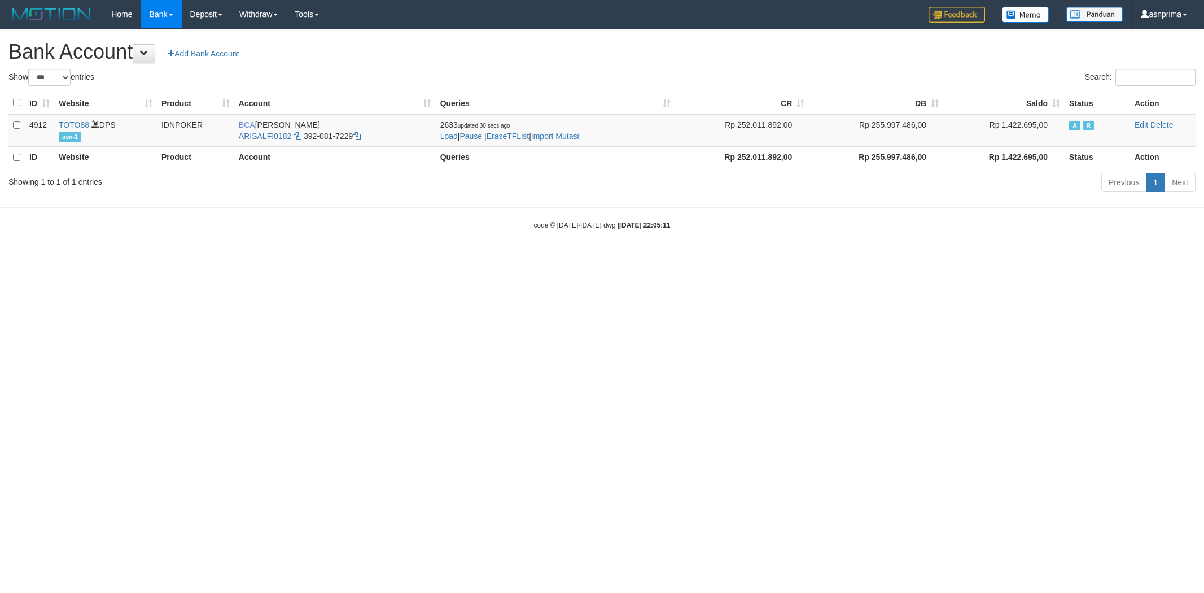
select select "***"
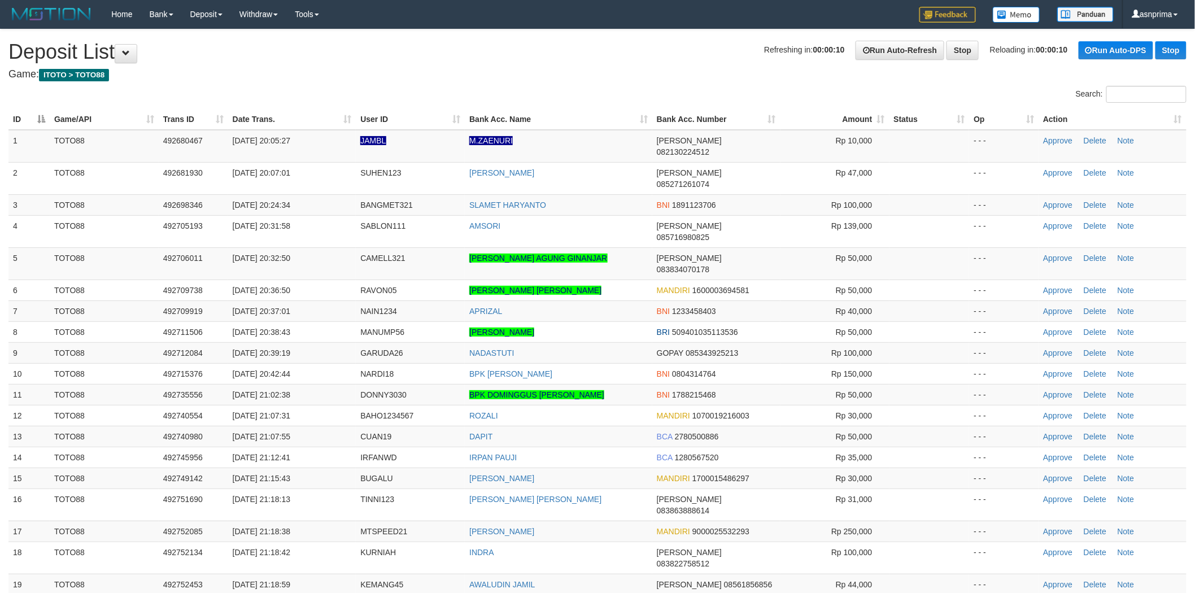
drag, startPoint x: 0, startPoint y: 0, endPoint x: 1166, endPoint y: 123, distance: 1172.2
click at [1166, 123] on th "Action" at bounding box center [1112, 119] width 148 height 21
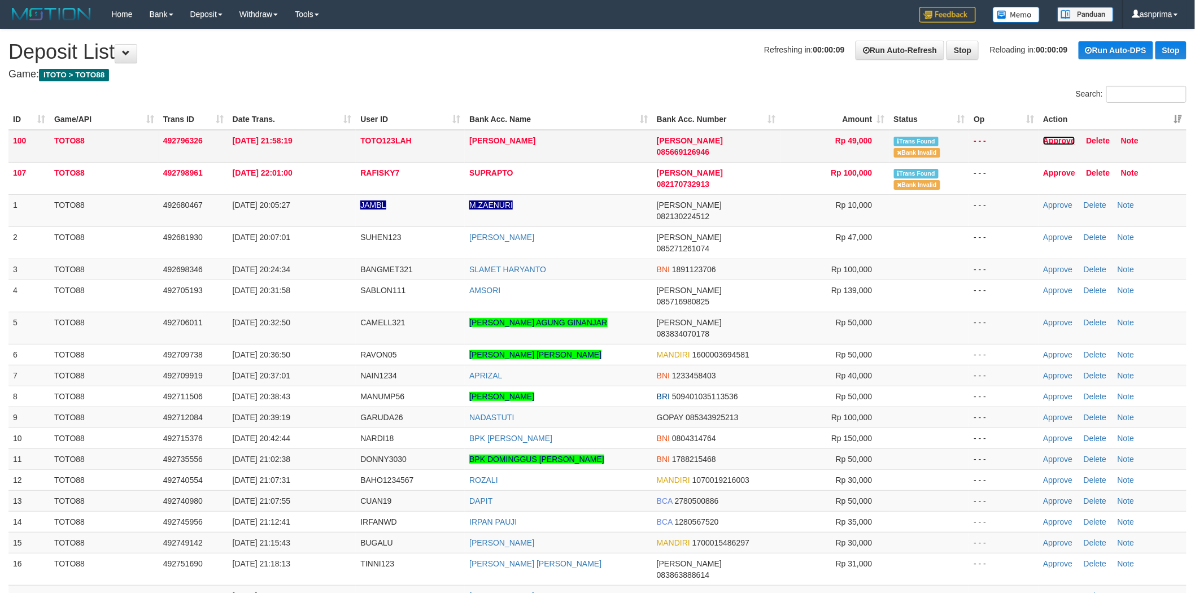
click at [1055, 139] on link "Approve" at bounding box center [1059, 140] width 32 height 9
click at [1056, 168] on link "Approve" at bounding box center [1059, 172] width 32 height 9
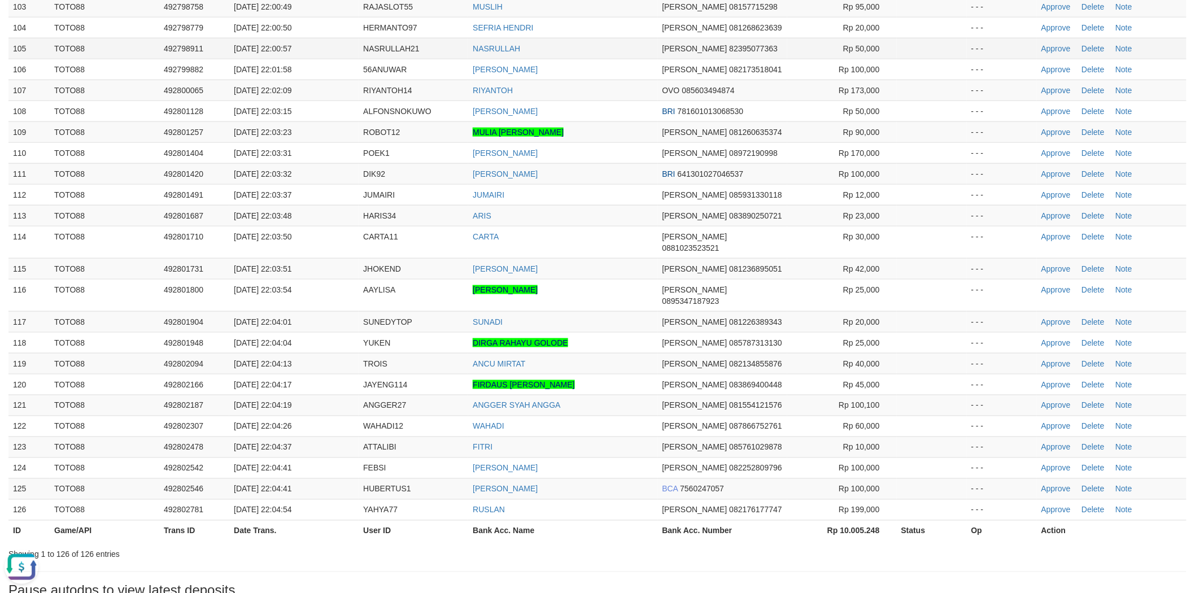
scroll to position [2330, 0]
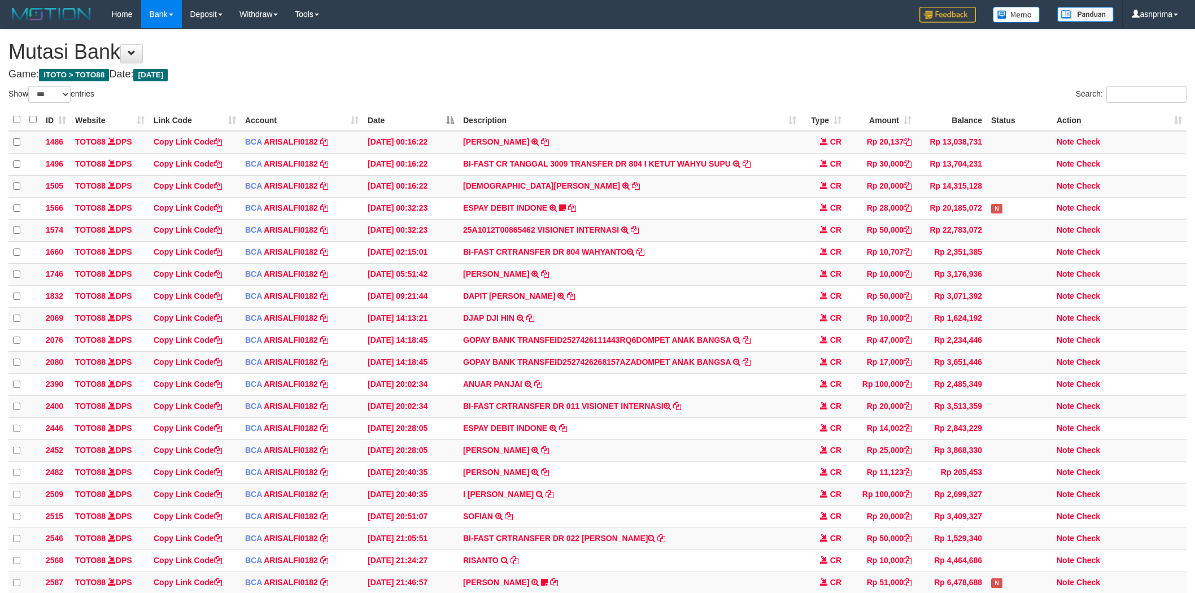
select select "***"
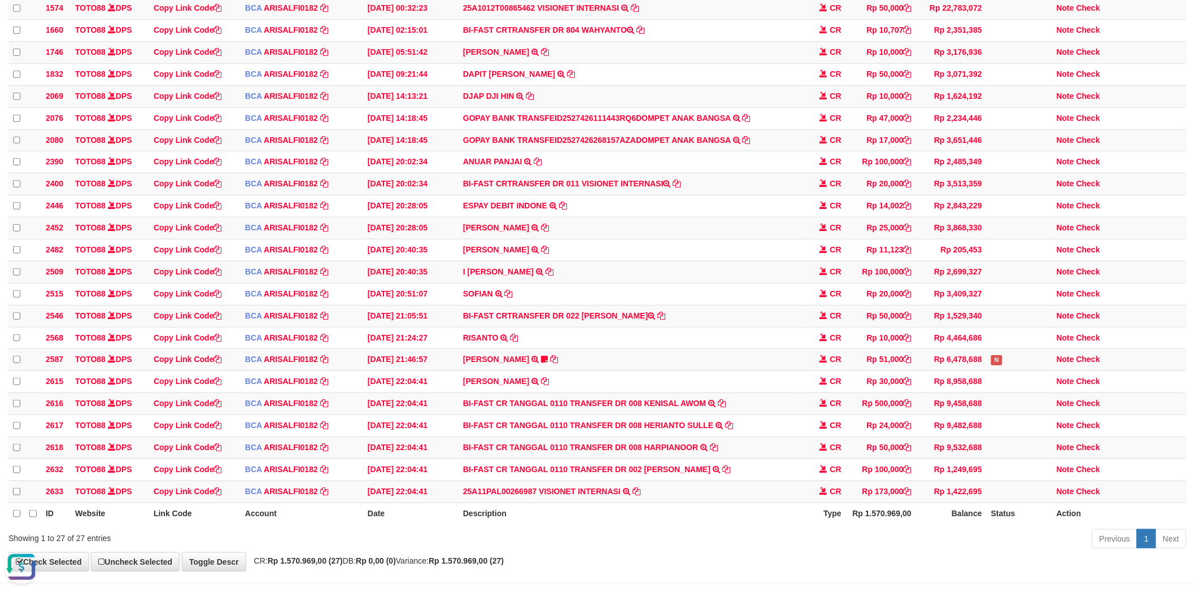
scroll to position [292, 0]
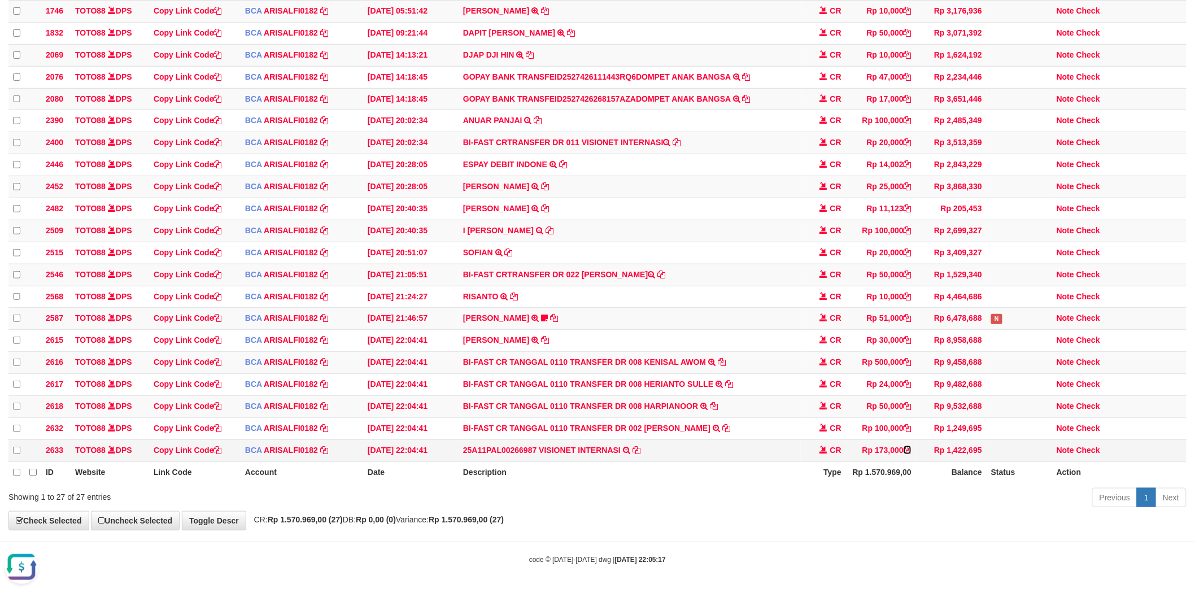
click at [908, 446] on icon at bounding box center [907, 450] width 8 height 8
click at [540, 116] on icon at bounding box center [538, 120] width 8 height 8
click at [656, 180] on td "ALBERTUS BUU TRSF E-BANKING CR 0110/FTSCY/WS95051 25000.002025100106380054 TRFD…" at bounding box center [629, 187] width 342 height 22
click at [1085, 116] on link "Check" at bounding box center [1088, 120] width 24 height 9
click at [909, 446] on icon at bounding box center [907, 450] width 8 height 8
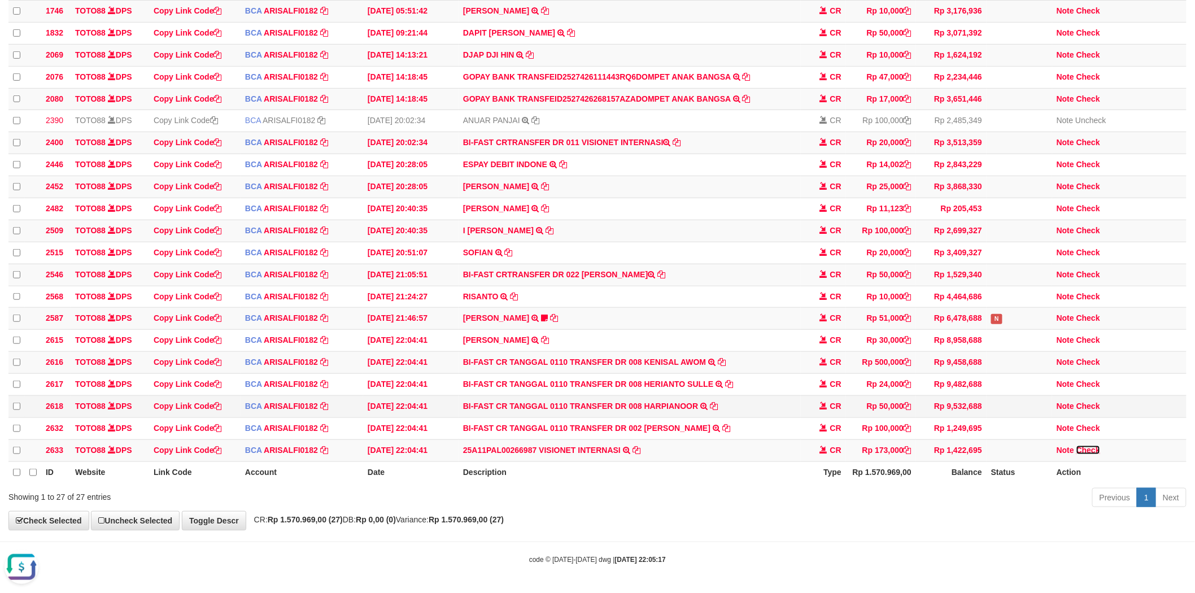
drag, startPoint x: 1083, startPoint y: 449, endPoint x: 895, endPoint y: 410, distance: 191.4
click at [1083, 449] on link "Check" at bounding box center [1088, 449] width 24 height 9
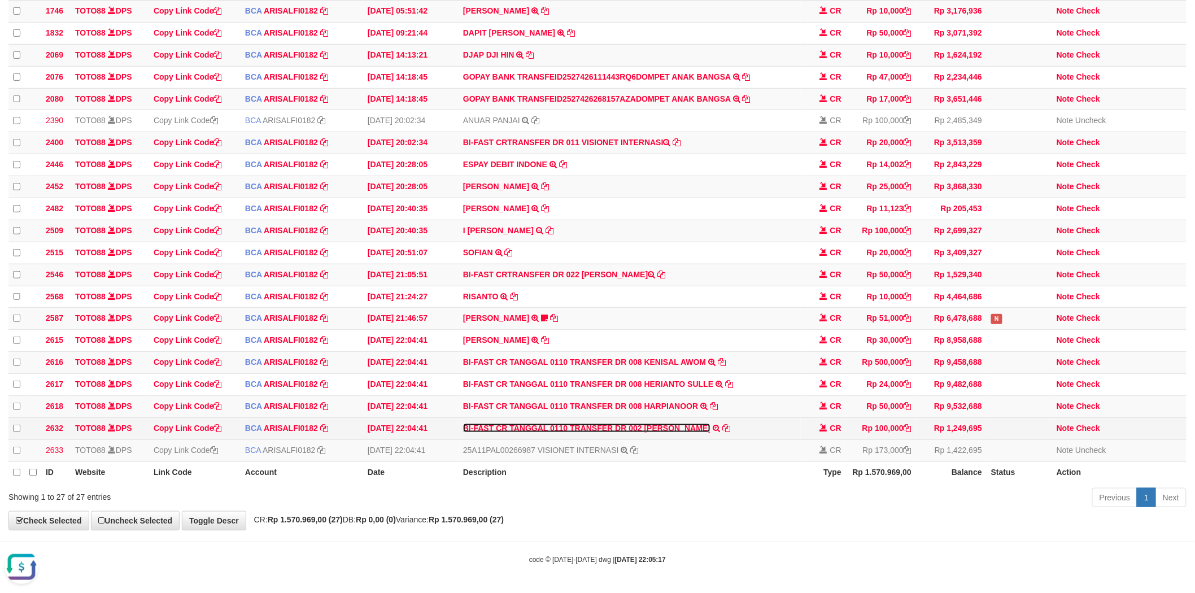
click at [661, 427] on link "BI-FAST CR TANGGAL 0110 TRANSFER DR 002 DIDIK RIYADIN" at bounding box center [586, 427] width 247 height 9
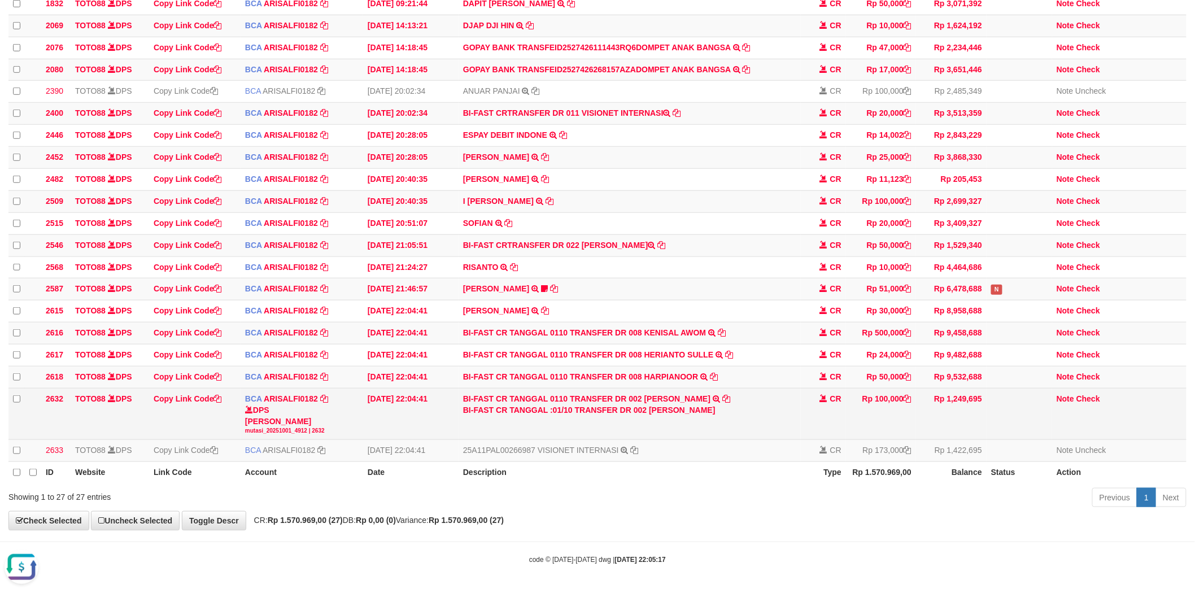
click at [659, 415] on div "BI-FAST CR TANGGAL :01/10 TRANSFER DR 002 DIDIK RIYADIN" at bounding box center [629, 409] width 333 height 11
drag, startPoint x: 659, startPoint y: 431, endPoint x: 690, endPoint y: 431, distance: 31.0
click at [690, 415] on div "BI-FAST CR TANGGAL :01/10 TRANSFER DR 002 DIDIK RIYADIN" at bounding box center [629, 409] width 333 height 11
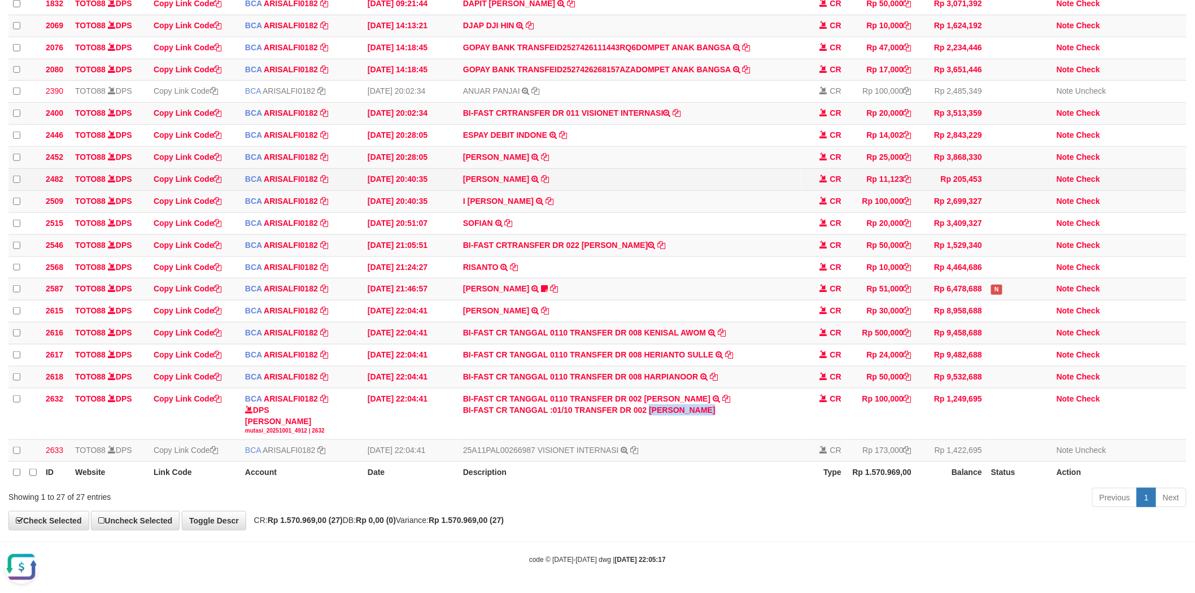
copy div "[PERSON_NAME]"
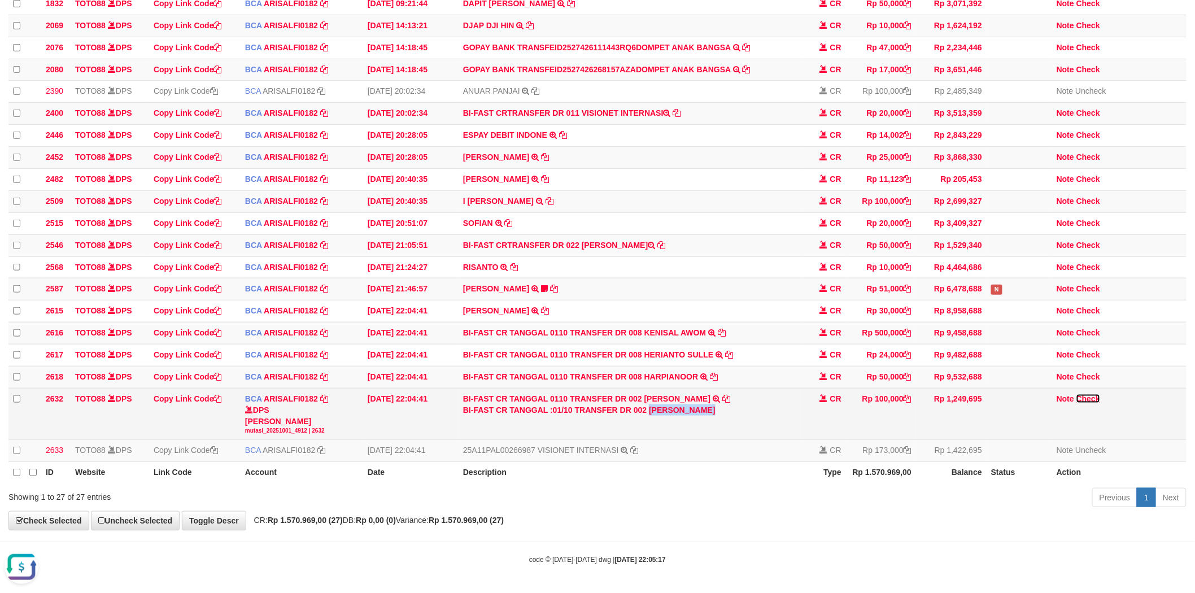
click at [1084, 403] on link "Check" at bounding box center [1088, 398] width 24 height 9
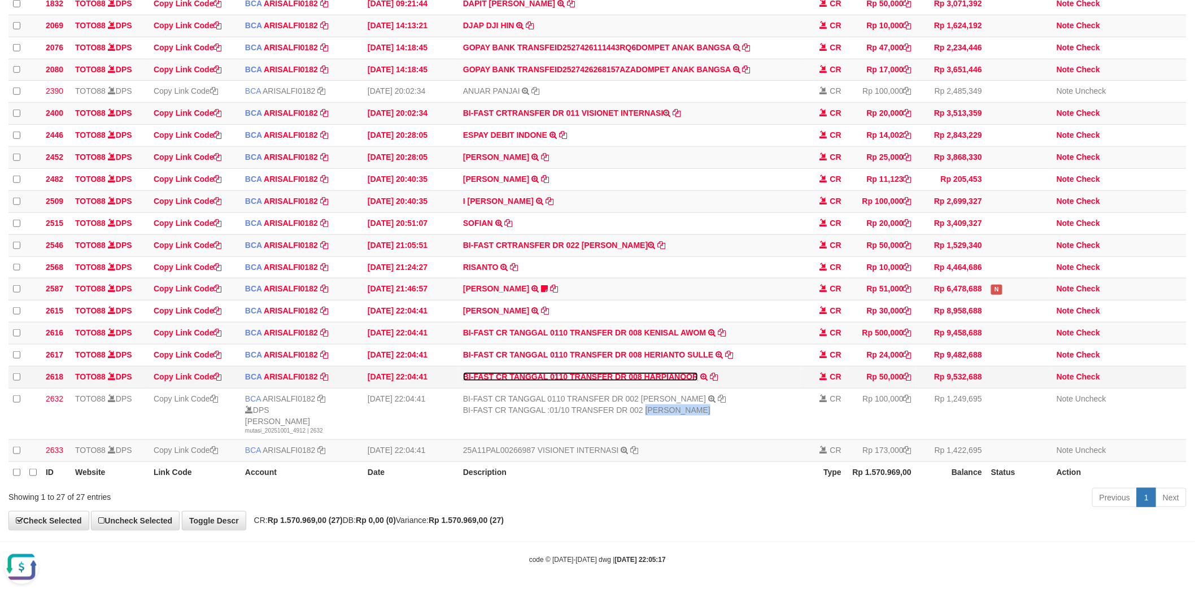
click at [662, 381] on link "BI-FAST CR TANGGAL 0110 TRANSFER DR 008 HARPIANOOR" at bounding box center [580, 376] width 235 height 9
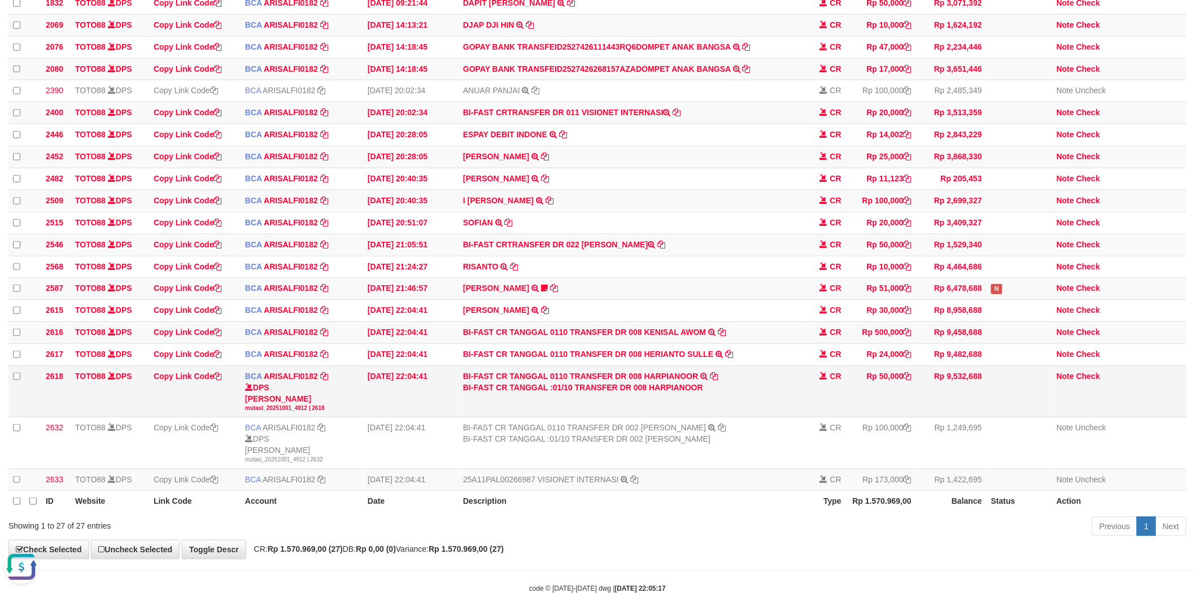
click at [670, 393] on div "BI-FAST CR TANGGAL :01/10 TRANSFER DR 008 HARPIANOOR" at bounding box center [629, 387] width 333 height 11
copy div "HARPIANOOR"
click at [1088, 380] on link "Check" at bounding box center [1088, 375] width 24 height 9
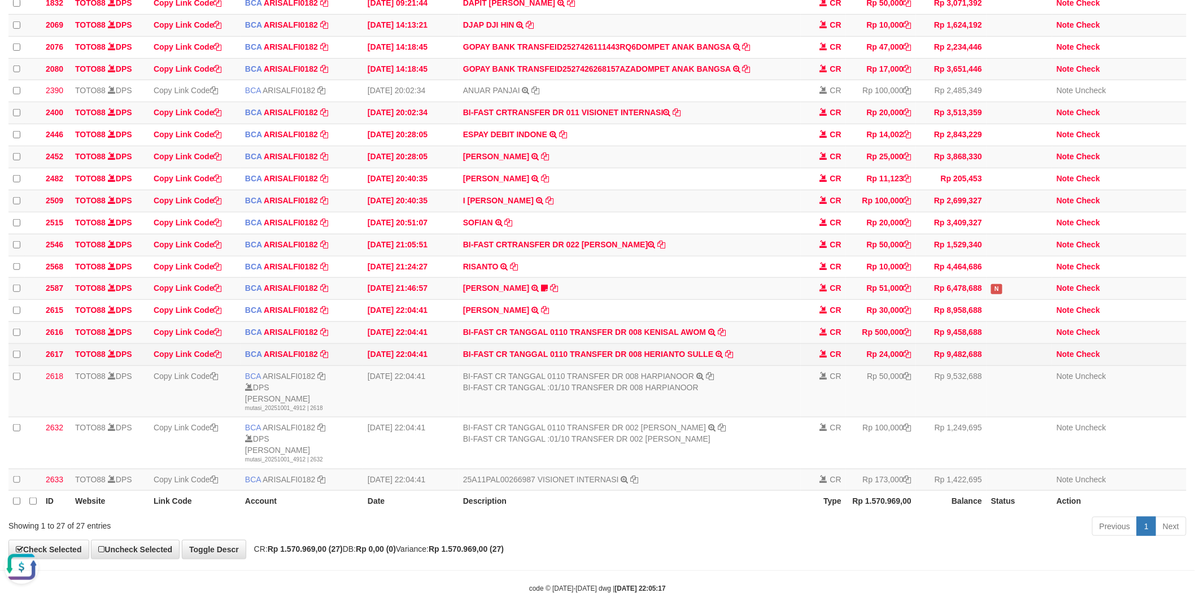
click at [670, 366] on td "BI-FAST CR TANGGAL 0110 TRANSFER DR 008 HERIANTO SULLE BI-FAST CR TANGGAL :01/1…" at bounding box center [629, 355] width 342 height 22
click at [678, 358] on link "BI-FAST CR TANGGAL 0110 TRANSFER DR 008 HERIANTO SULLE" at bounding box center [588, 353] width 250 height 9
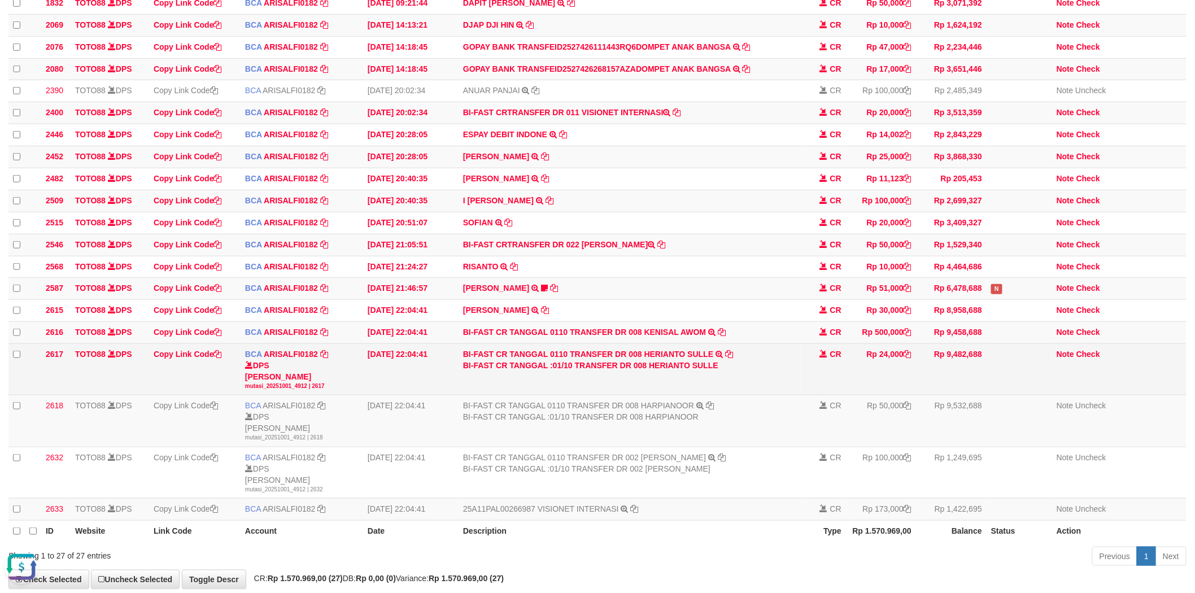
click at [680, 371] on div "BI-FAST CR TANGGAL :01/10 TRANSFER DR 008 HERIANTO SULLE" at bounding box center [629, 365] width 333 height 11
drag, startPoint x: 680, startPoint y: 388, endPoint x: 697, endPoint y: 386, distance: 17.1
click at [697, 371] on div "BI-FAST CR TANGGAL :01/10 TRANSFER DR 008 HERIANTO SULLE" at bounding box center [629, 365] width 333 height 11
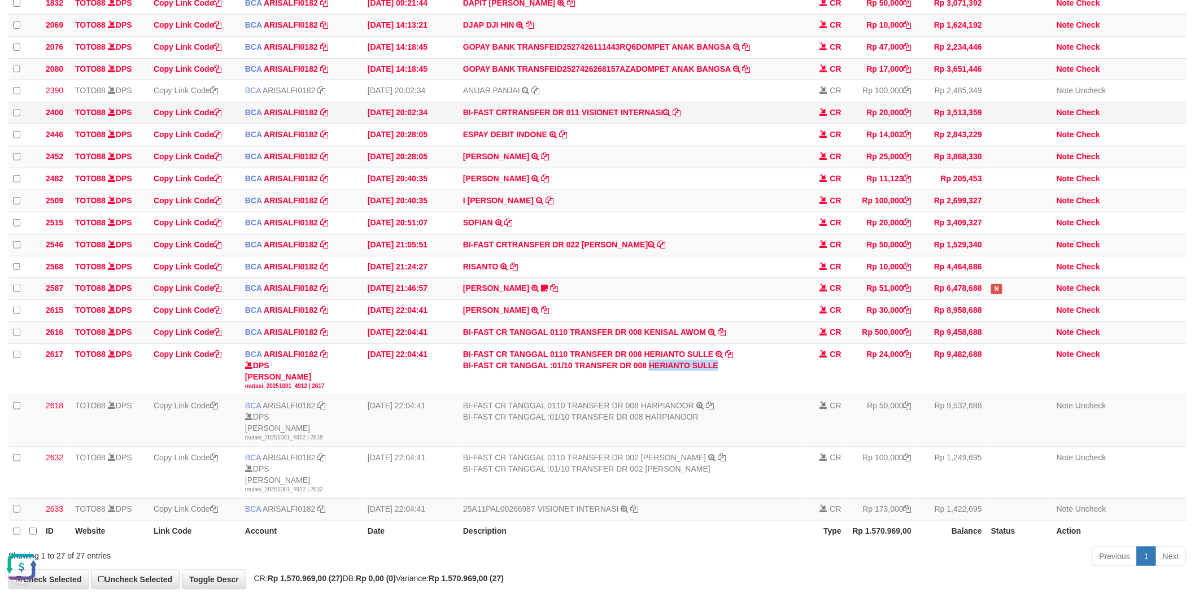
copy div "HERIANTO SULLE"
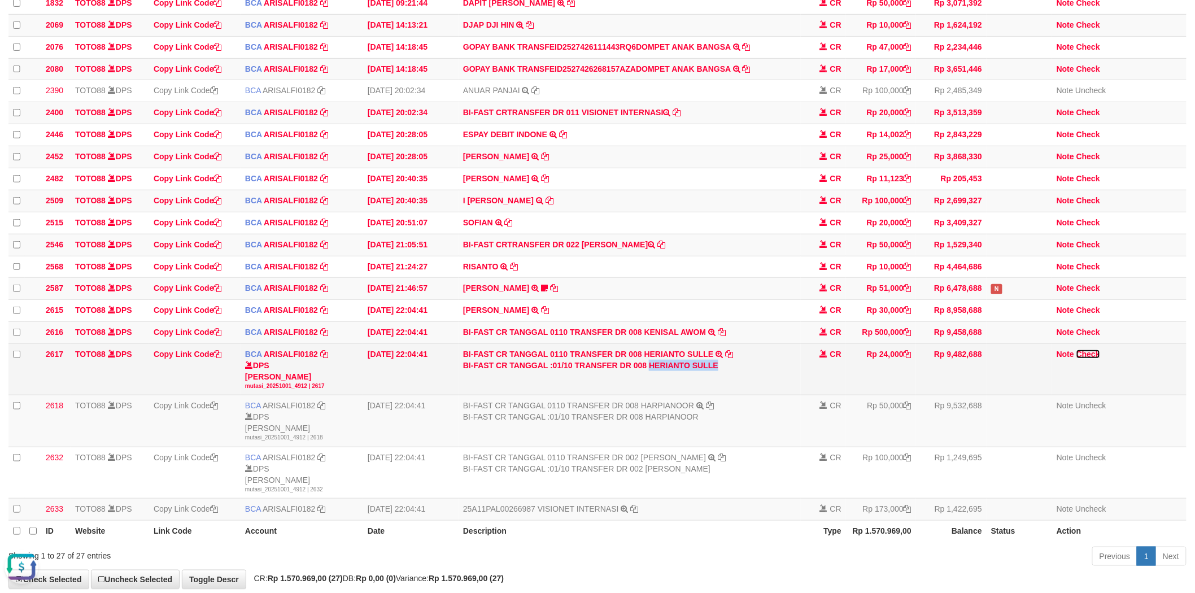
click at [1087, 358] on link "Check" at bounding box center [1088, 353] width 24 height 9
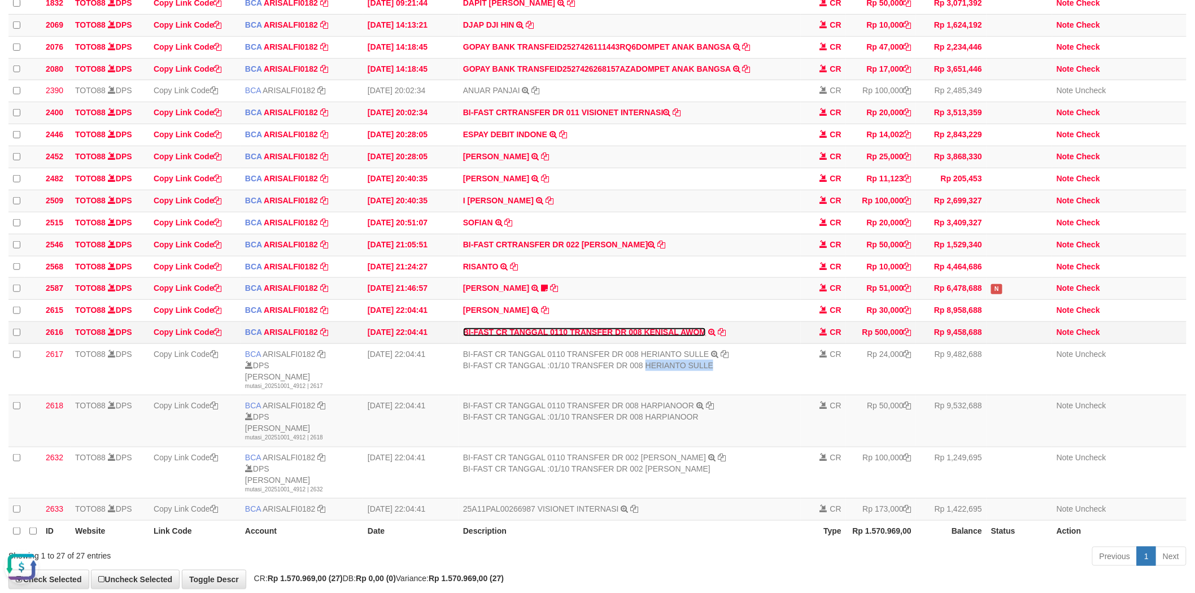
click at [661, 336] on link "BI-FAST CR TANGGAL 0110 TRANSFER DR 008 KENISAL AWOM" at bounding box center [584, 331] width 243 height 9
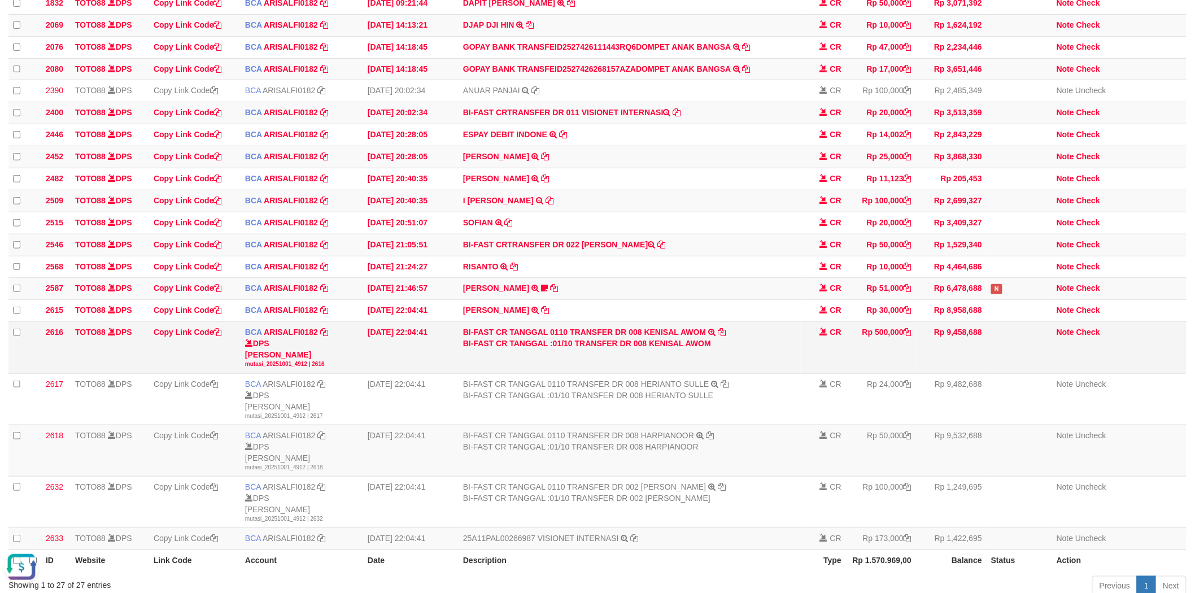
click at [670, 349] on div "BI-FAST CR TANGGAL :01/10 TRANSFER DR 008 KENISAL AWOM" at bounding box center [629, 343] width 333 height 11
drag, startPoint x: 670, startPoint y: 364, endPoint x: 697, endPoint y: 364, distance: 26.5
click at [697, 349] on div "BI-FAST CR TANGGAL :01/10 TRANSFER DR 008 KENISAL AWOM" at bounding box center [629, 343] width 333 height 11
copy div "KENISAL AWOM"
click at [1086, 336] on link "Check" at bounding box center [1088, 331] width 24 height 9
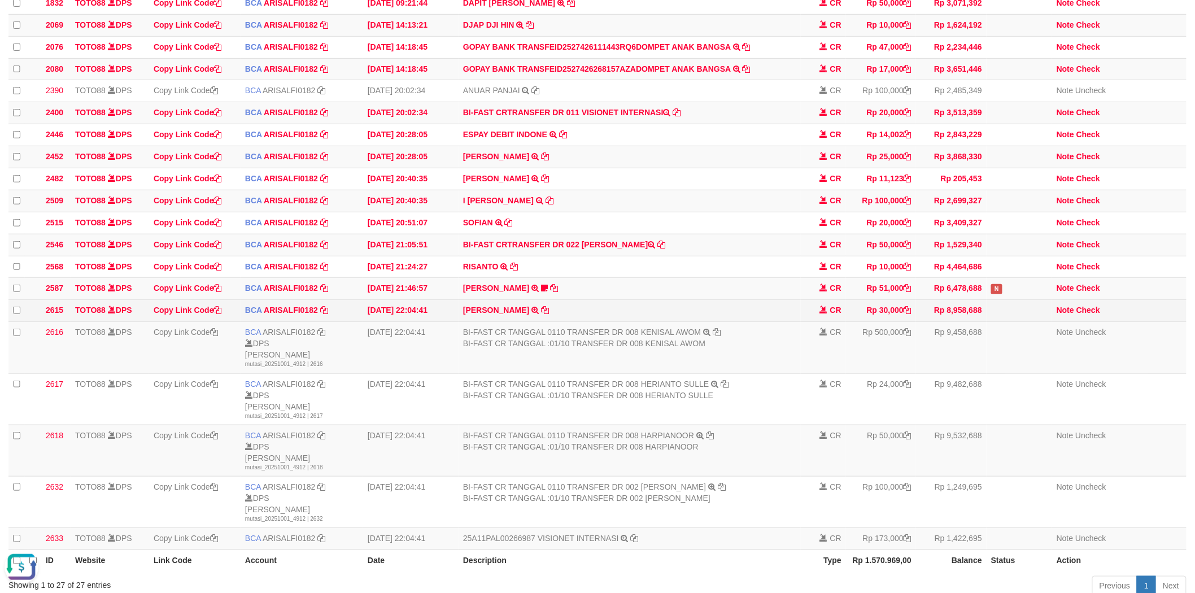
click at [544, 322] on td "LASARUS REPA TRSF E-BANKING CR 0110/FTSCY/WS95051 30000.002025100126250194 TRFD…" at bounding box center [629, 311] width 342 height 22
click at [541, 314] on icon at bounding box center [545, 310] width 8 height 8
drag, startPoint x: 554, startPoint y: 307, endPoint x: 562, endPoint y: 303, distance: 8.8
click at [554, 292] on icon at bounding box center [554, 288] width 8 height 8
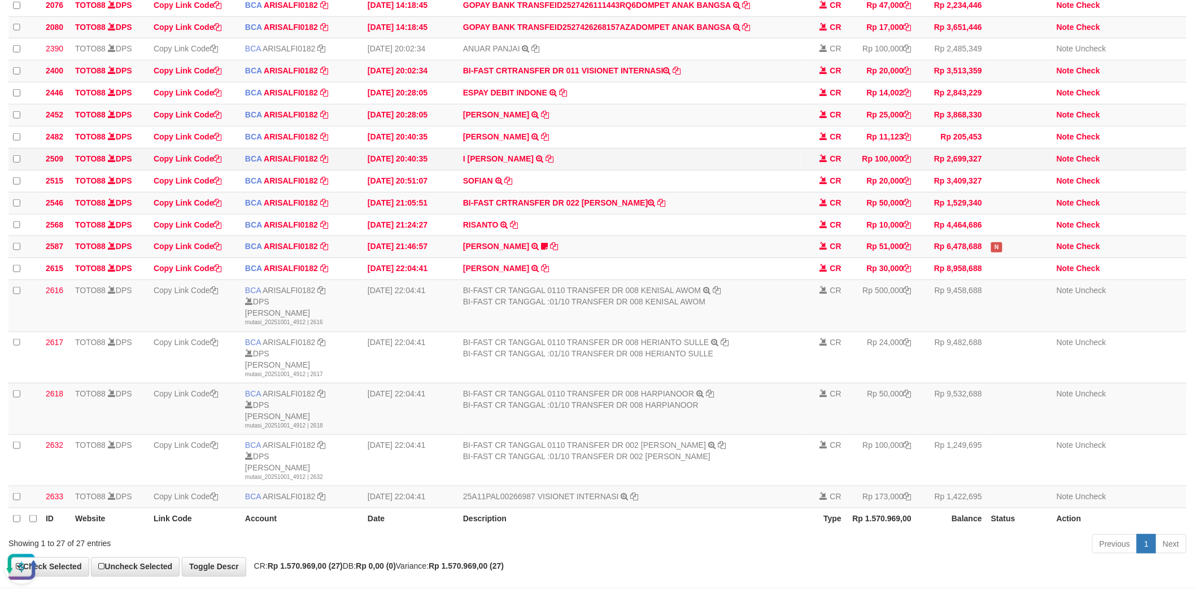
scroll to position [407, 0]
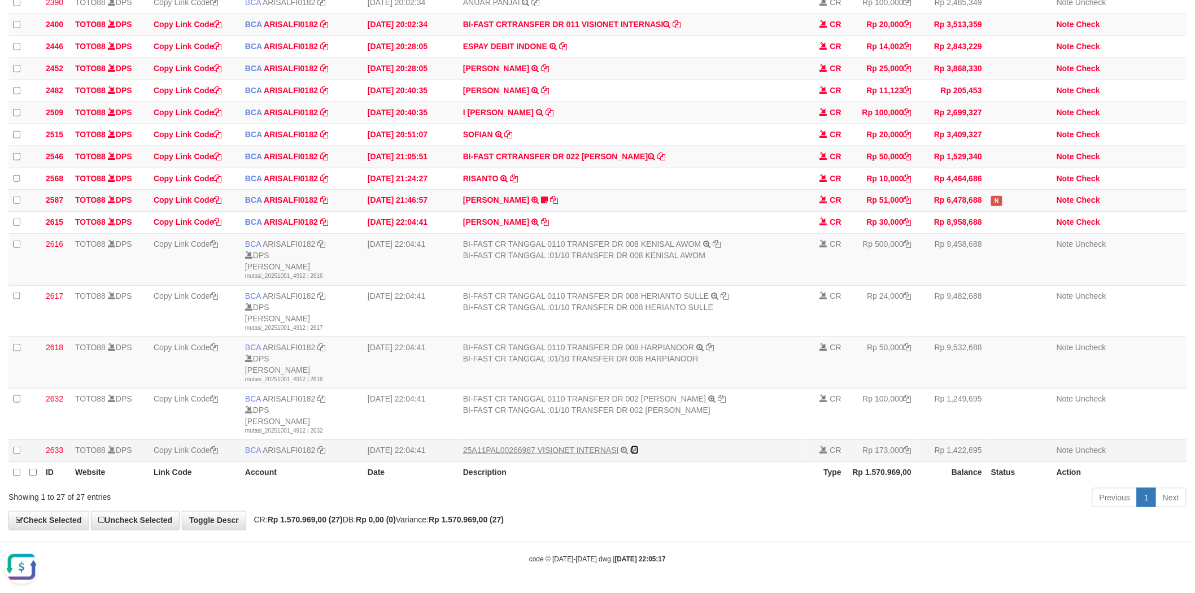
drag, startPoint x: 635, startPoint y: 446, endPoint x: 614, endPoint y: 443, distance: 21.1
click at [635, 446] on icon at bounding box center [635, 450] width 8 height 8
click at [650, 475] on th "Description" at bounding box center [629, 472] width 342 height 21
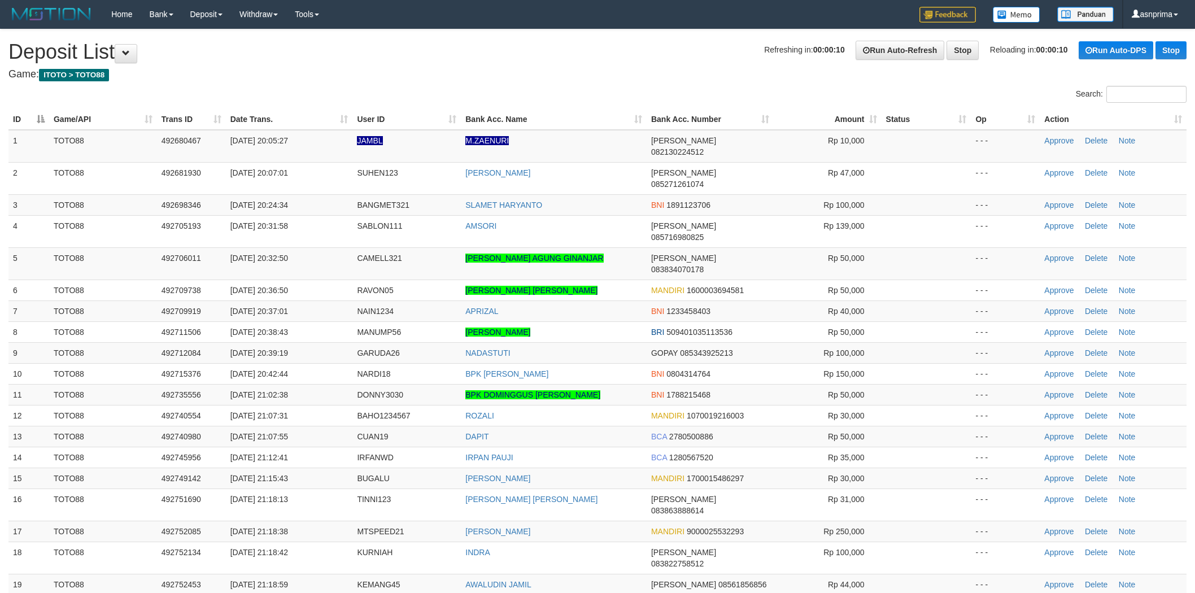
scroll to position [2028, 0]
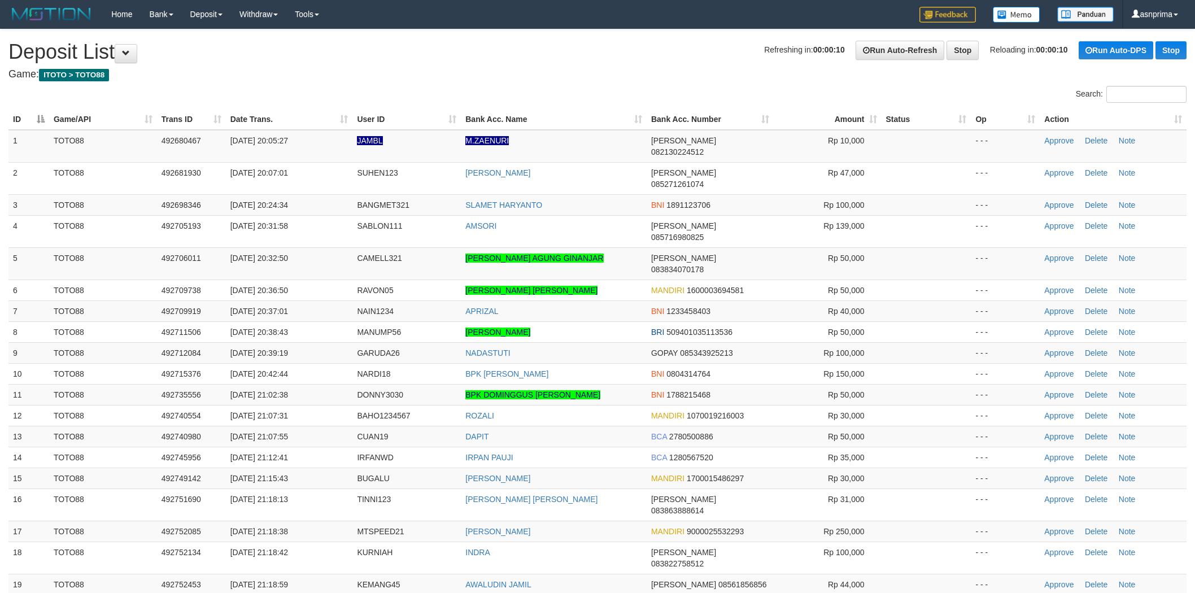
scroll to position [2028, 0]
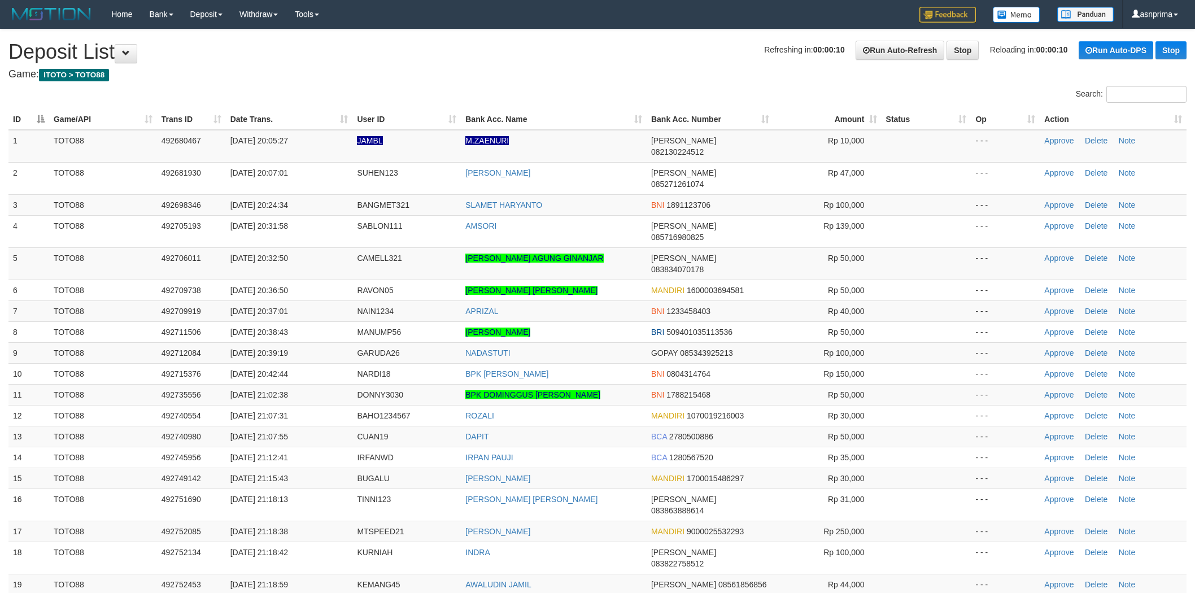
scroll to position [2028, 0]
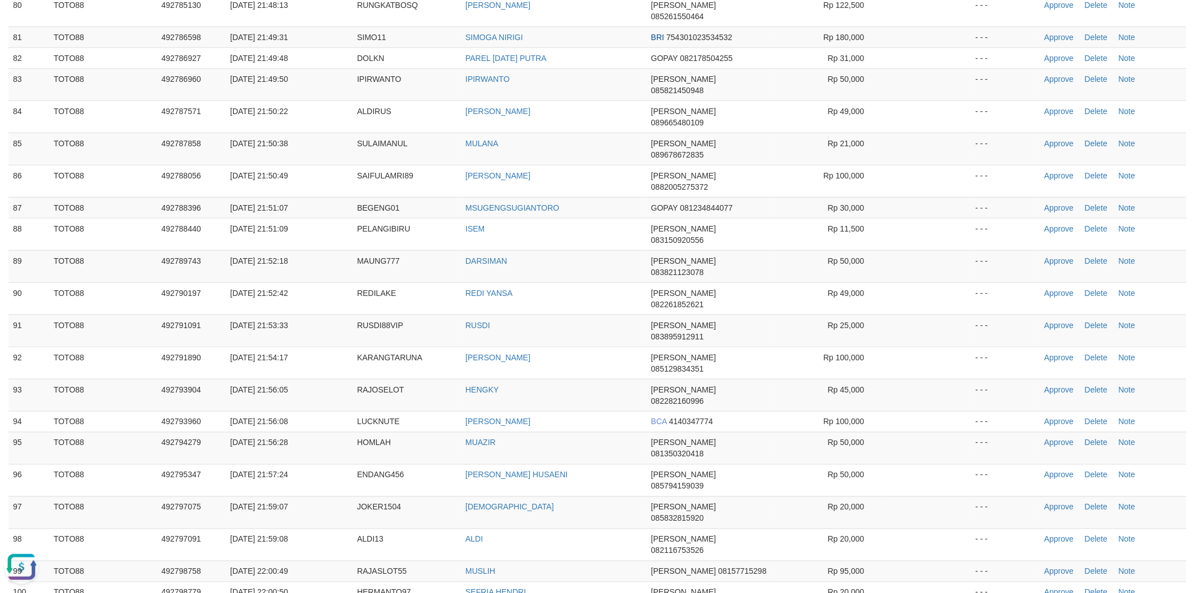
scroll to position [2289, 0]
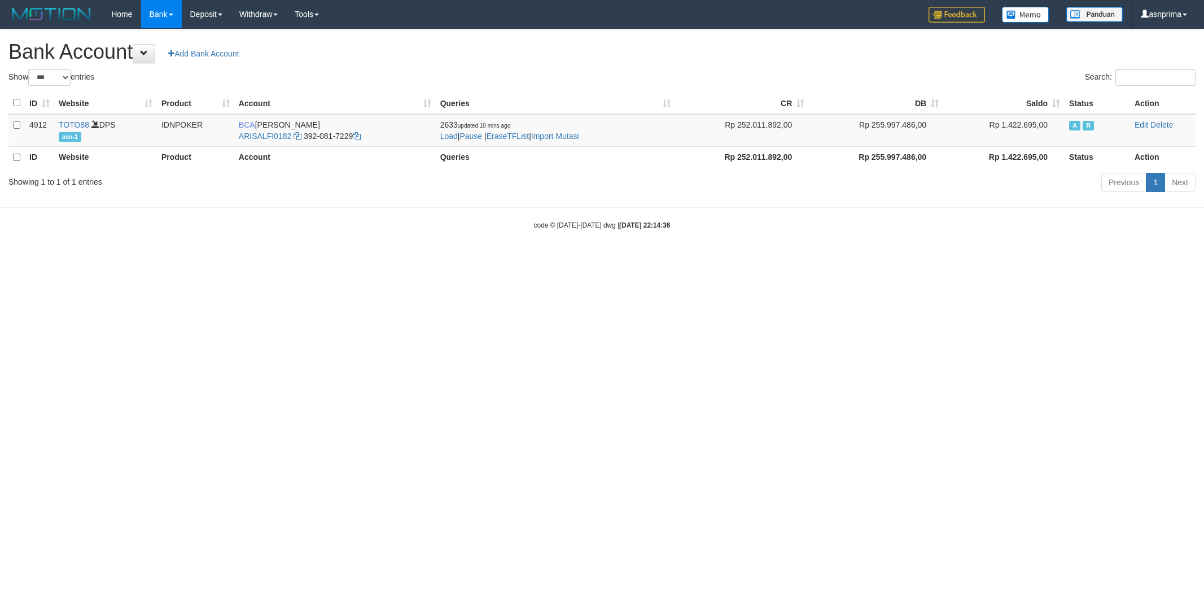
select select "***"
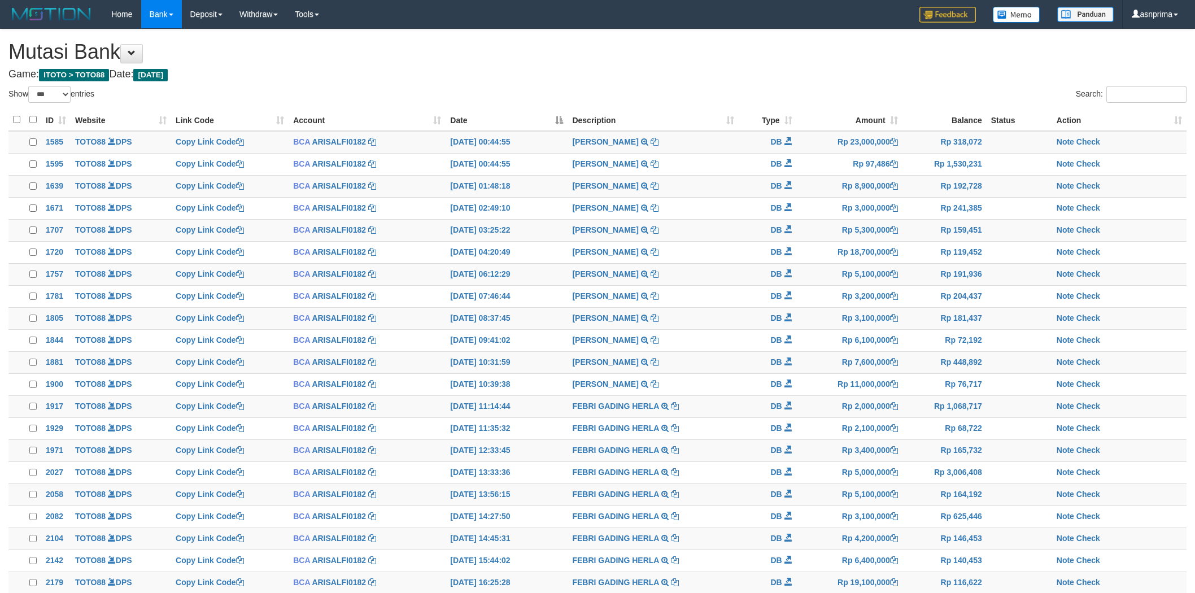
select select "***"
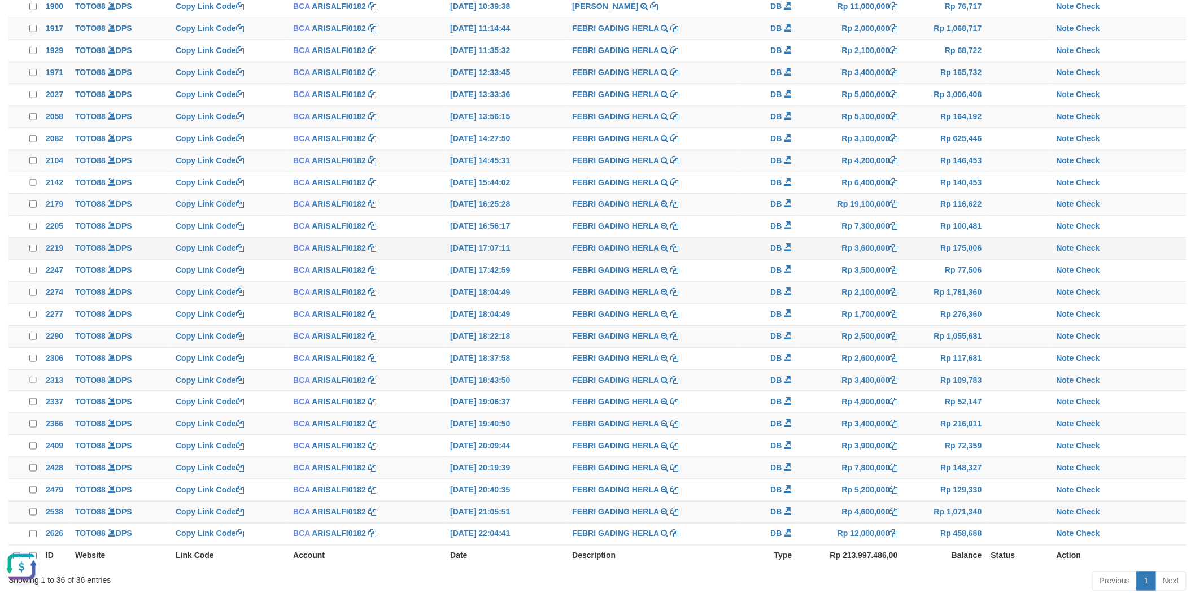
scroll to position [499, 0]
